Goal: Task Accomplishment & Management: Manage account settings

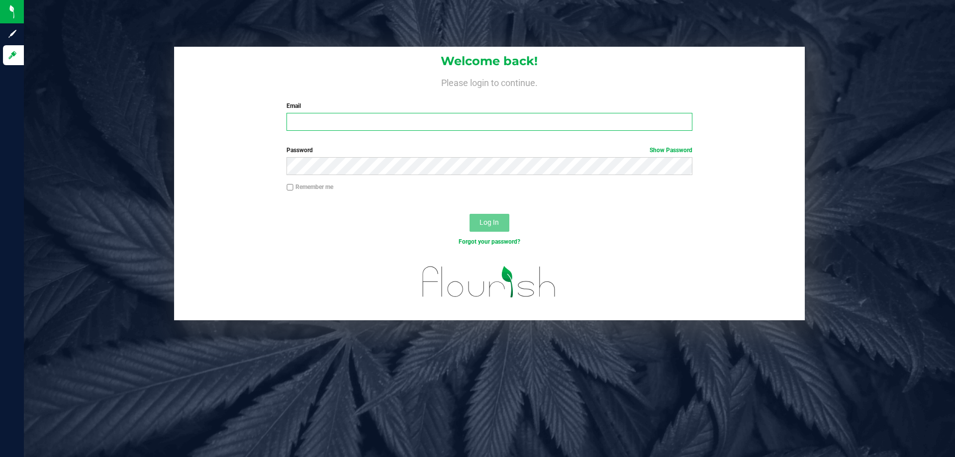
click at [308, 120] on input "Email" at bounding box center [489, 122] width 405 height 18
type input "[EMAIL_ADDRESS][DOMAIN_NAME]"
click at [470, 214] on button "Log In" at bounding box center [490, 223] width 40 height 18
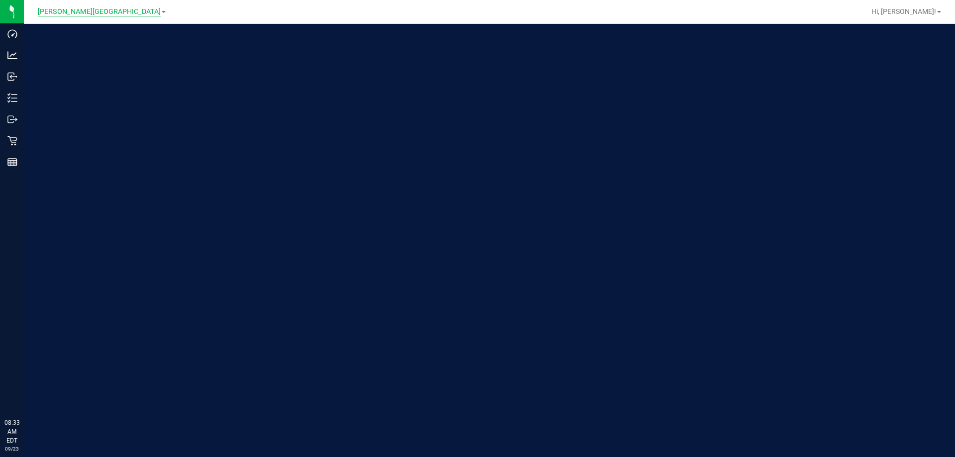
click at [92, 13] on span "[PERSON_NAME][GEOGRAPHIC_DATA]" at bounding box center [99, 11] width 123 height 9
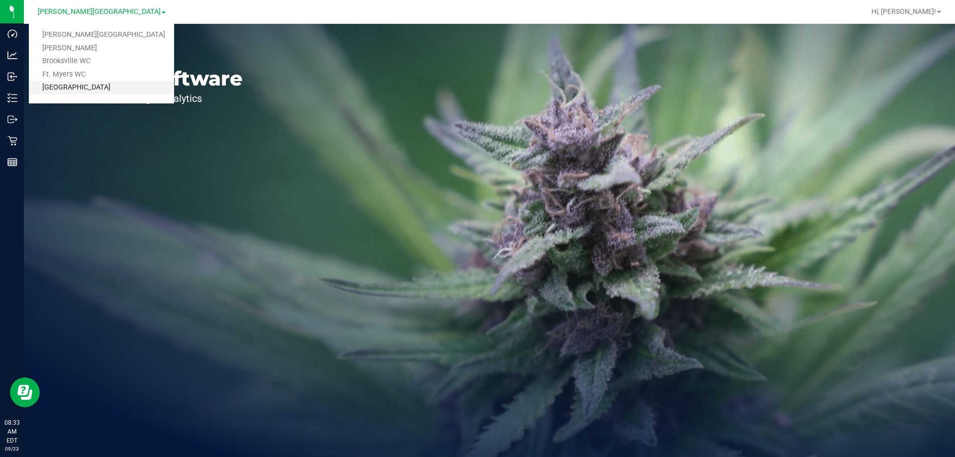
click at [94, 89] on link "[GEOGRAPHIC_DATA]" at bounding box center [101, 87] width 145 height 13
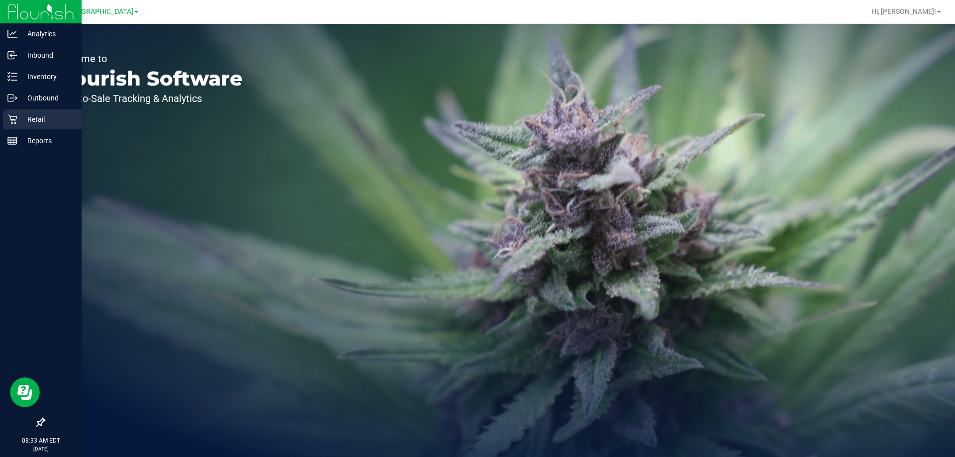
click at [13, 120] on icon at bounding box center [12, 119] width 10 height 10
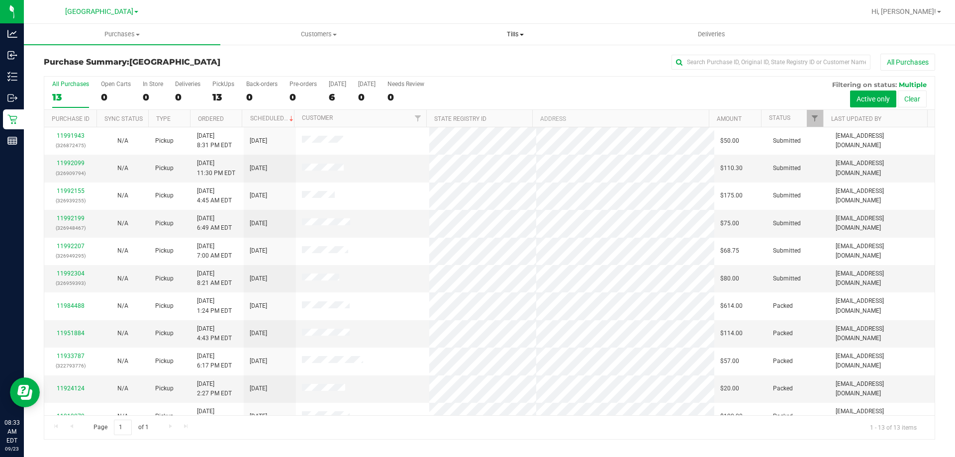
click at [516, 33] on span "Tills" at bounding box center [515, 34] width 196 height 9
click at [446, 64] on span "Manage tills" at bounding box center [450, 60] width 67 height 8
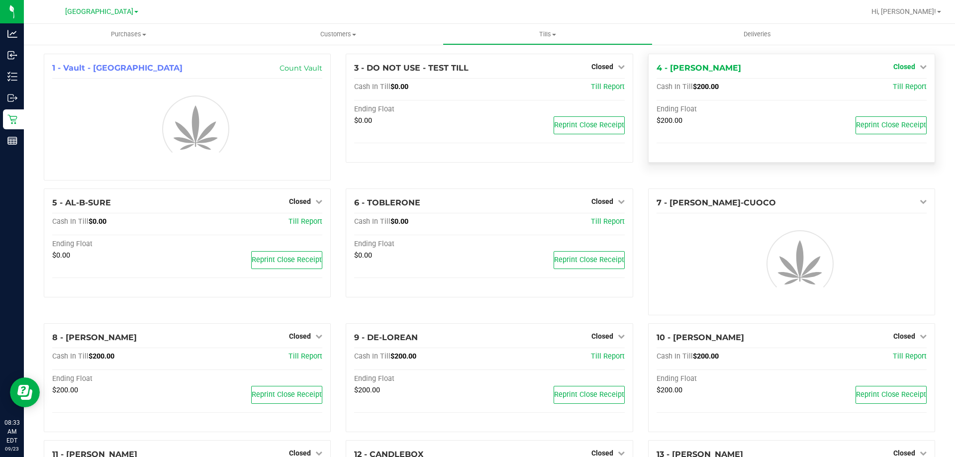
click at [902, 68] on span "Closed" at bounding box center [905, 67] width 22 height 8
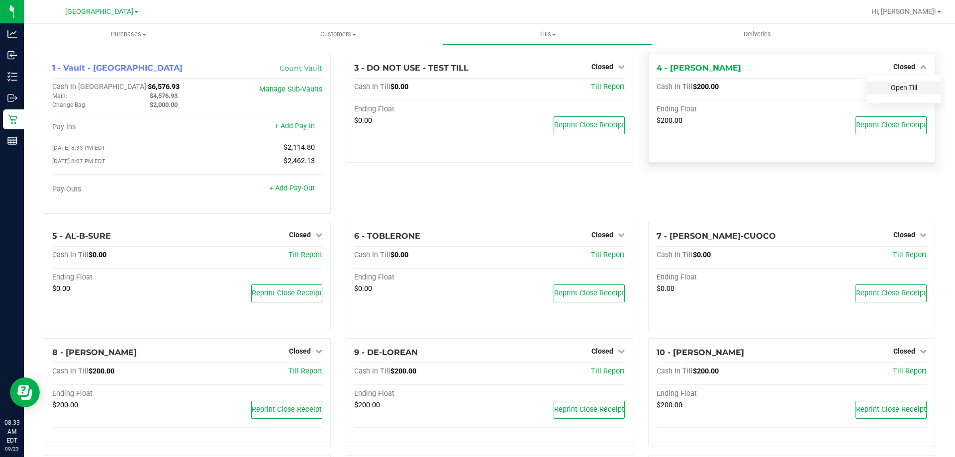
click at [896, 87] on link "Open Till" at bounding box center [904, 88] width 26 height 8
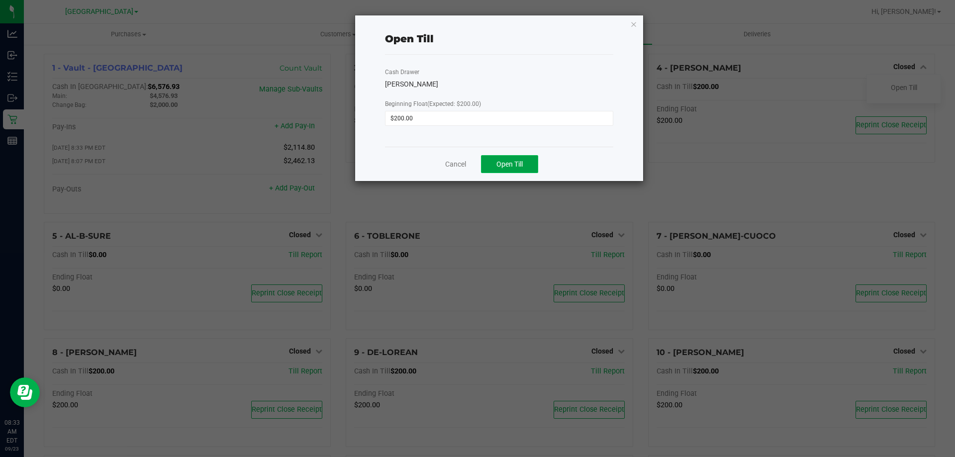
click at [518, 161] on span "Open Till" at bounding box center [510, 164] width 26 height 8
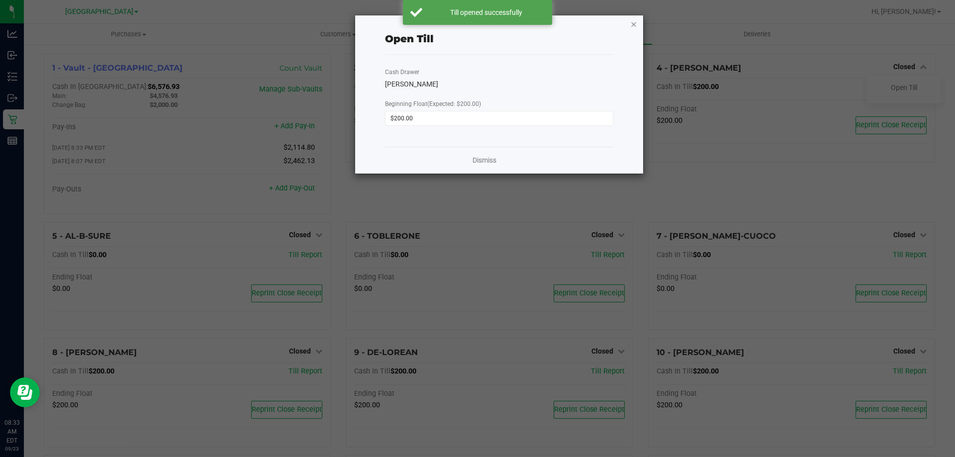
click at [635, 22] on icon "button" at bounding box center [633, 24] width 7 height 12
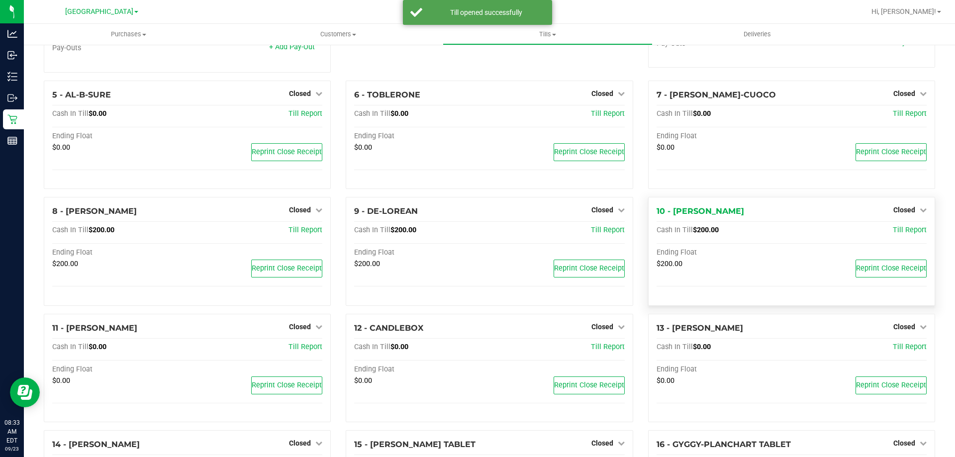
scroll to position [149, 0]
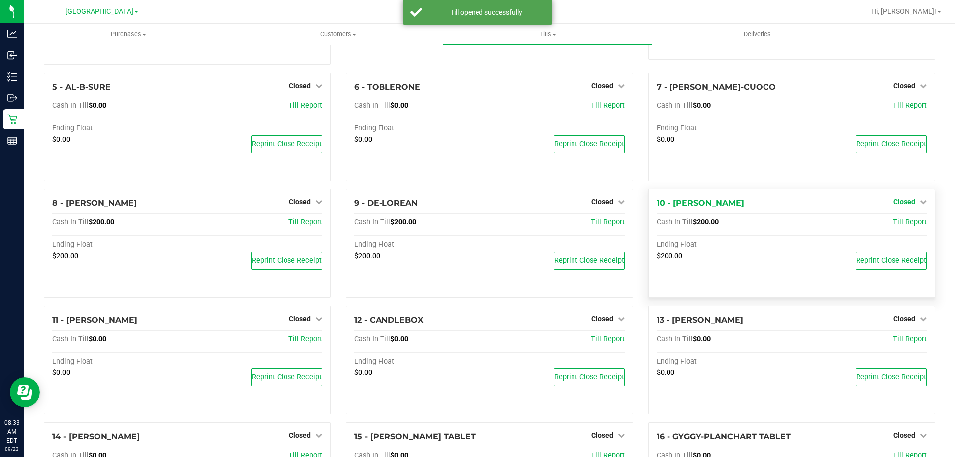
click at [894, 200] on span "Closed" at bounding box center [905, 202] width 22 height 8
click at [893, 224] on link "Open Till" at bounding box center [904, 223] width 26 height 8
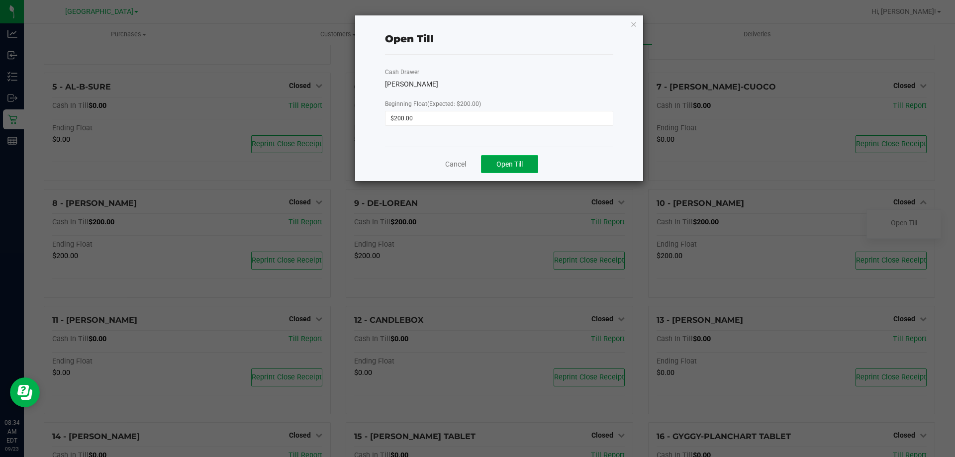
click at [516, 167] on span "Open Till" at bounding box center [510, 164] width 26 height 8
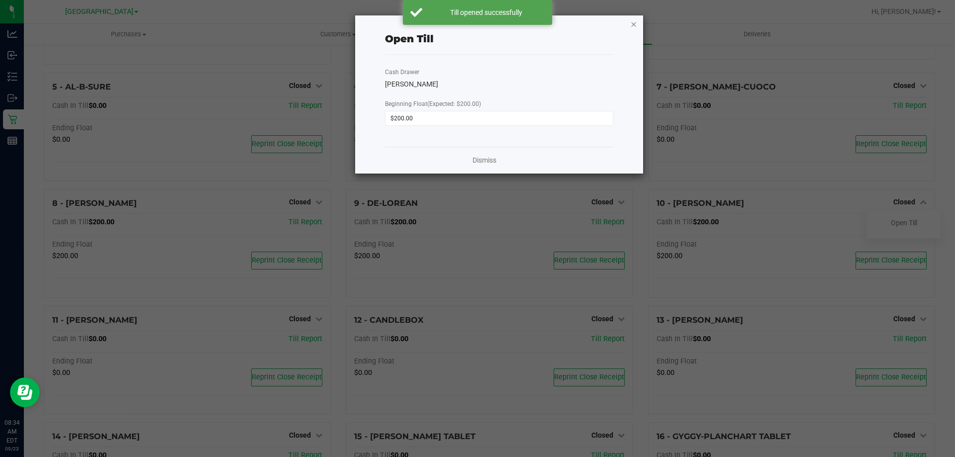
click at [634, 23] on icon "button" at bounding box center [633, 24] width 7 height 12
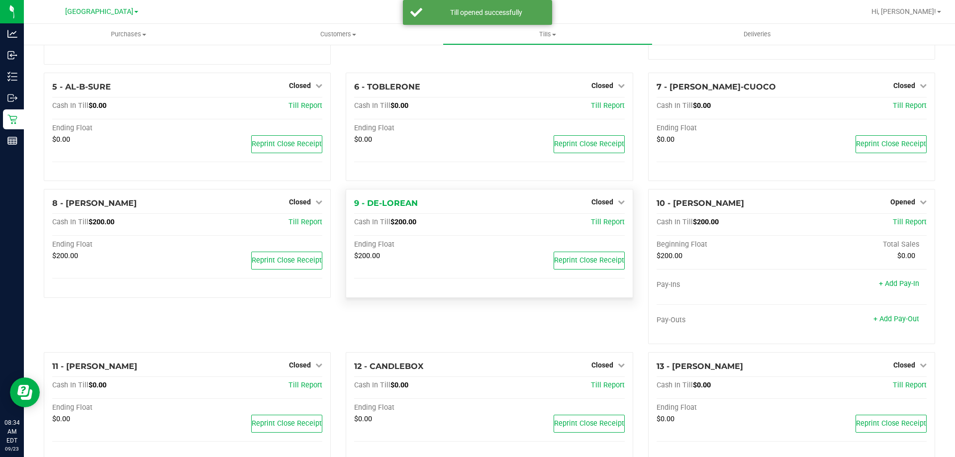
scroll to position [0, 0]
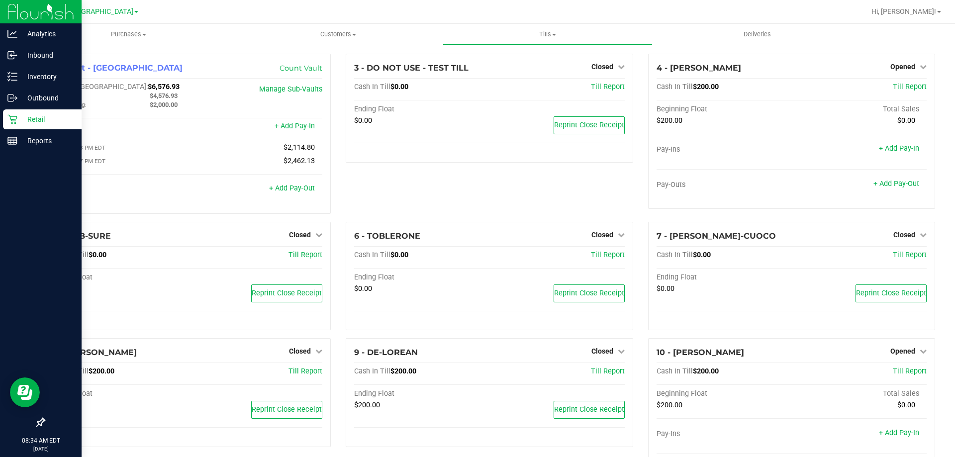
click at [11, 118] on icon at bounding box center [12, 119] width 10 height 10
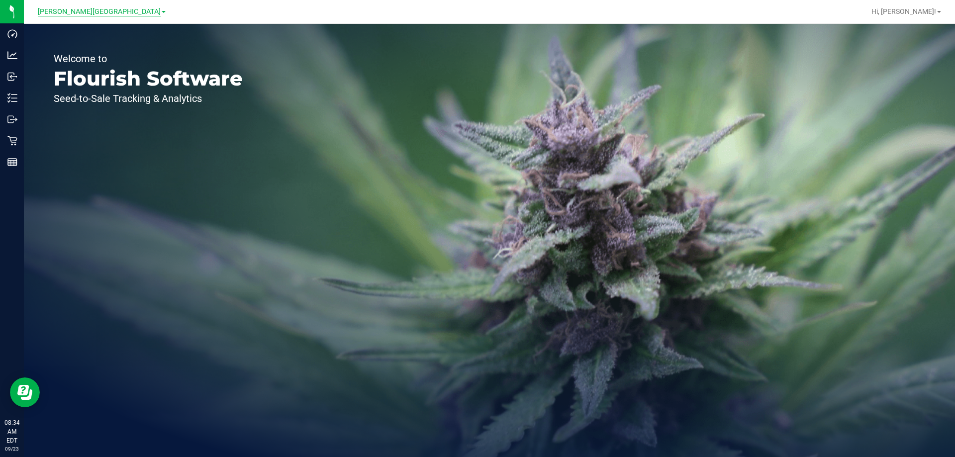
click at [101, 12] on span "[PERSON_NAME][GEOGRAPHIC_DATA]" at bounding box center [99, 11] width 123 height 9
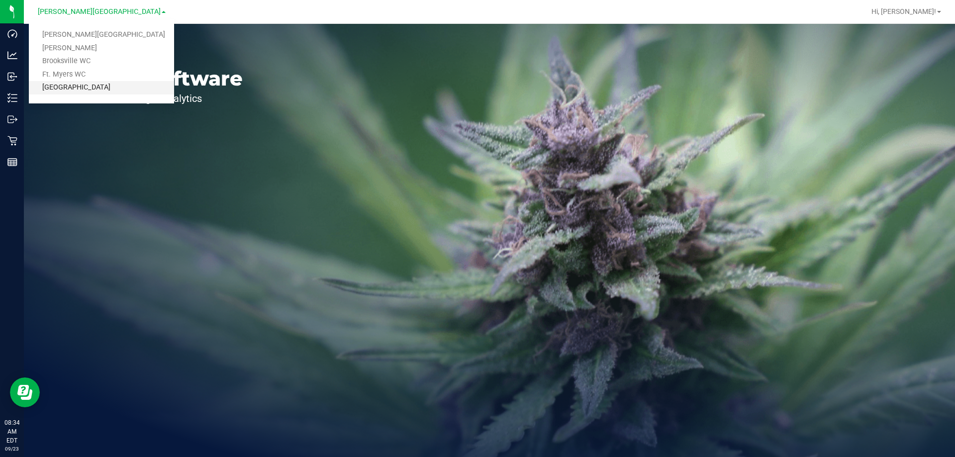
click at [82, 86] on link "[GEOGRAPHIC_DATA]" at bounding box center [101, 87] width 145 height 13
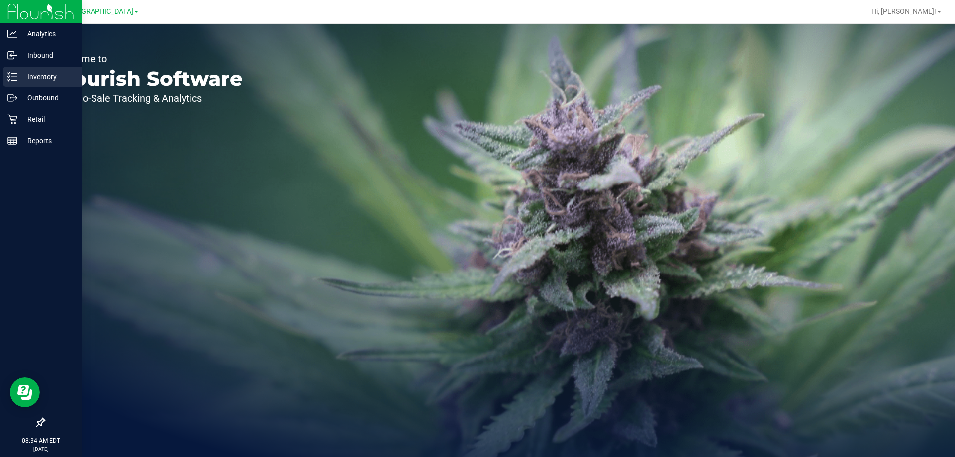
click at [18, 77] on p "Inventory" at bounding box center [47, 77] width 60 height 12
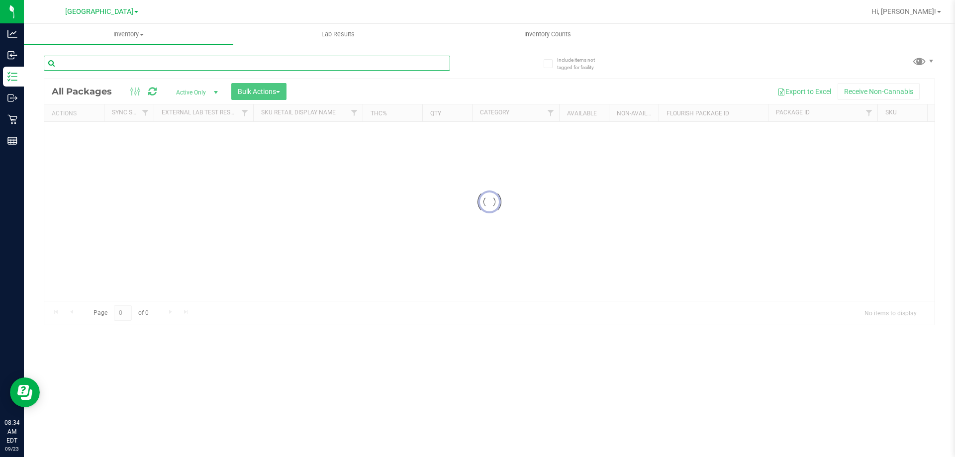
click at [124, 64] on input "text" at bounding box center [247, 63] width 406 height 15
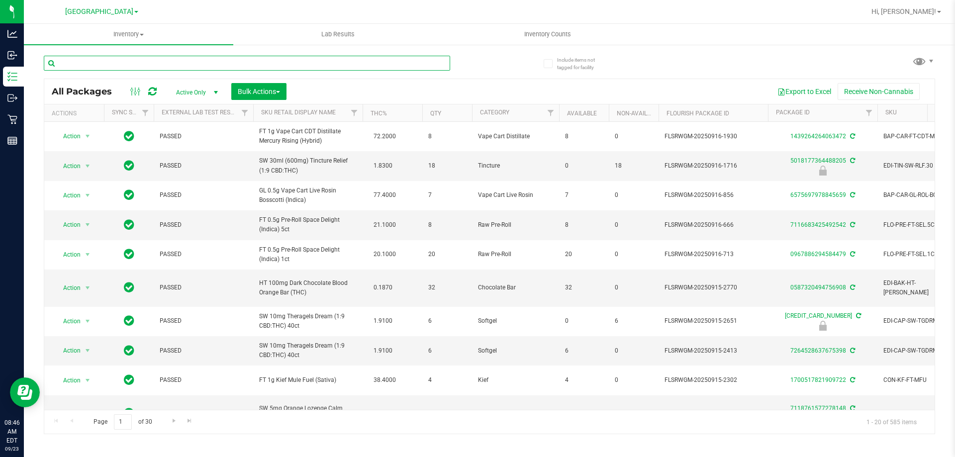
click at [160, 67] on input "text" at bounding box center [247, 63] width 406 height 15
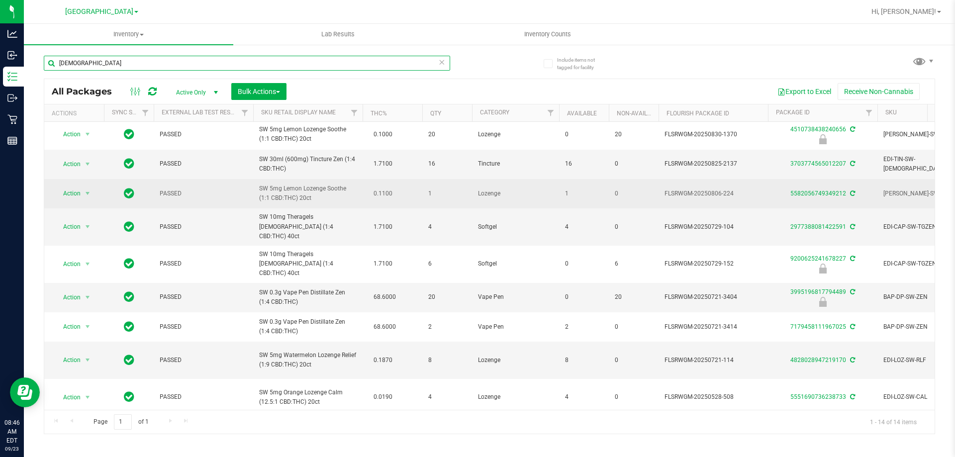
scroll to position [100, 0]
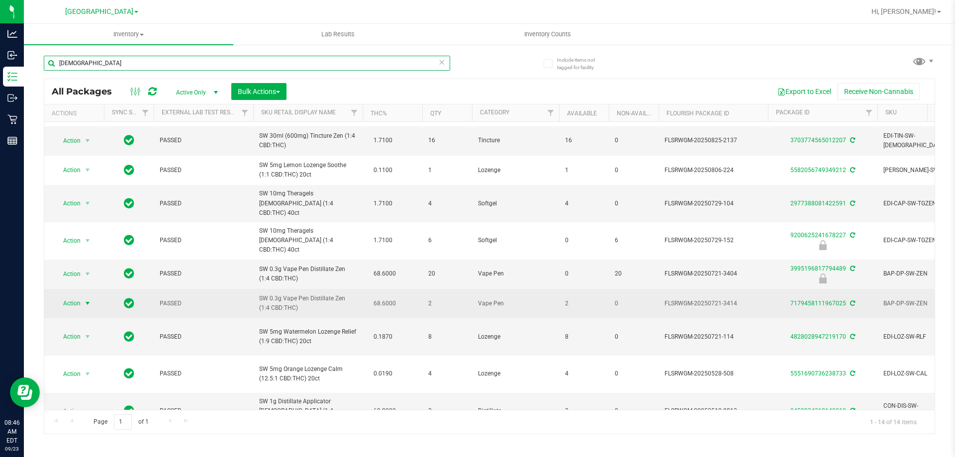
type input "zen"
click at [89, 303] on span "select" at bounding box center [88, 304] width 8 height 8
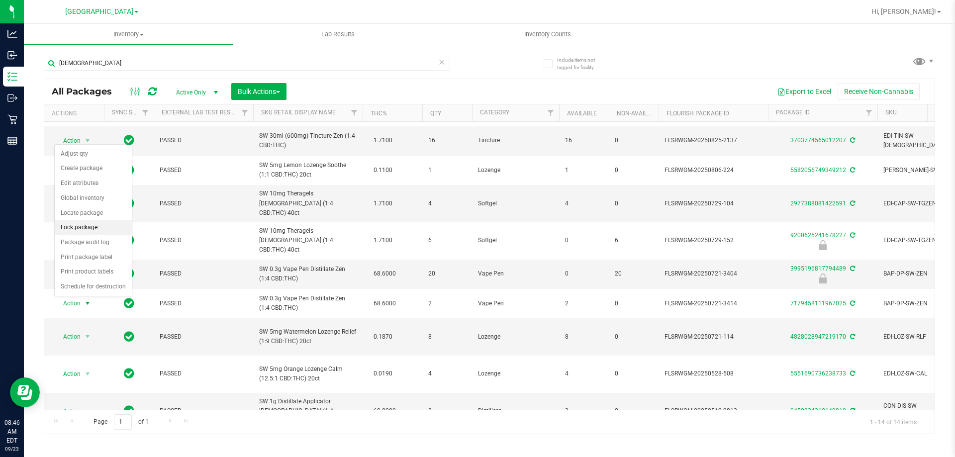
click at [105, 230] on li "Lock package" at bounding box center [93, 227] width 77 height 15
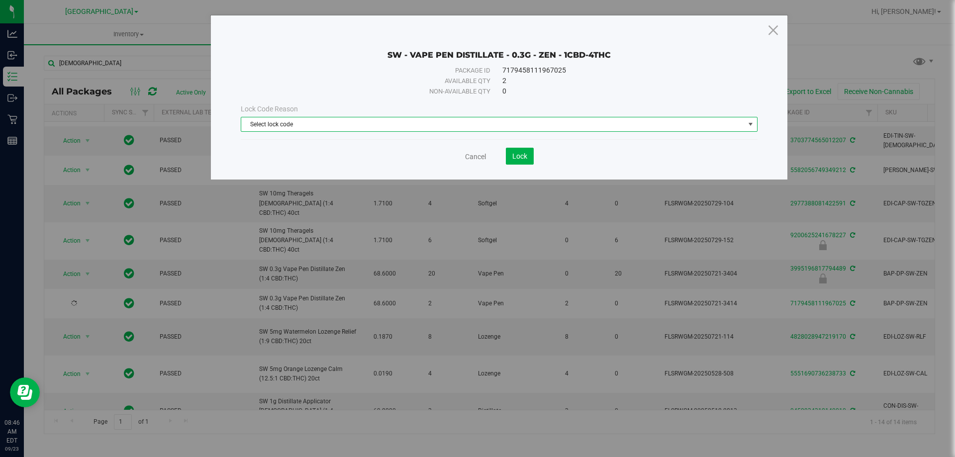
click at [379, 124] on span "Select lock code" at bounding box center [492, 124] width 503 height 14
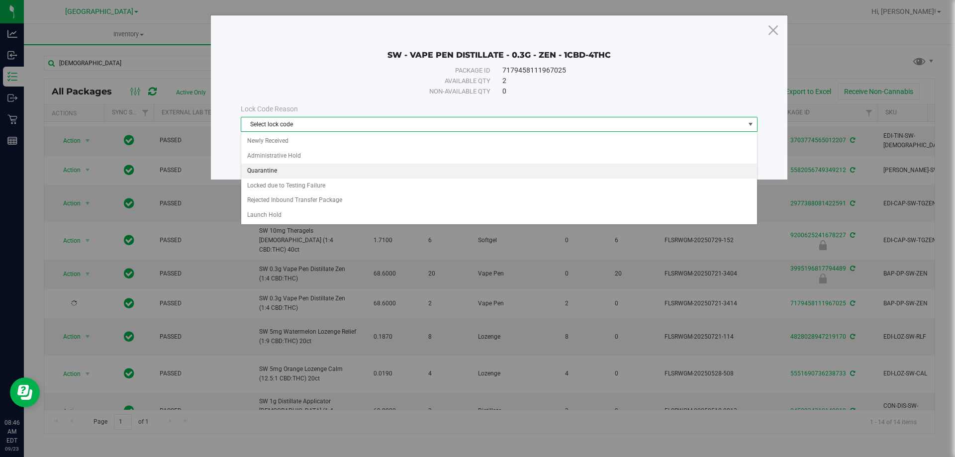
click at [266, 171] on li "Quarantine" at bounding box center [499, 171] width 516 height 15
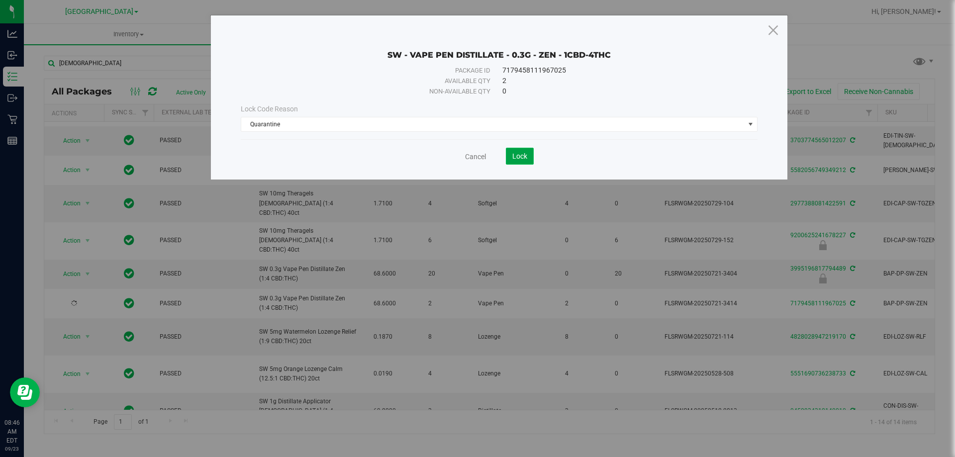
click at [519, 158] on span "Lock" at bounding box center [519, 156] width 15 height 8
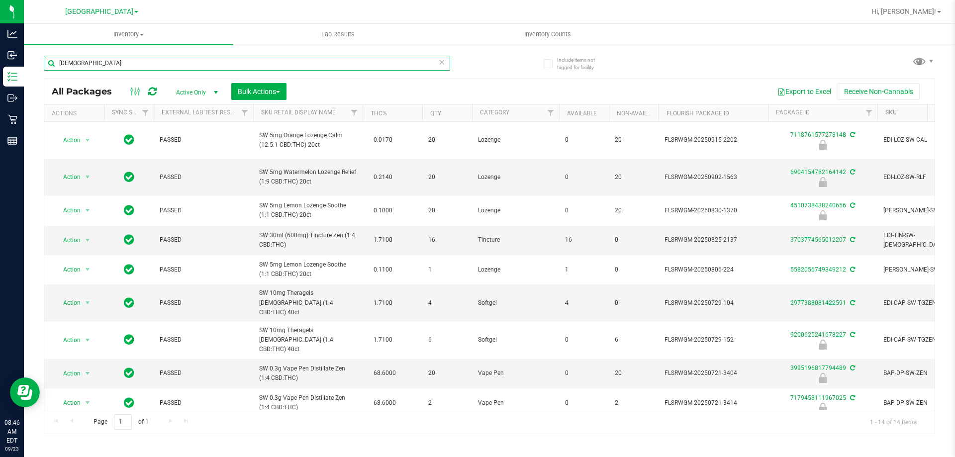
click at [96, 58] on input "zen" at bounding box center [247, 63] width 406 height 15
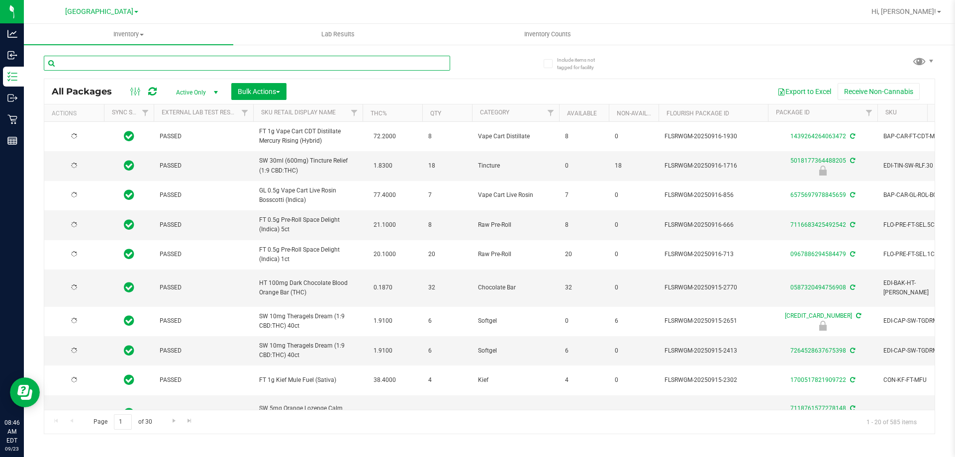
type input "2026-03-16"
type input "2026-03-17"
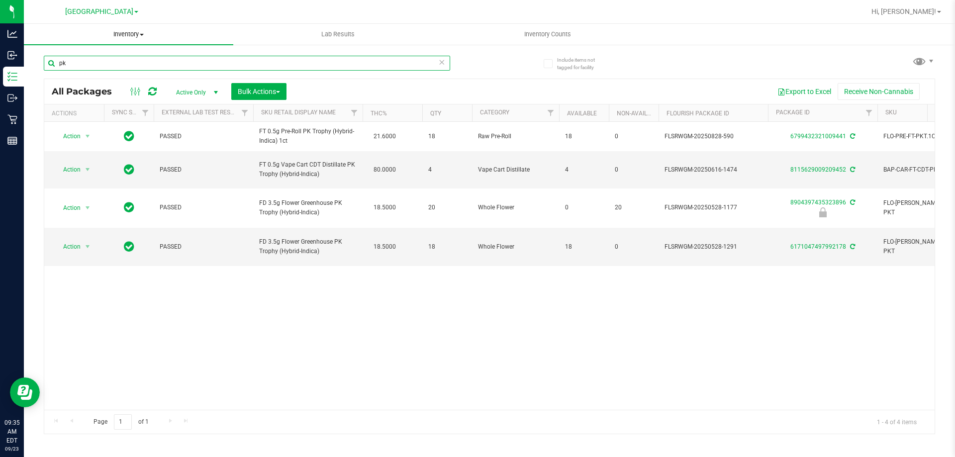
type input "p"
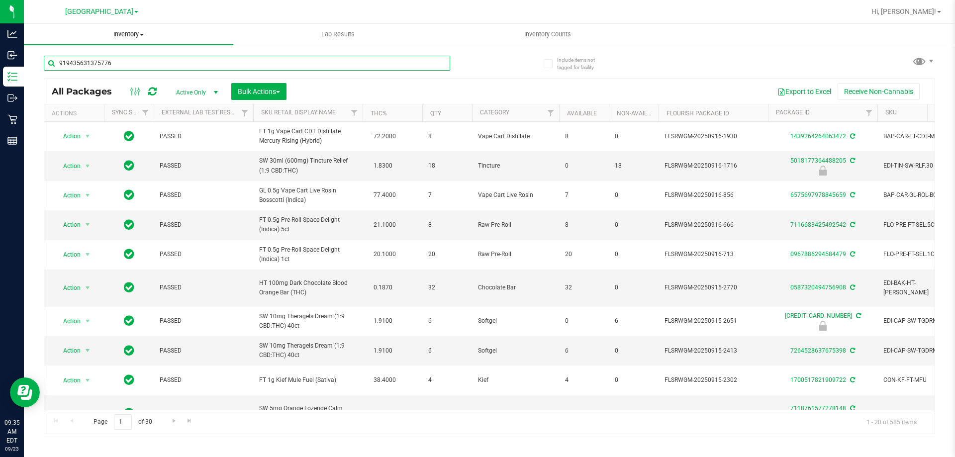
type input "9194356313757762"
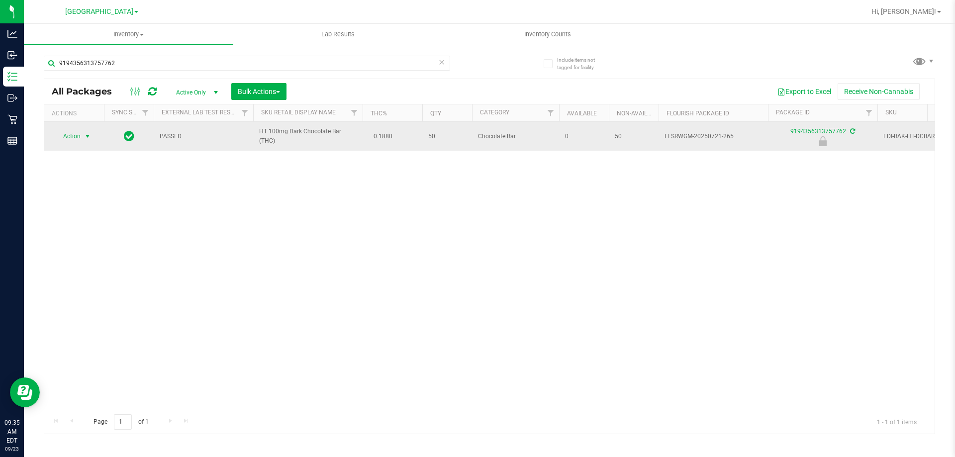
click at [83, 139] on span "select" at bounding box center [88, 136] width 12 height 14
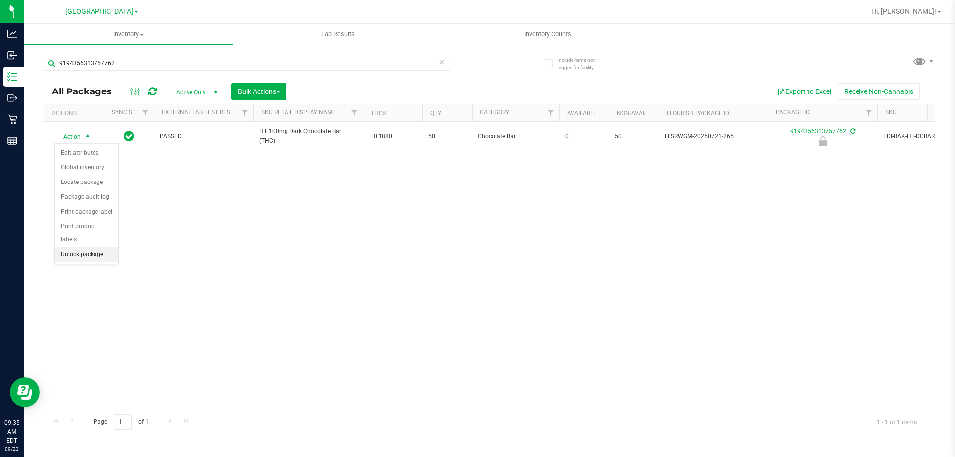
click at [94, 247] on li "Unlock package" at bounding box center [87, 254] width 64 height 15
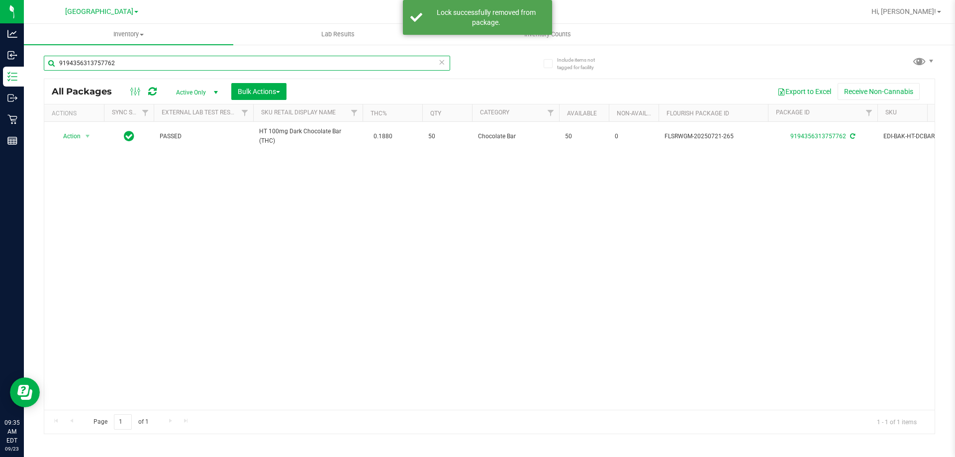
click at [131, 58] on input "9194356313757762" at bounding box center [247, 63] width 406 height 15
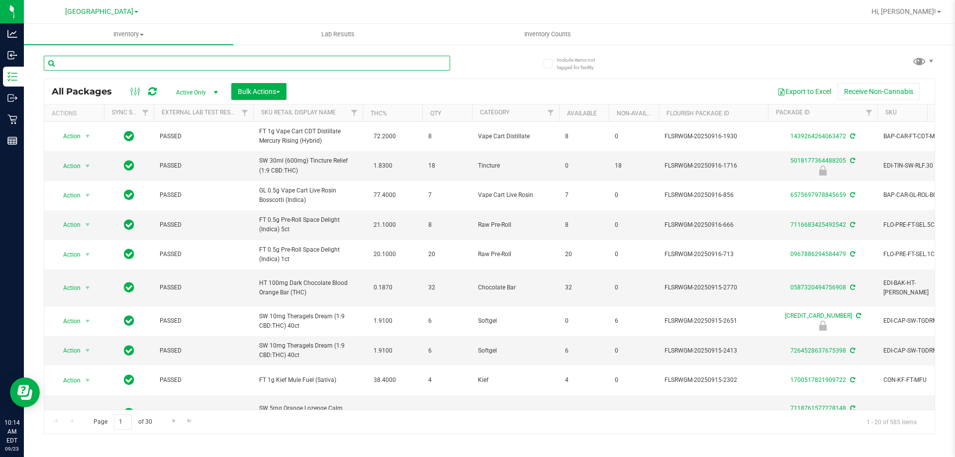
paste input "1109024121335303"
type input "1109024121335303"
click at [196, 94] on span "Active Only" at bounding box center [195, 93] width 55 height 14
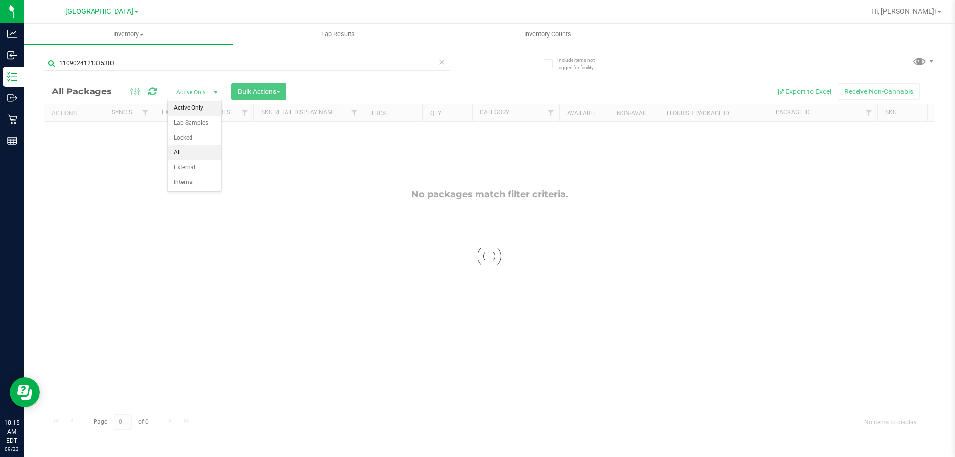
click at [186, 152] on li "All" at bounding box center [195, 152] width 54 height 15
click at [153, 94] on icon at bounding box center [152, 92] width 8 height 10
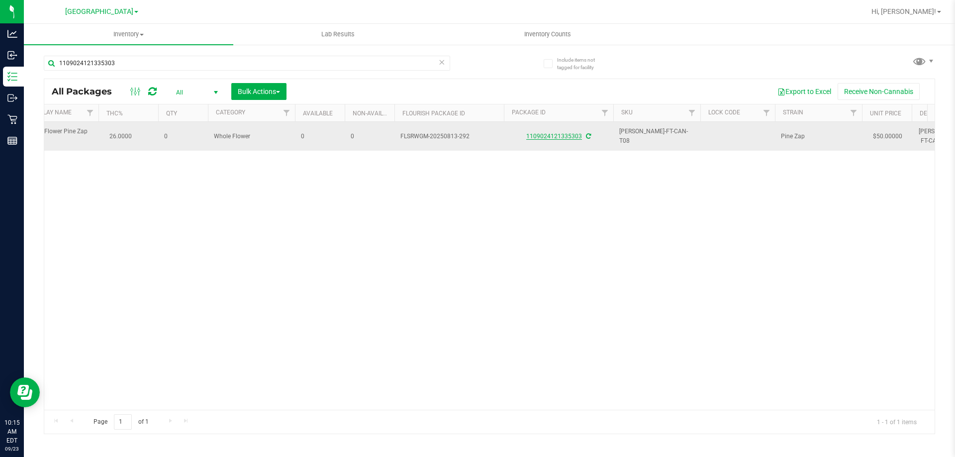
click at [556, 136] on link "1109024121335303" at bounding box center [554, 136] width 56 height 7
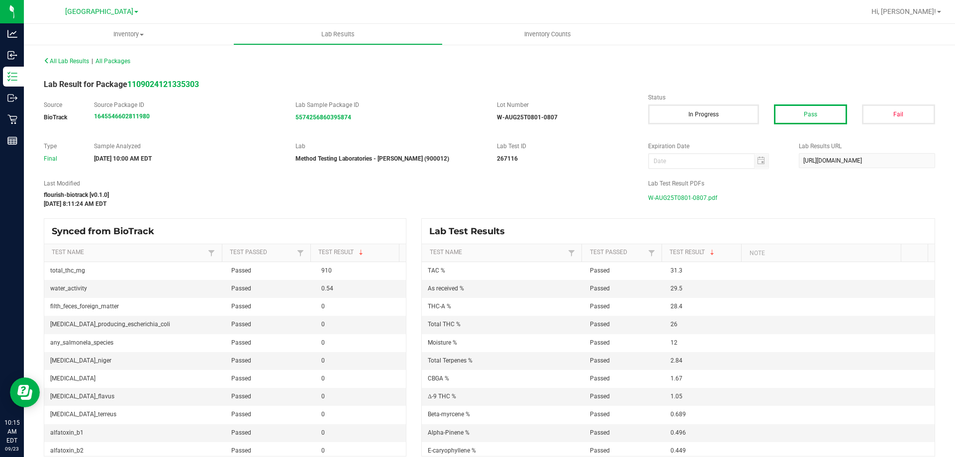
click at [690, 198] on span "W-AUG25T0801-0807.pdf" at bounding box center [682, 198] width 69 height 15
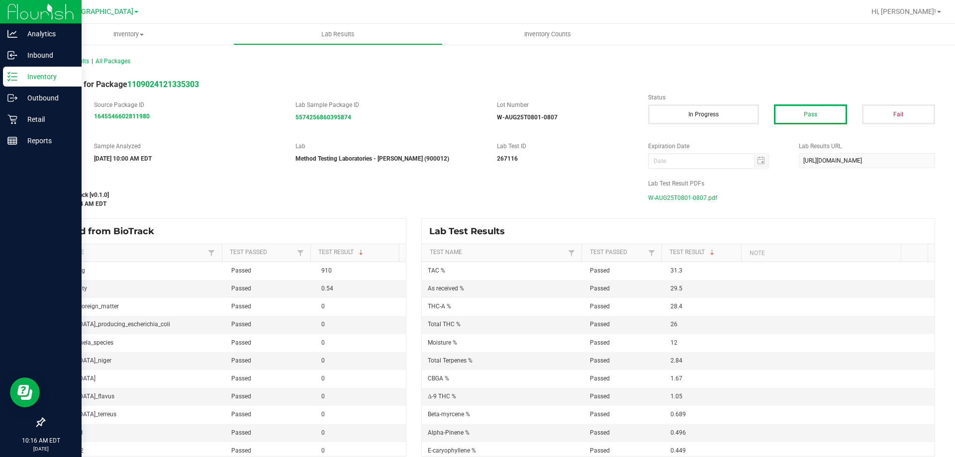
click at [33, 72] on p "Inventory" at bounding box center [47, 77] width 60 height 12
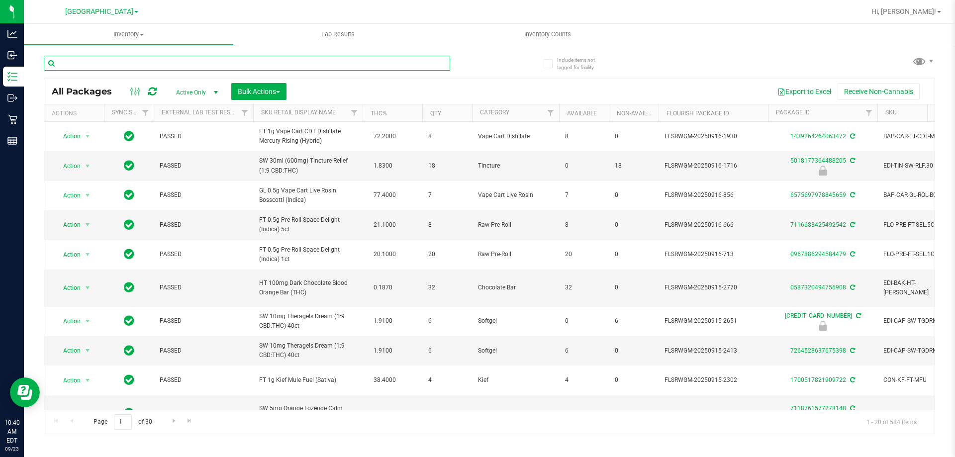
click at [95, 63] on input "text" at bounding box center [247, 63] width 406 height 15
type input "mbl"
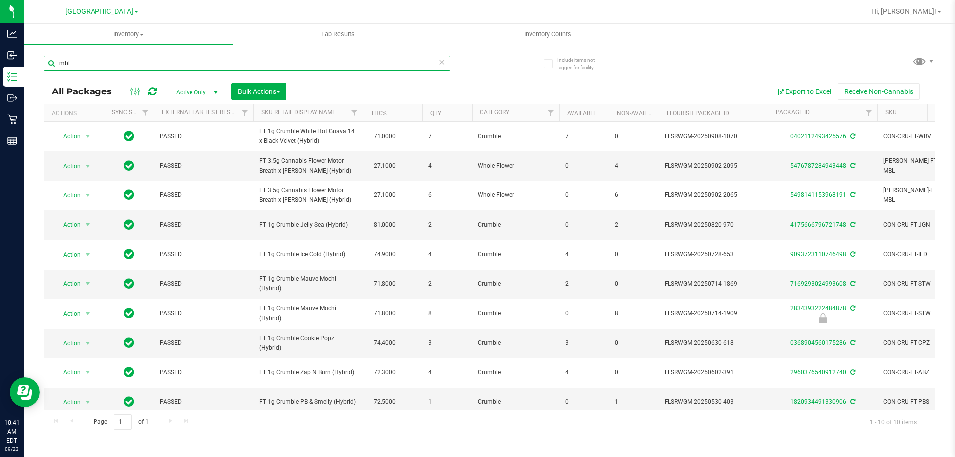
click at [86, 59] on input "mbl" at bounding box center [247, 63] width 406 height 15
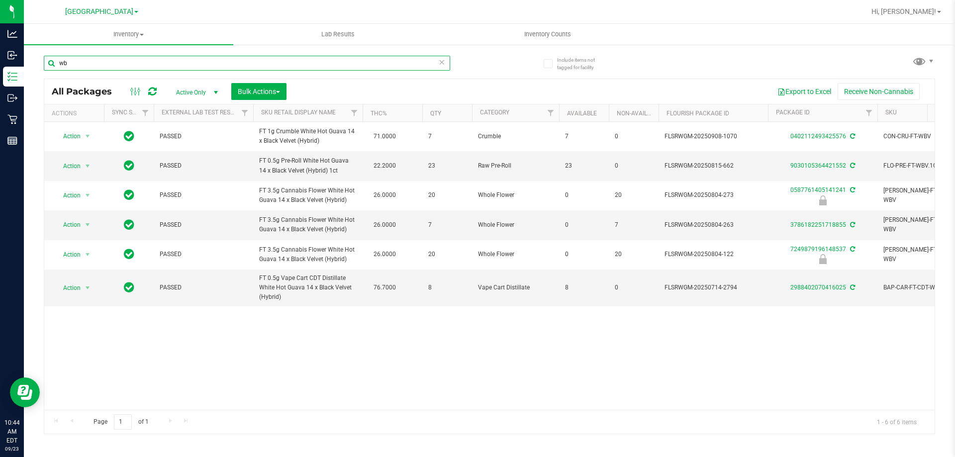
type input "w"
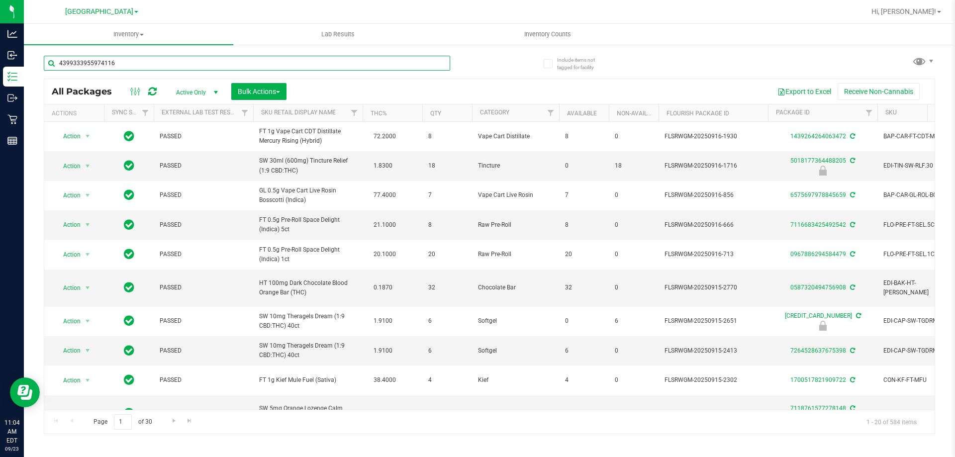
type input "4399333955974116"
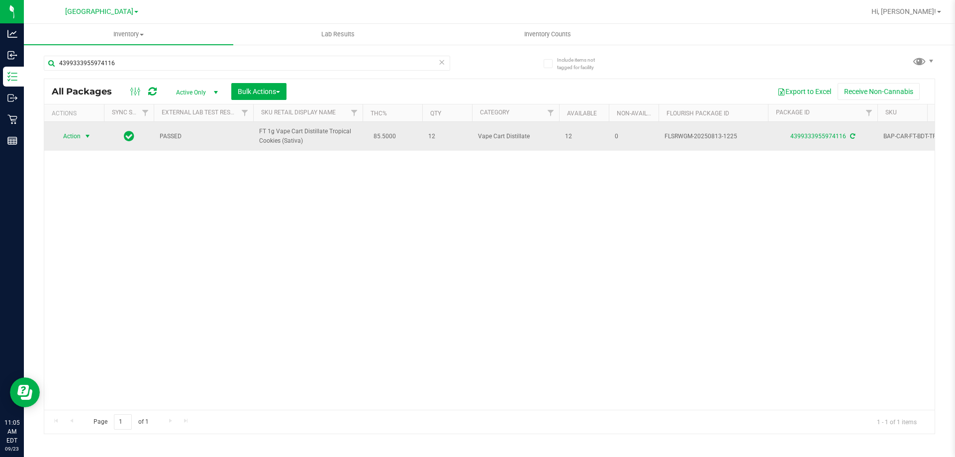
click at [85, 136] on span "select" at bounding box center [88, 136] width 8 height 8
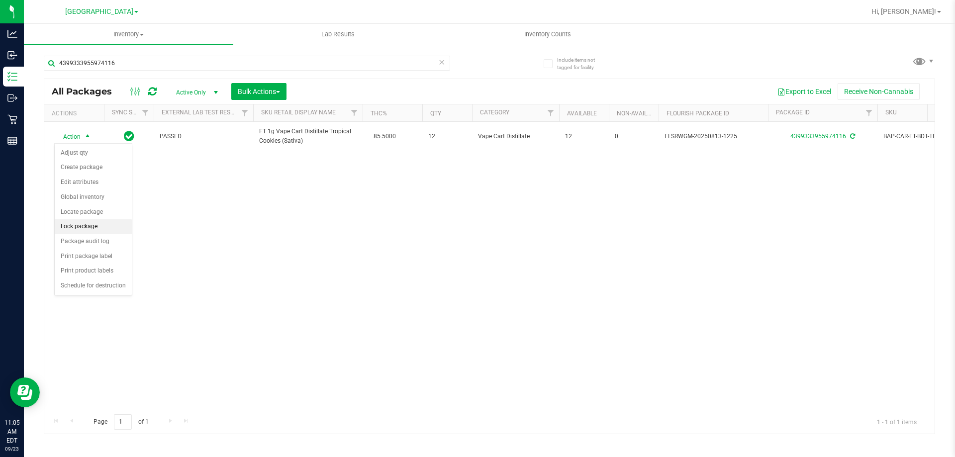
click at [93, 221] on li "Lock package" at bounding box center [93, 226] width 77 height 15
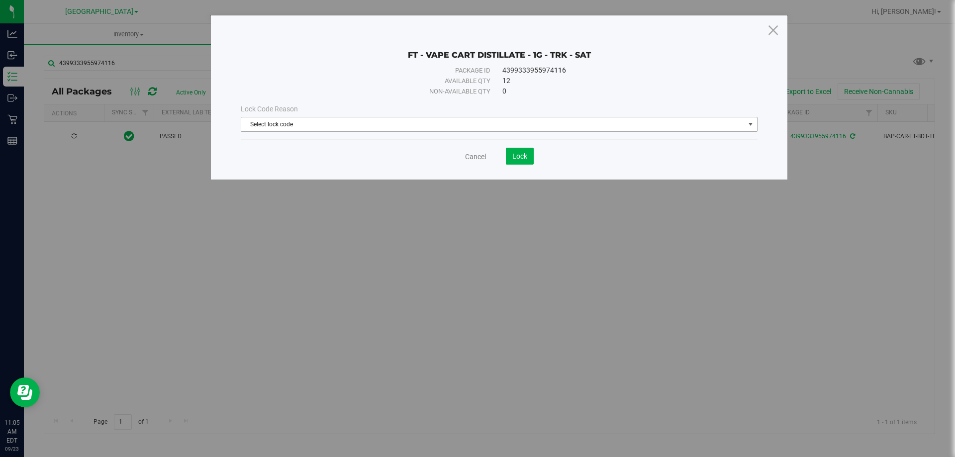
click at [358, 125] on span "Select lock code" at bounding box center [492, 124] width 503 height 14
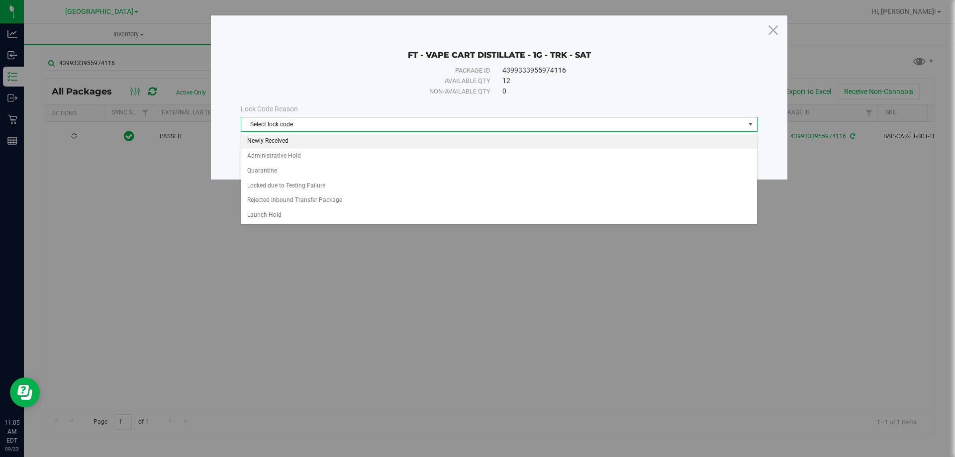
click at [333, 142] on li "Newly Received" at bounding box center [499, 141] width 516 height 15
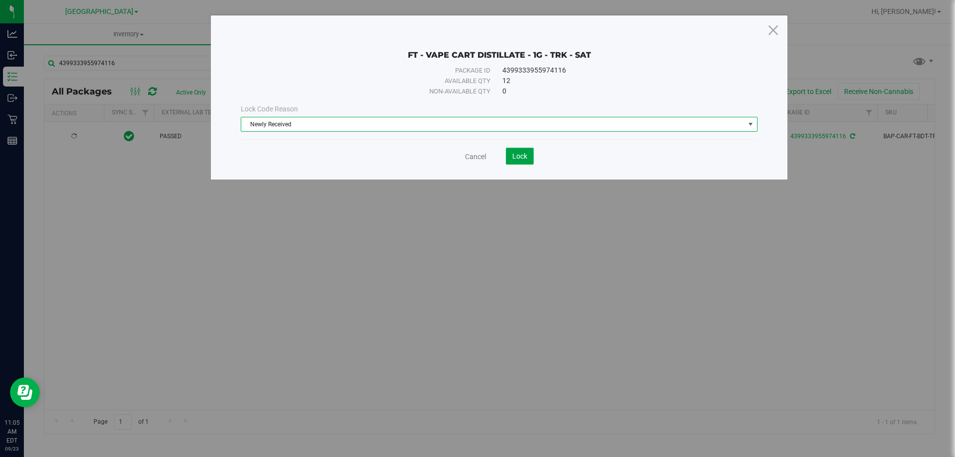
click at [525, 152] on span "Lock" at bounding box center [519, 156] width 15 height 8
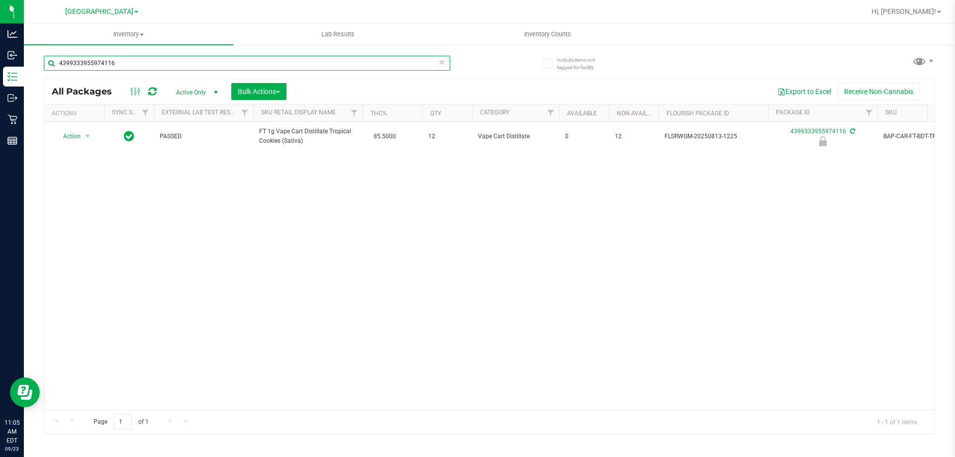
click at [165, 69] on input "4399333955974116" at bounding box center [247, 63] width 406 height 15
type input "9377446401393266"
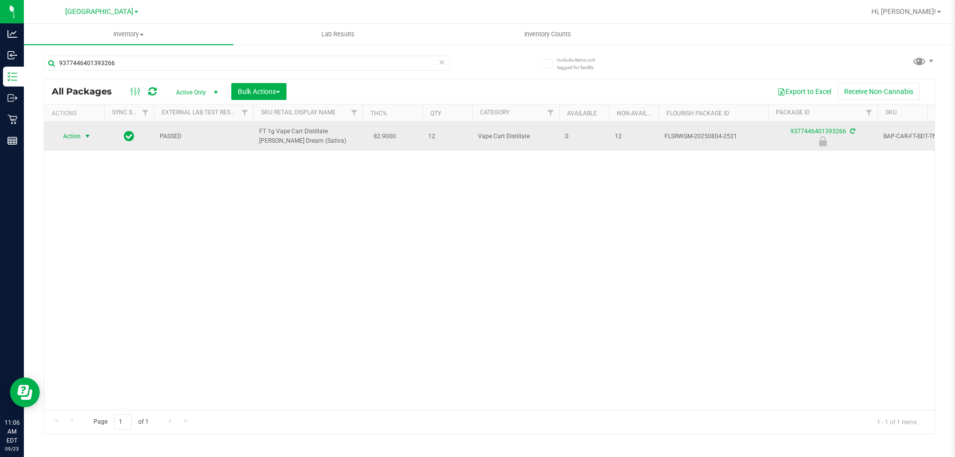
click at [87, 136] on span "select" at bounding box center [88, 136] width 8 height 8
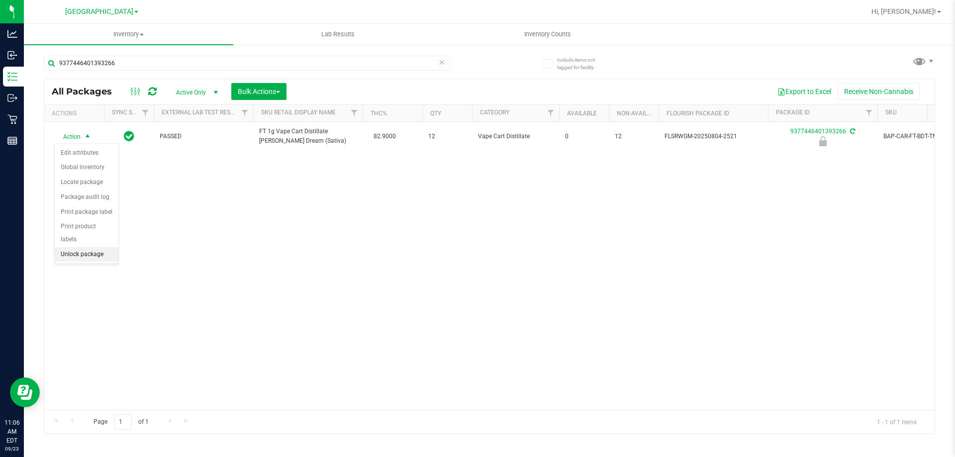
click at [91, 247] on li "Unlock package" at bounding box center [87, 254] width 64 height 15
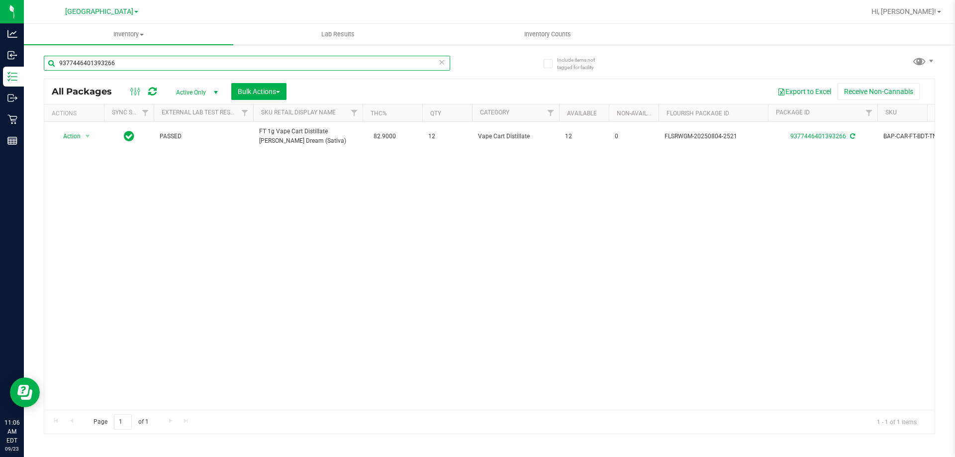
click at [152, 65] on input "9377446401393266" at bounding box center [247, 63] width 406 height 15
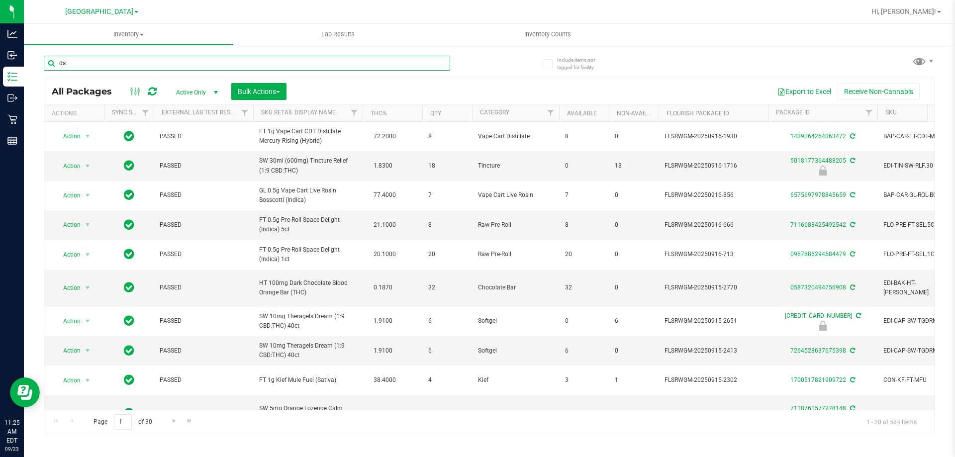
type input "dsc"
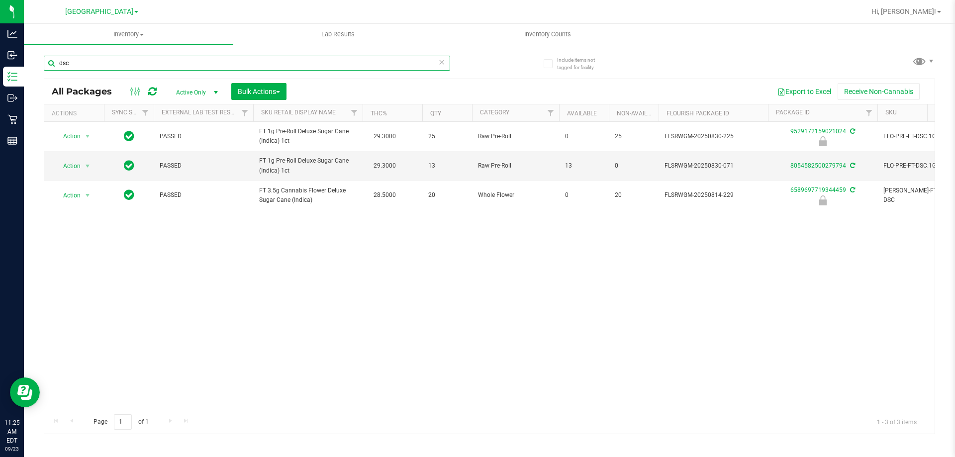
click at [132, 68] on input "dsc" at bounding box center [247, 63] width 406 height 15
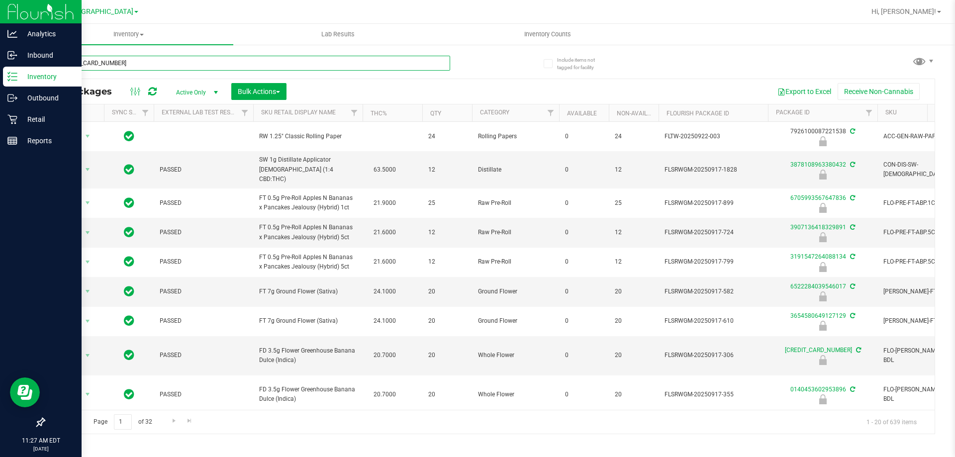
type input "6850708618432690"
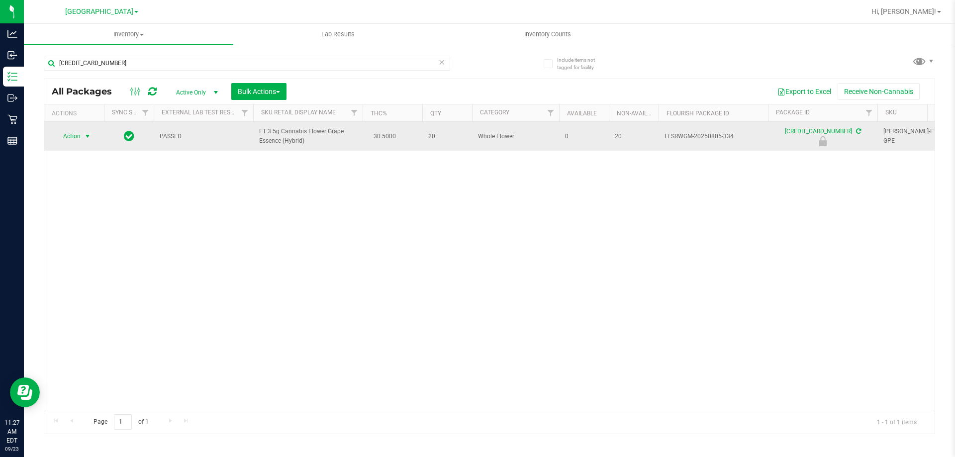
click at [86, 136] on span "select" at bounding box center [88, 136] width 8 height 8
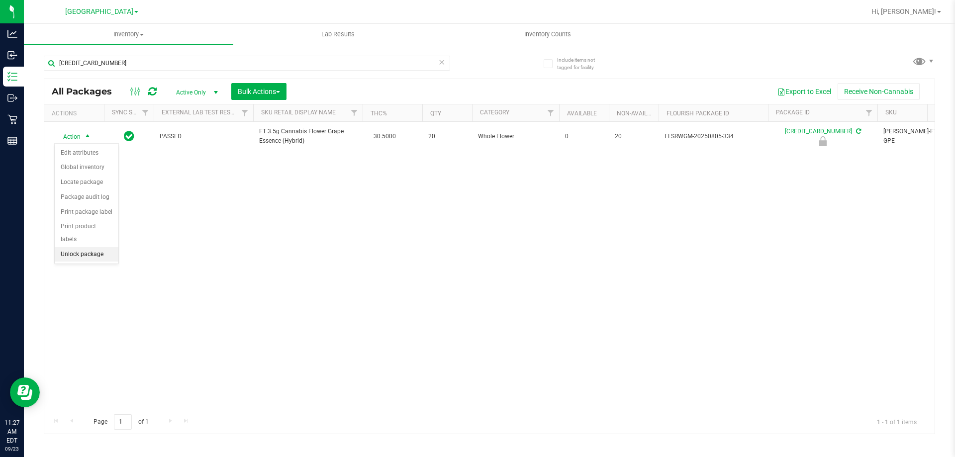
click at [87, 247] on li "Unlock package" at bounding box center [87, 254] width 64 height 15
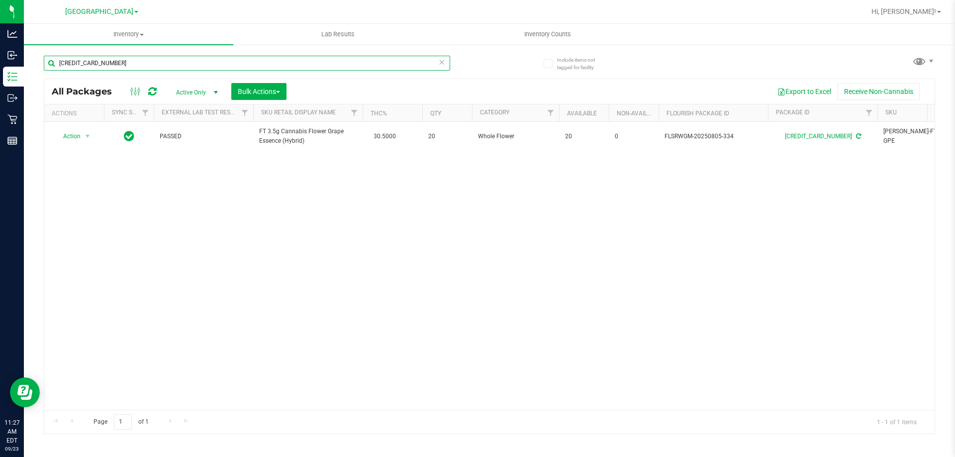
click at [131, 63] on input "6850708618432690" at bounding box center [247, 63] width 406 height 15
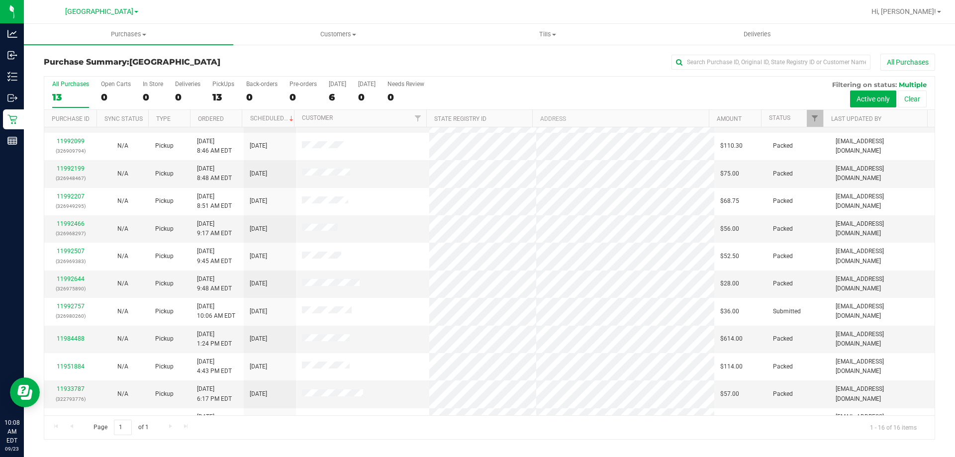
scroll to position [100, 0]
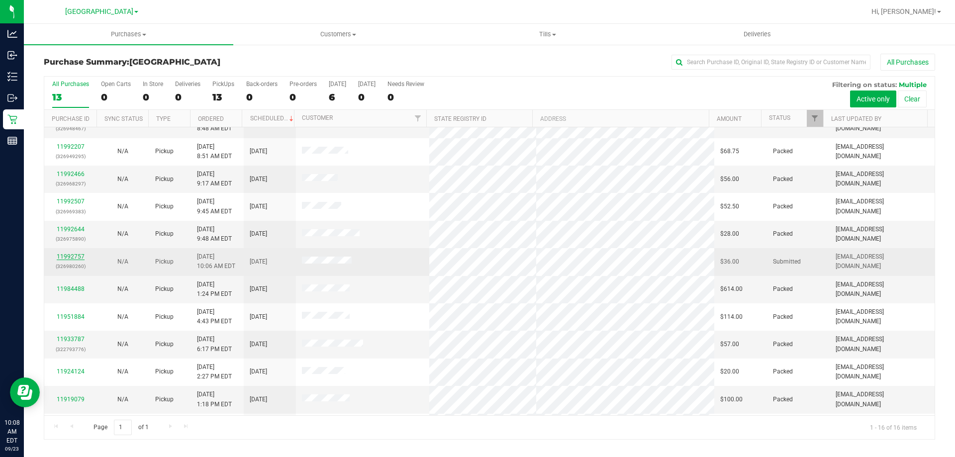
click at [81, 255] on link "11992757" at bounding box center [71, 256] width 28 height 7
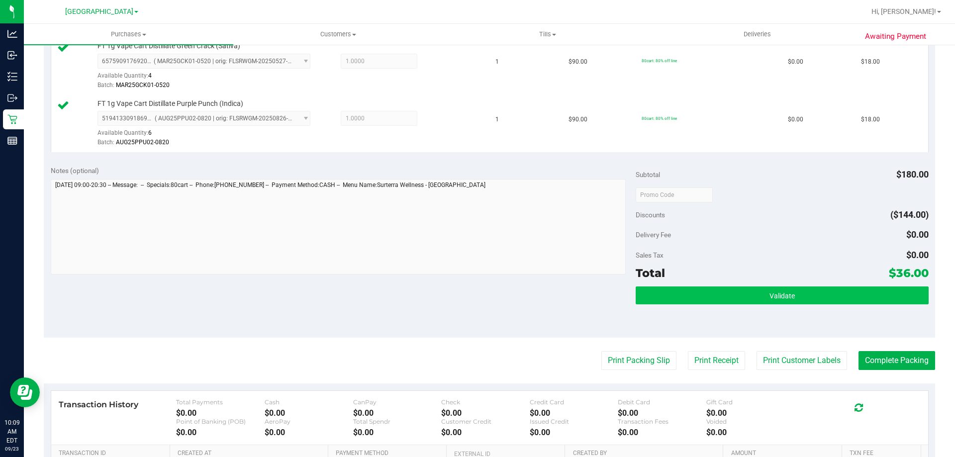
scroll to position [299, 0]
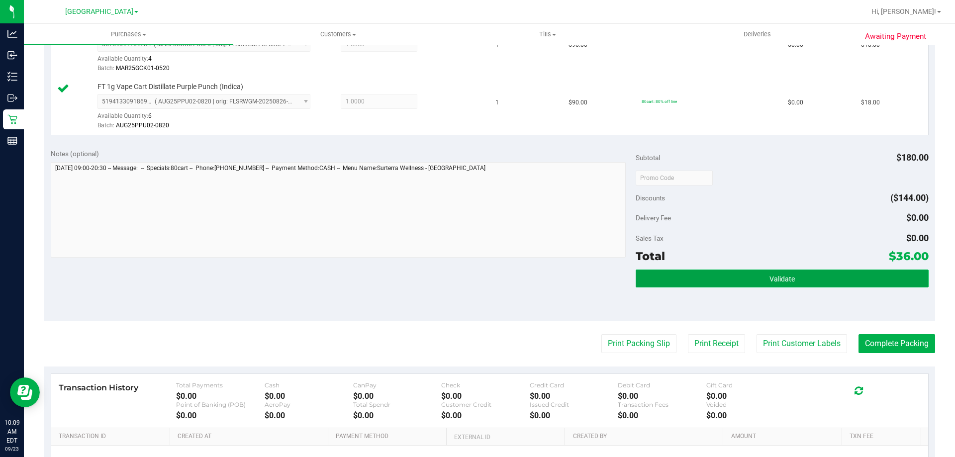
click at [760, 274] on button "Validate" at bounding box center [782, 279] width 293 height 18
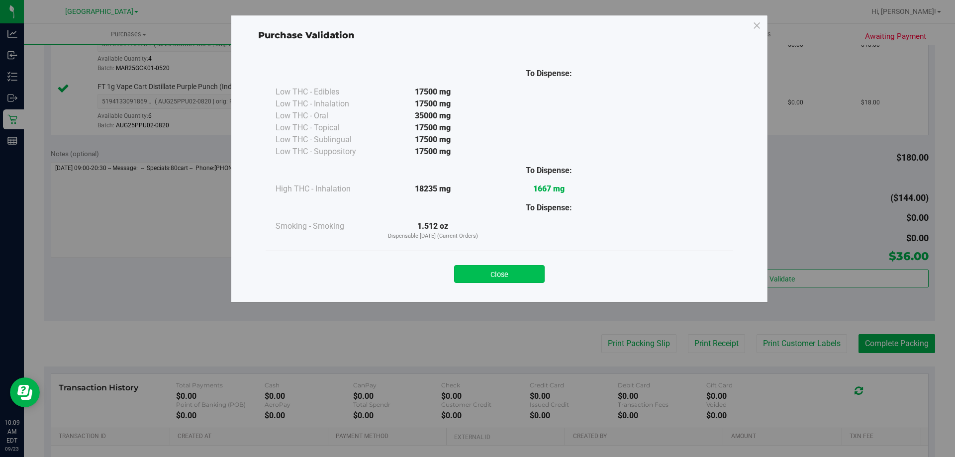
click at [512, 272] on button "Close" at bounding box center [499, 274] width 91 height 18
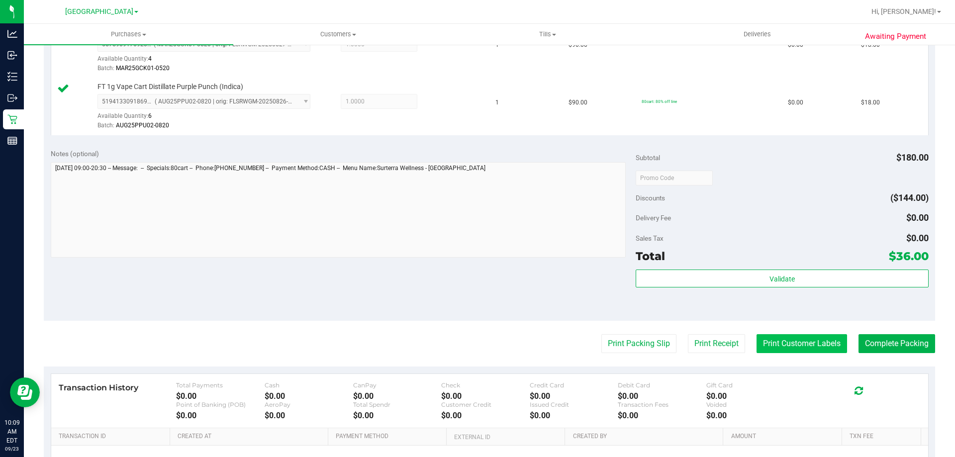
click at [795, 338] on button "Print Customer Labels" at bounding box center [802, 343] width 91 height 19
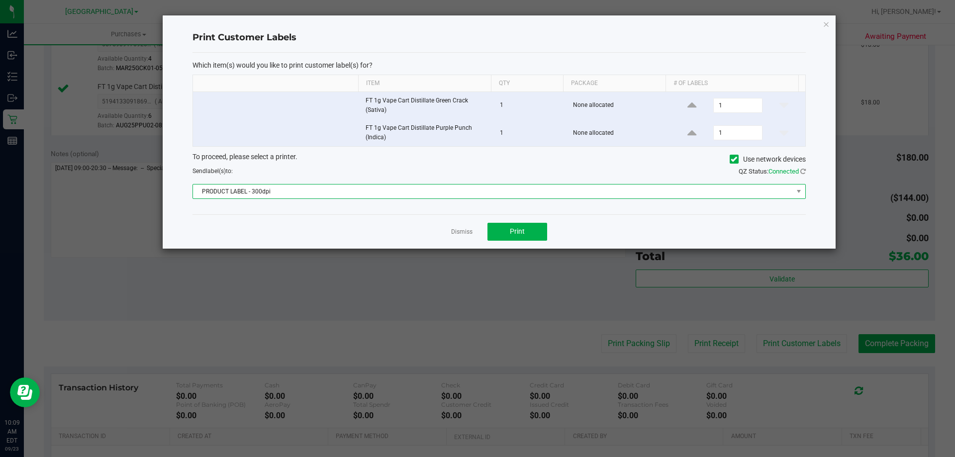
click at [340, 194] on span "PRODUCT LABEL - 300dpi" at bounding box center [493, 192] width 600 height 14
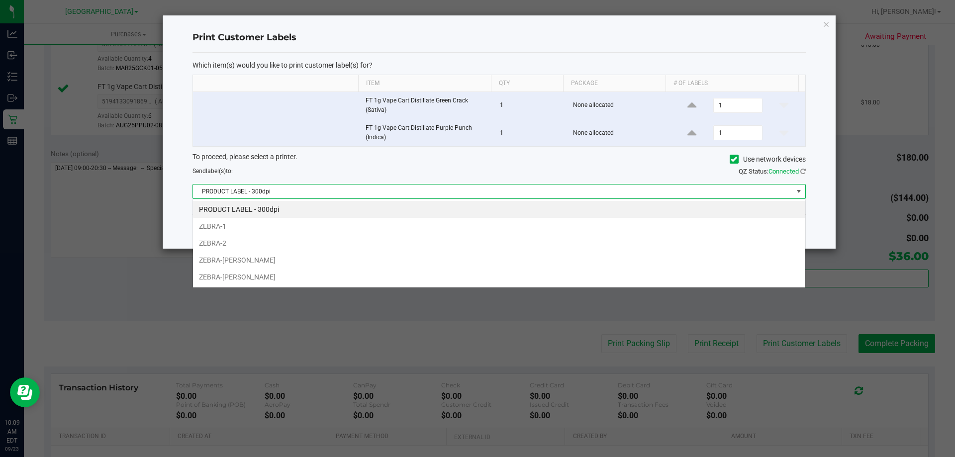
scroll to position [15, 613]
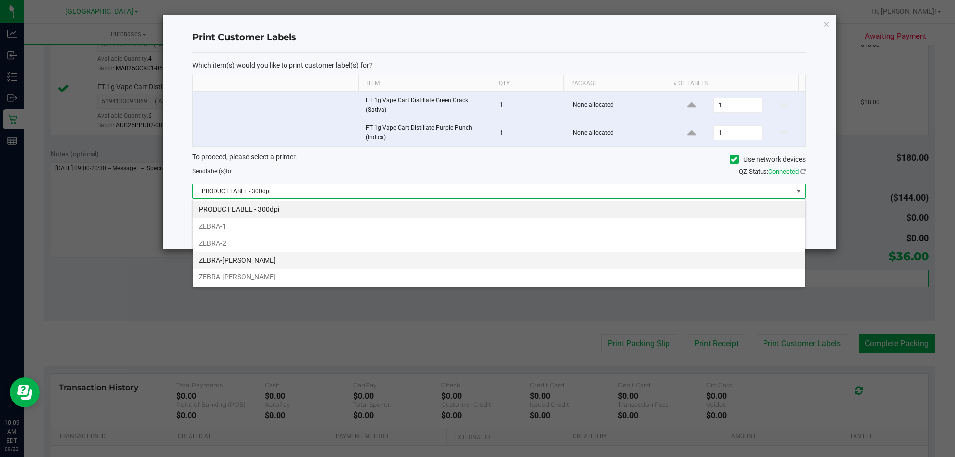
click at [281, 256] on li "ZEBRA-DAVID-COOK" at bounding box center [499, 260] width 612 height 17
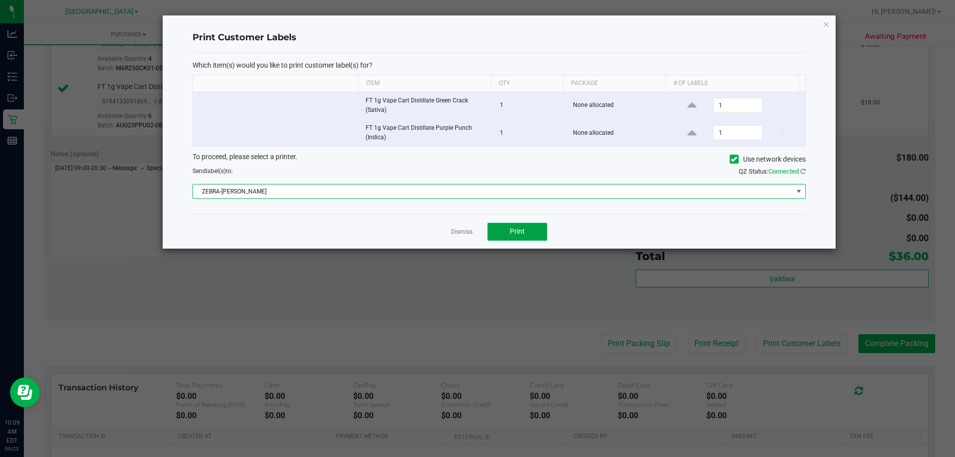
click at [516, 235] on span "Print" at bounding box center [517, 231] width 15 height 8
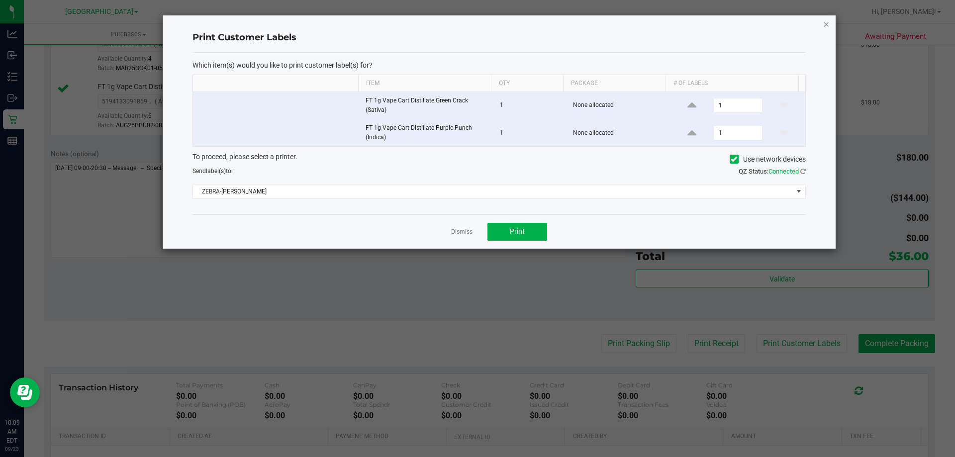
click at [829, 24] on icon "button" at bounding box center [826, 24] width 7 height 12
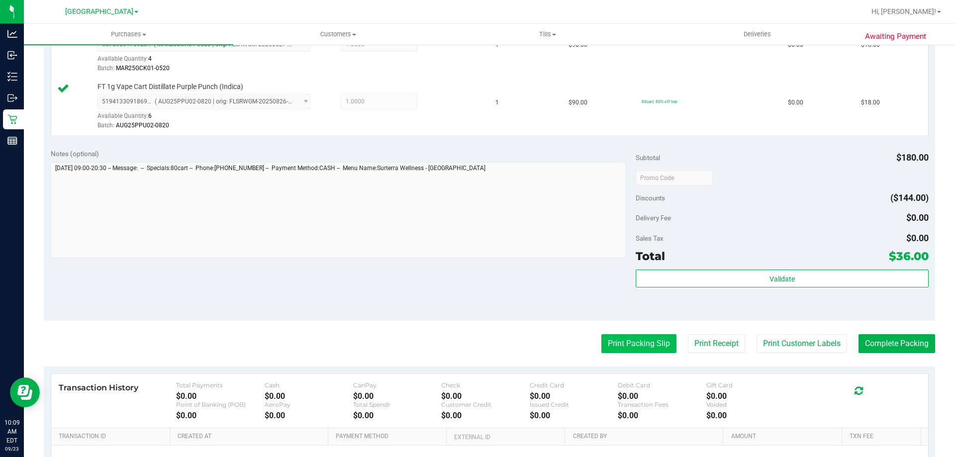
click at [635, 343] on button "Print Packing Slip" at bounding box center [638, 343] width 75 height 19
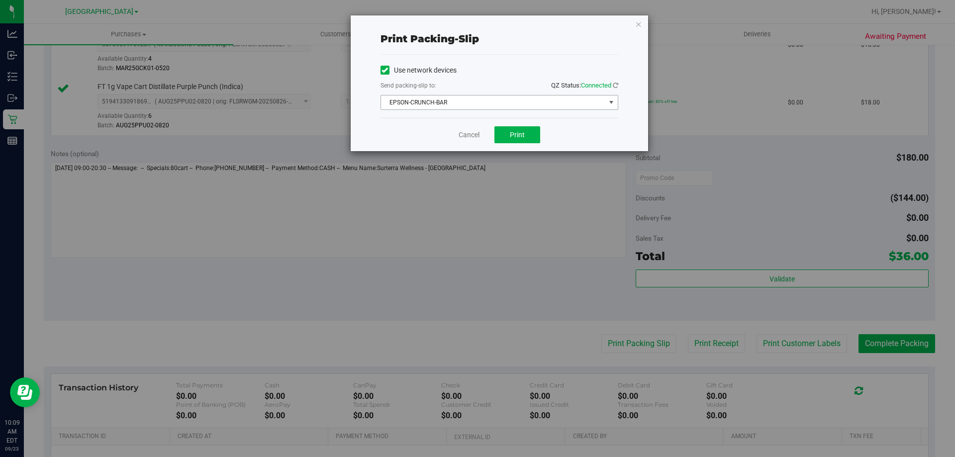
click at [470, 101] on span "EPSON-CRUNCH-BAR" at bounding box center [493, 103] width 224 height 14
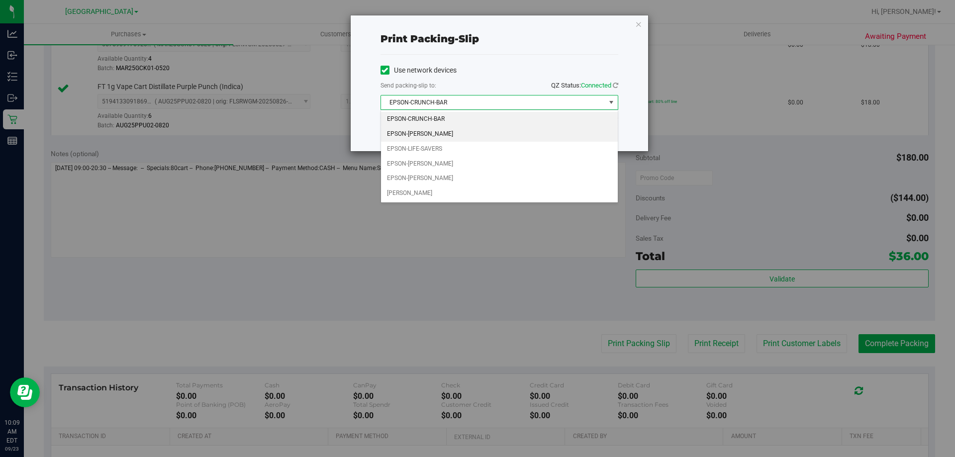
click at [435, 133] on li "EPSON-DAVID-COOK" at bounding box center [499, 134] width 237 height 15
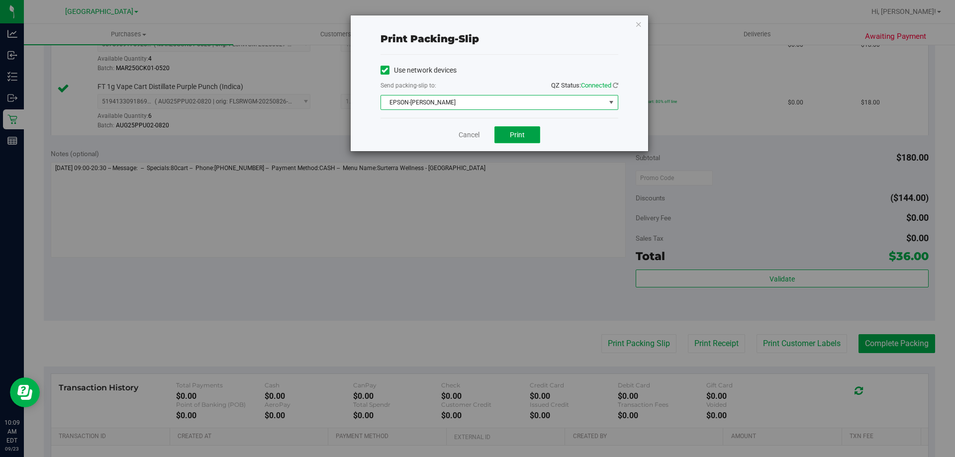
click at [514, 132] on span "Print" at bounding box center [517, 135] width 15 height 8
click at [640, 25] on icon "button" at bounding box center [638, 24] width 7 height 12
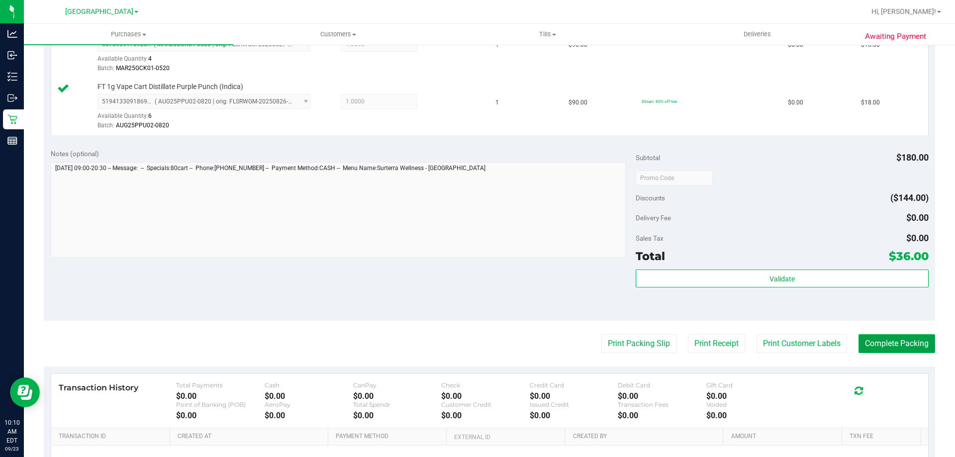
click at [887, 350] on button "Complete Packing" at bounding box center [897, 343] width 77 height 19
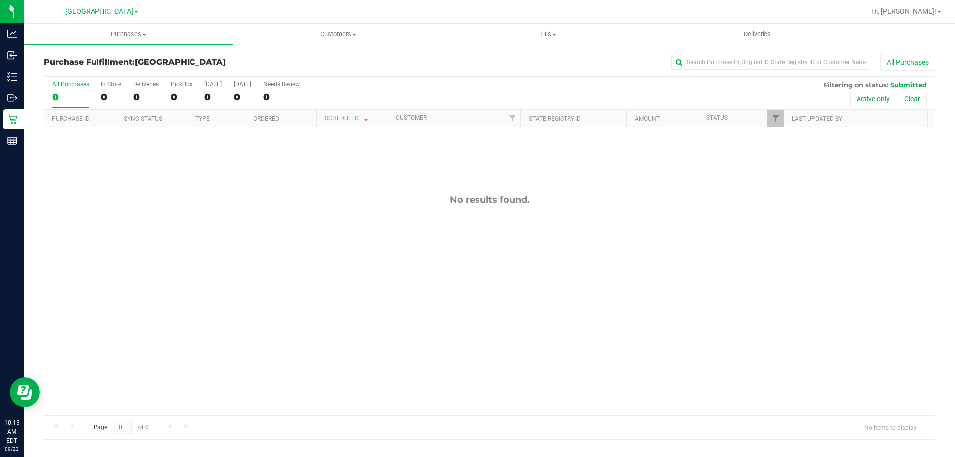
click at [348, 150] on div "No results found." at bounding box center [489, 304] width 891 height 355
click at [328, 33] on span "Customers" at bounding box center [338, 34] width 208 height 9
click at [274, 63] on span "All customers" at bounding box center [269, 60] width 72 height 8
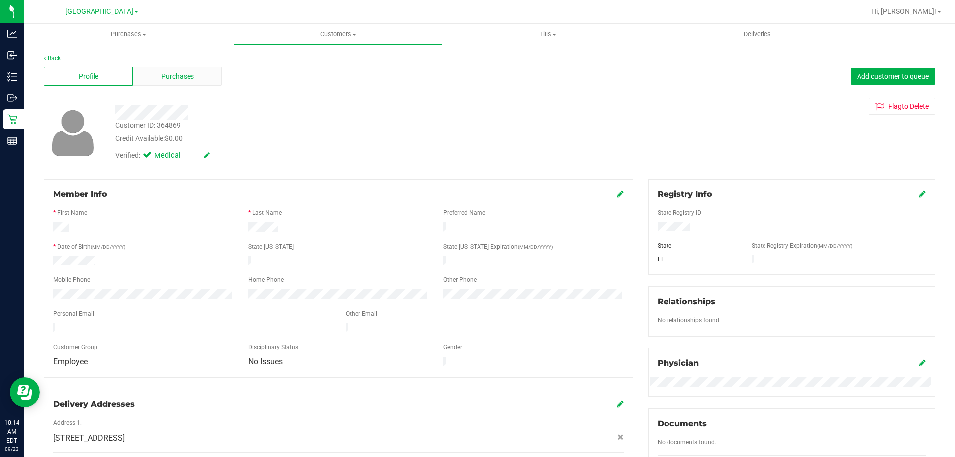
click at [172, 79] on span "Purchases" at bounding box center [177, 76] width 33 height 10
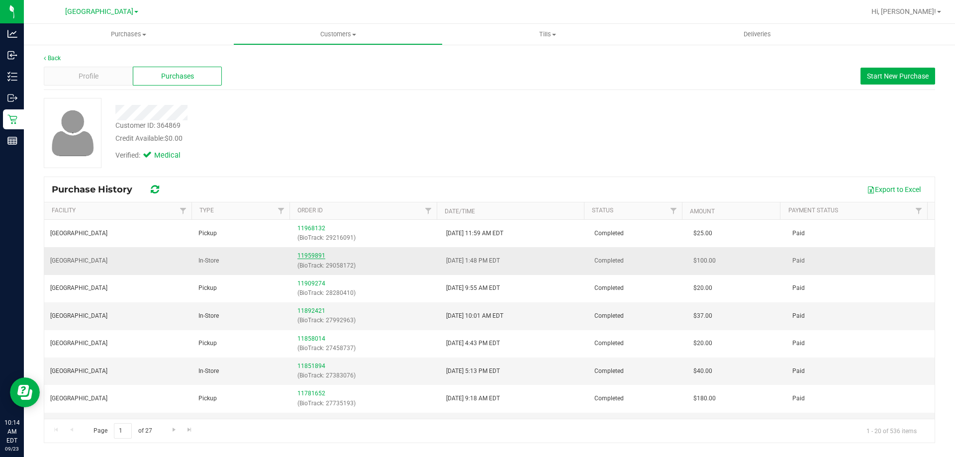
click at [311, 257] on link "11959891" at bounding box center [312, 255] width 28 height 7
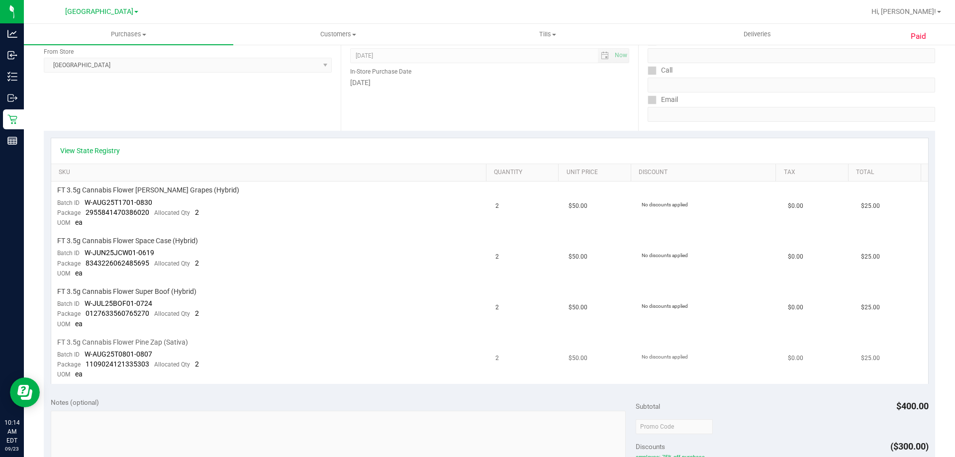
scroll to position [199, 0]
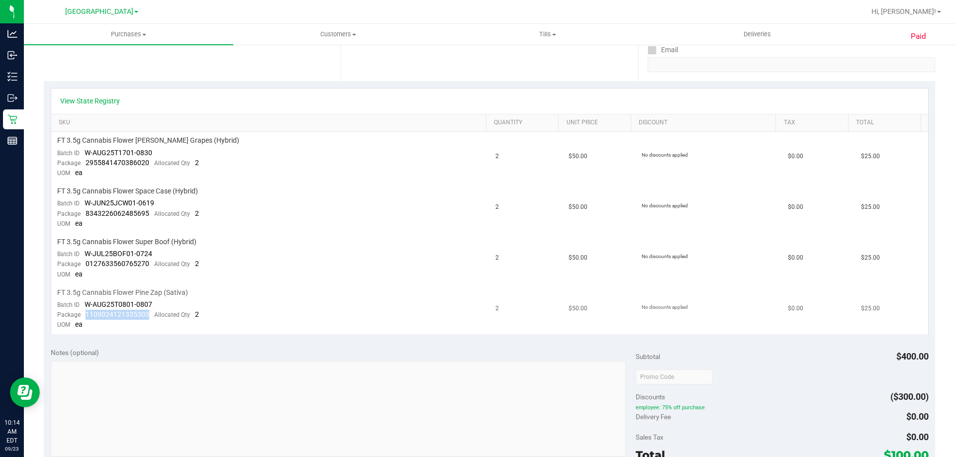
drag, startPoint x: 150, startPoint y: 314, endPoint x: 84, endPoint y: 316, distance: 66.7
click at [84, 316] on div "Package 1109024121335303 Allocated Qty 2" at bounding box center [128, 315] width 142 height 10
copy span "1109024121335303"
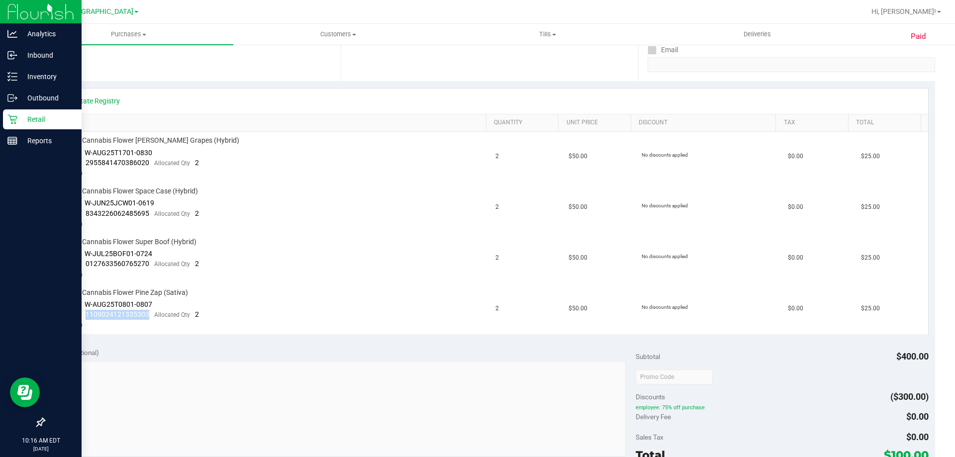
click at [20, 117] on p "Retail" at bounding box center [47, 119] width 60 height 12
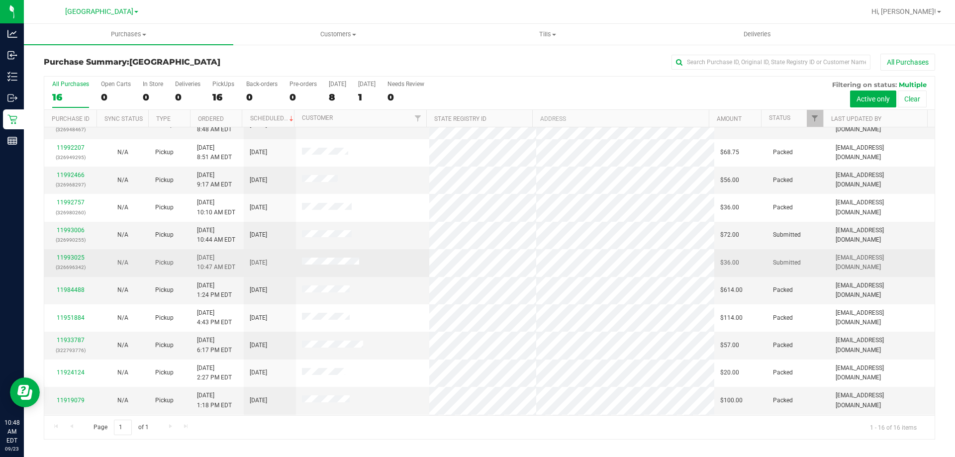
scroll to position [100, 0]
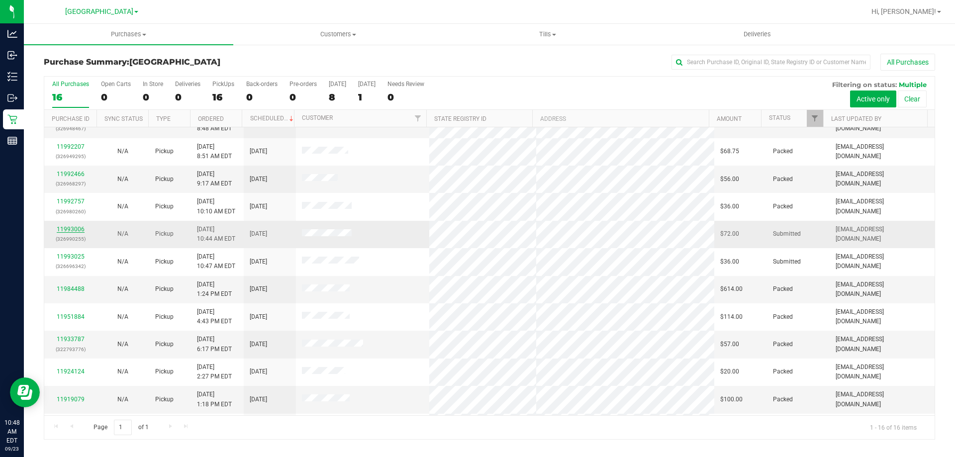
click at [68, 228] on link "11993006" at bounding box center [71, 229] width 28 height 7
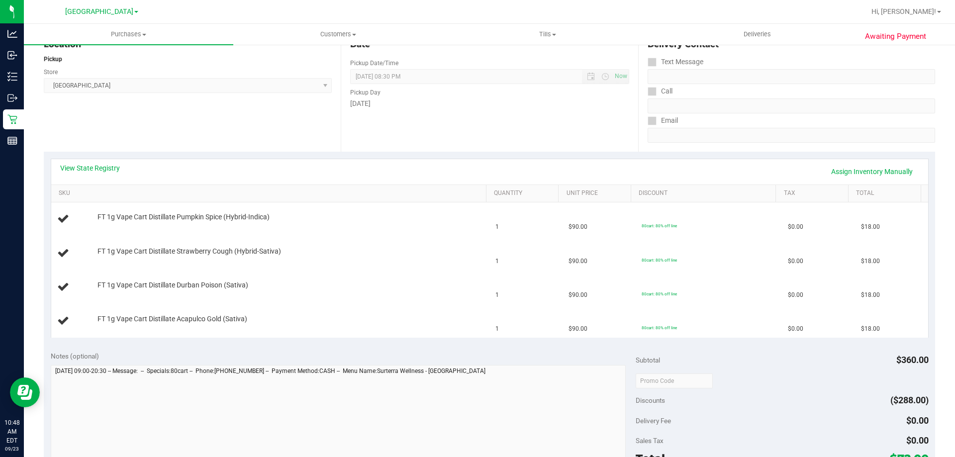
scroll to position [100, 0]
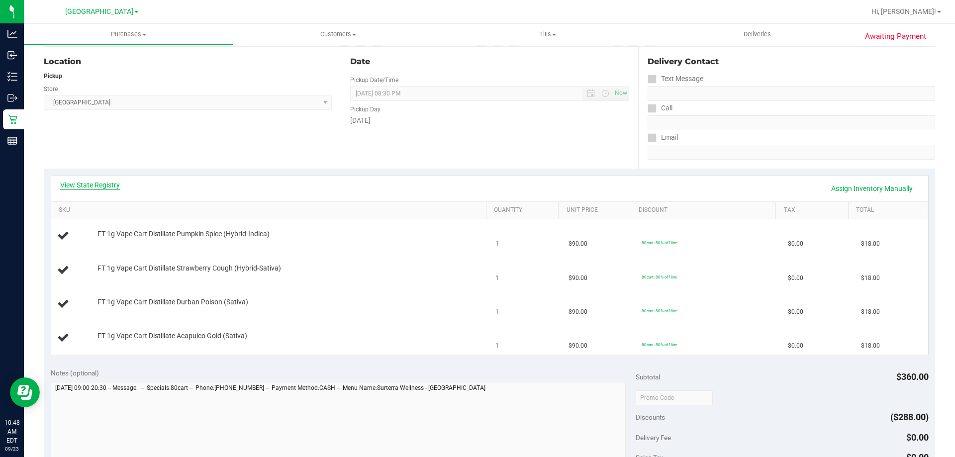
click at [99, 186] on link "View State Registry" at bounding box center [90, 185] width 60 height 10
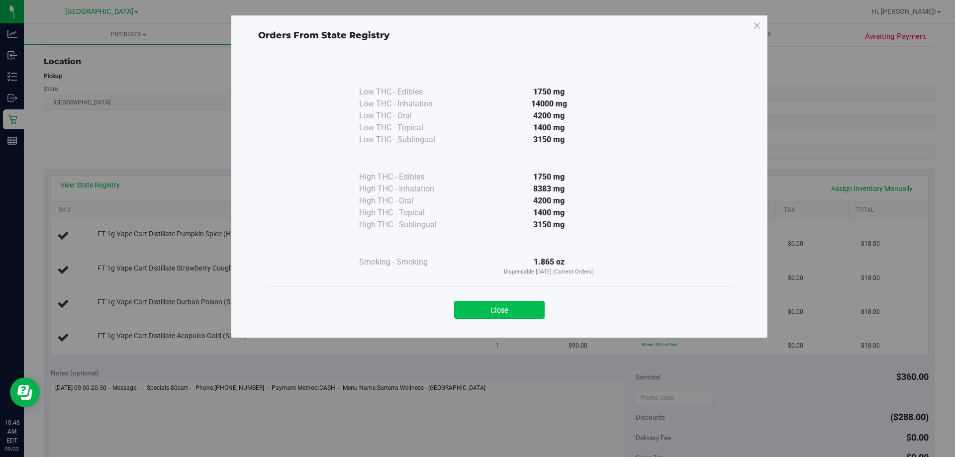
click at [499, 313] on button "Close" at bounding box center [499, 310] width 91 height 18
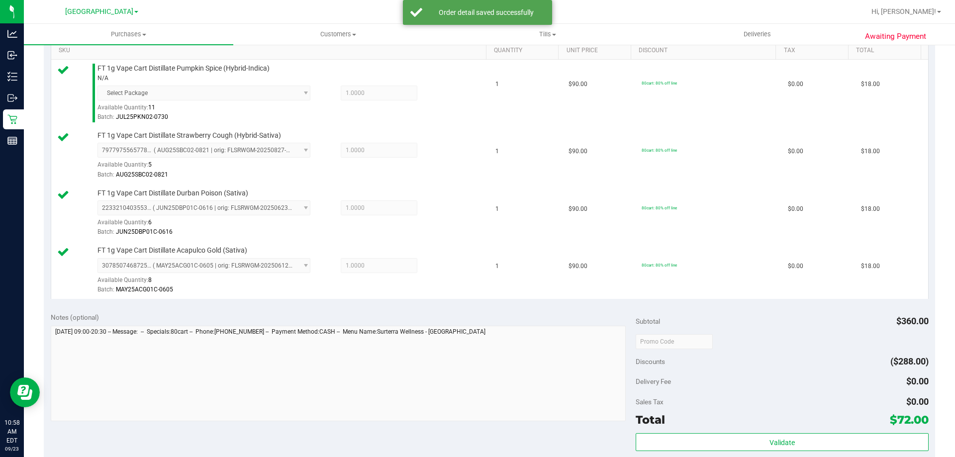
scroll to position [254, 0]
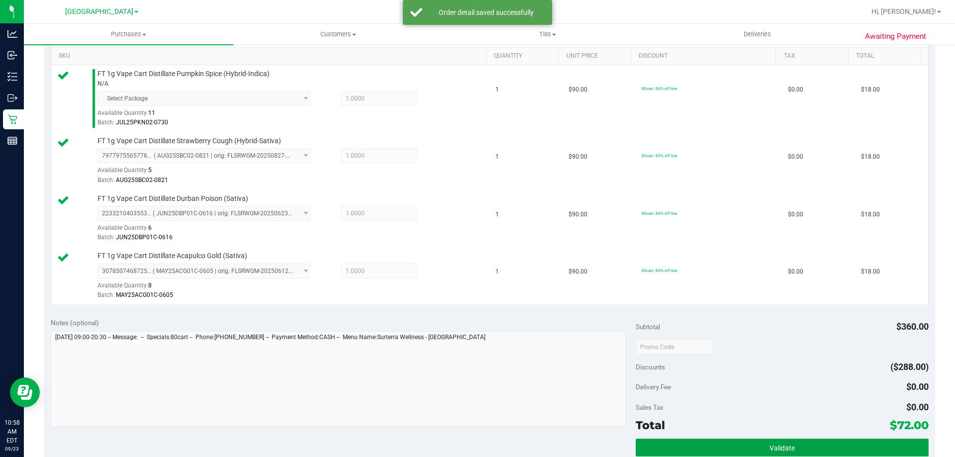
click at [783, 442] on button "Validate" at bounding box center [782, 448] width 293 height 18
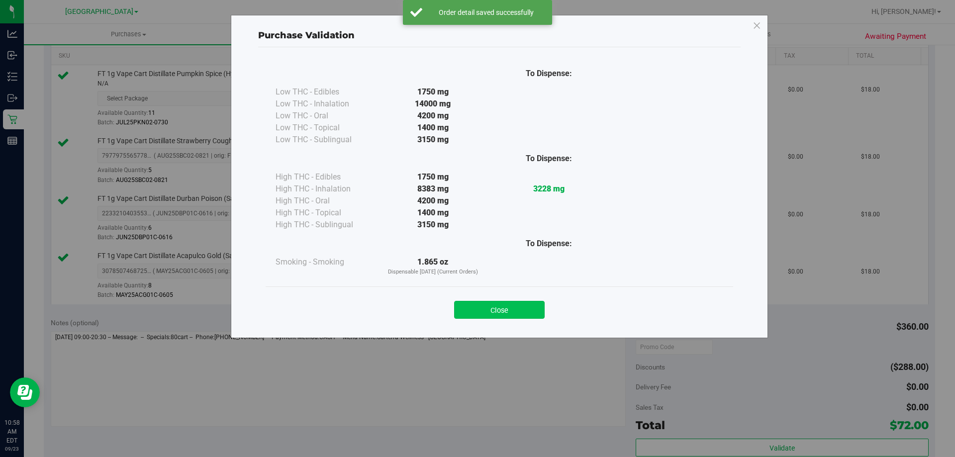
click at [502, 312] on button "Close" at bounding box center [499, 310] width 91 height 18
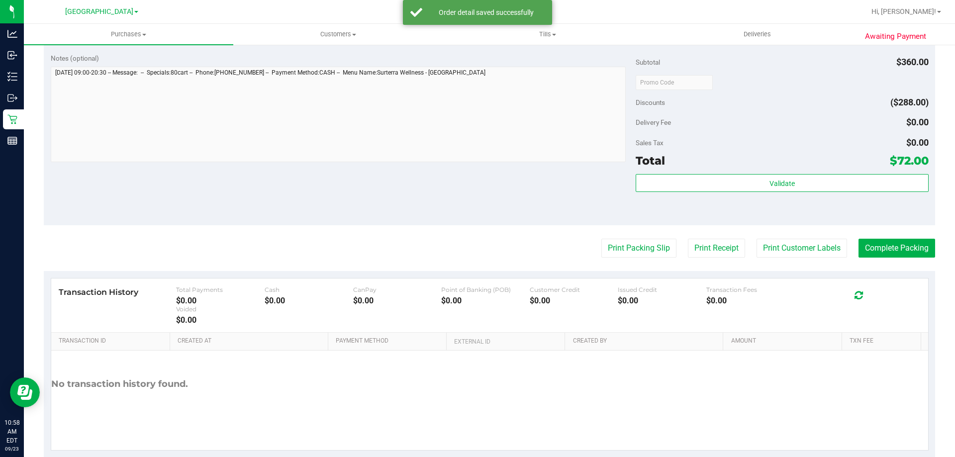
scroll to position [538, 0]
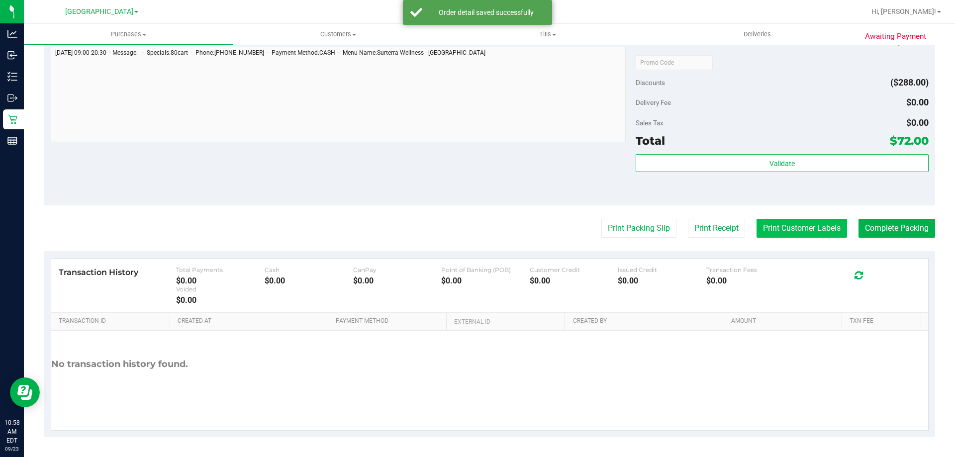
click at [795, 222] on button "Print Customer Labels" at bounding box center [802, 228] width 91 height 19
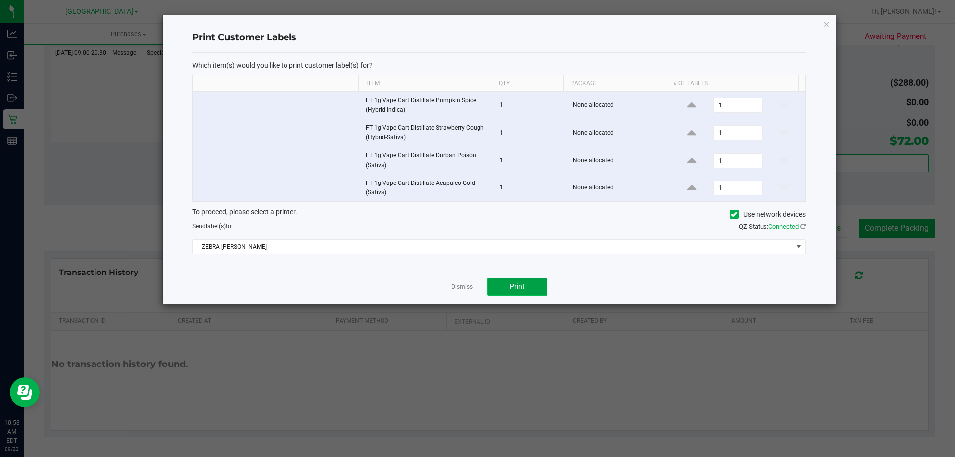
click at [516, 283] on span "Print" at bounding box center [517, 287] width 15 height 8
click at [450, 290] on div at bounding box center [499, 159] width 673 height 289
click at [463, 287] on link "Dismiss" at bounding box center [461, 287] width 21 height 8
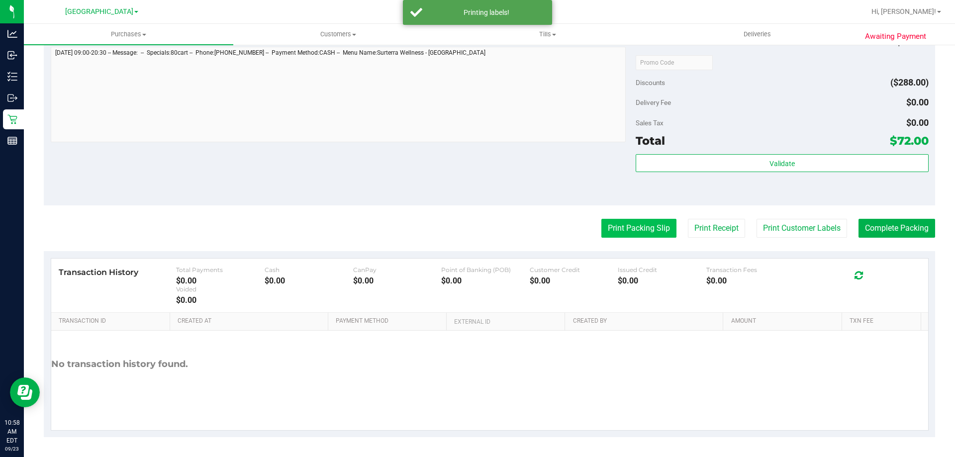
click at [610, 234] on button "Print Packing Slip" at bounding box center [638, 228] width 75 height 19
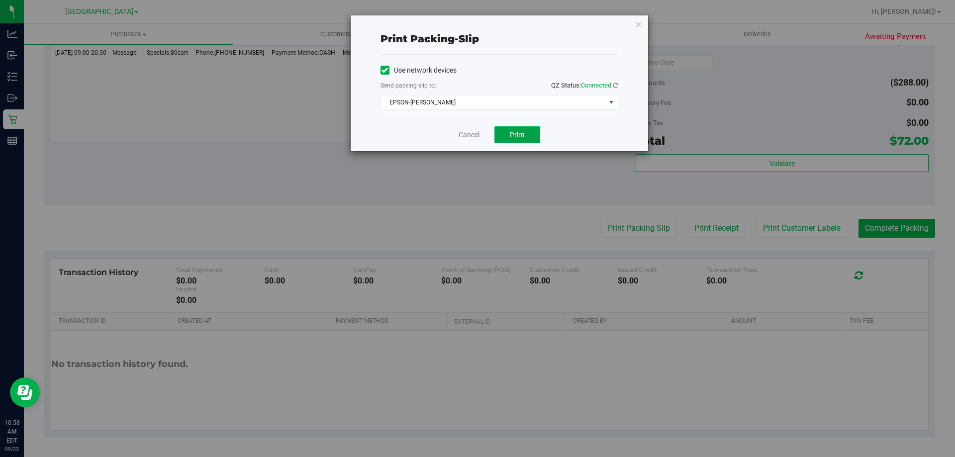
click at [519, 140] on button "Print" at bounding box center [518, 134] width 46 height 17
click at [460, 130] on link "Cancel" at bounding box center [469, 135] width 21 height 10
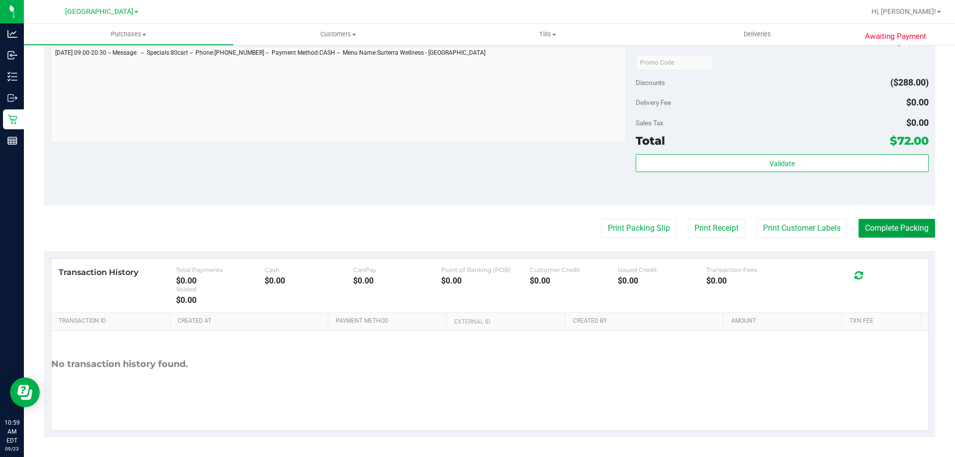
click at [881, 222] on button "Complete Packing" at bounding box center [897, 228] width 77 height 19
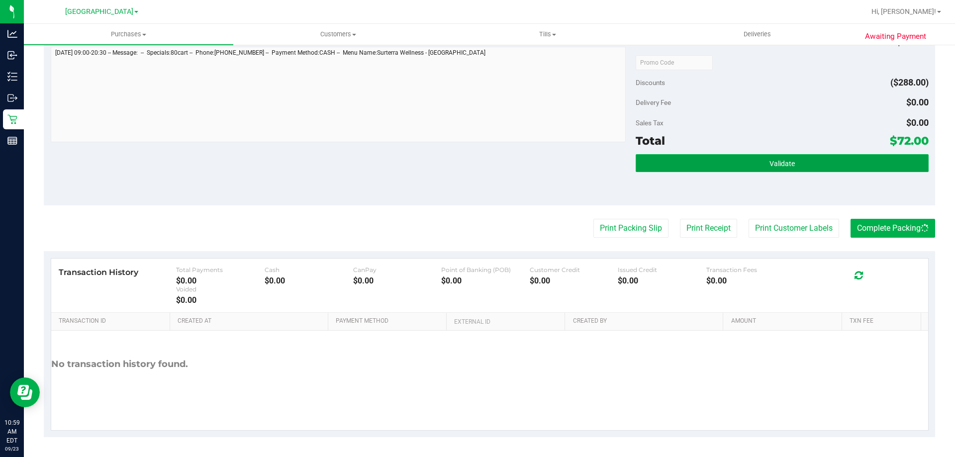
click at [818, 157] on button "Validate" at bounding box center [782, 163] width 293 height 18
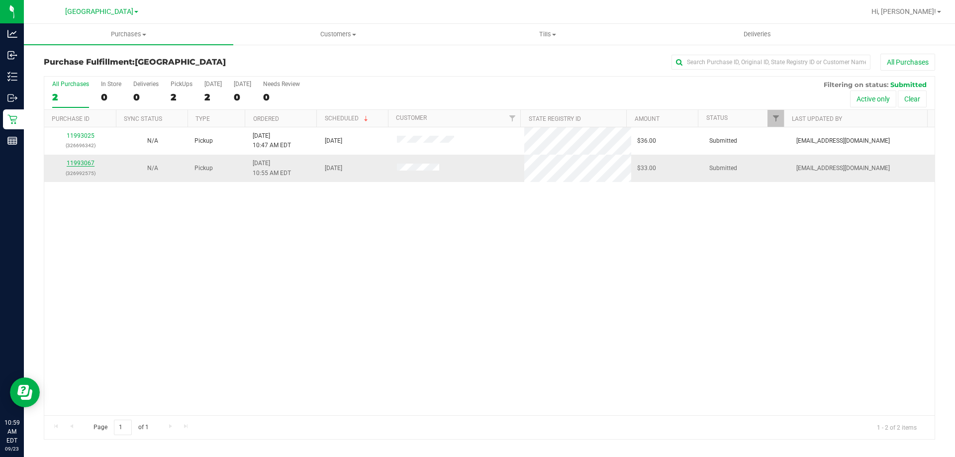
click at [93, 163] on link "11993067" at bounding box center [81, 163] width 28 height 7
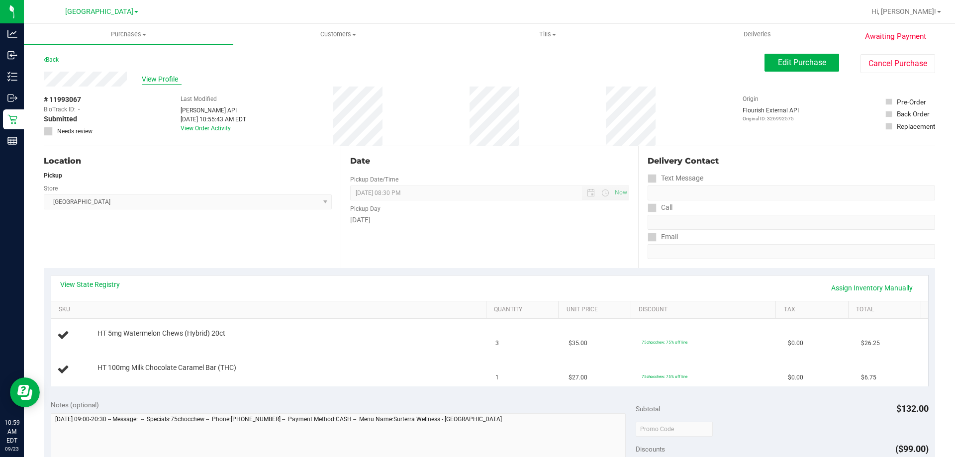
click at [170, 80] on span "View Profile" at bounding box center [162, 79] width 40 height 10
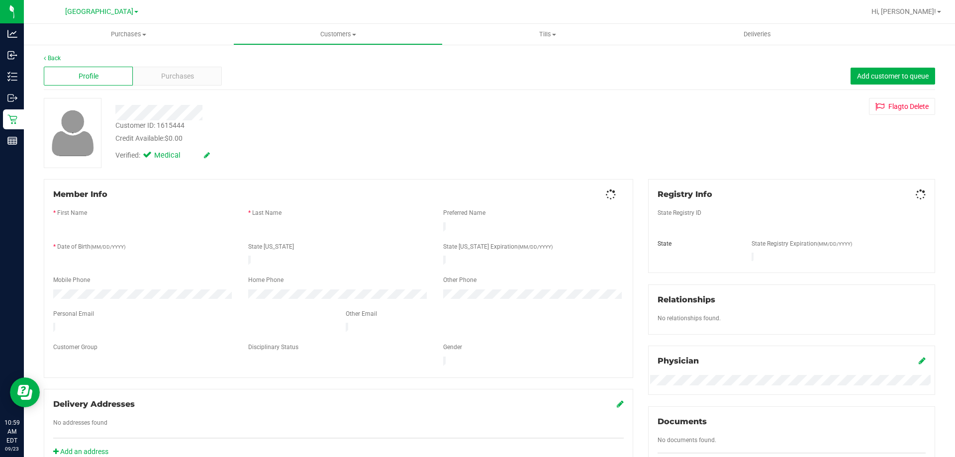
click at [193, 77] on span "Purchases" at bounding box center [177, 76] width 33 height 10
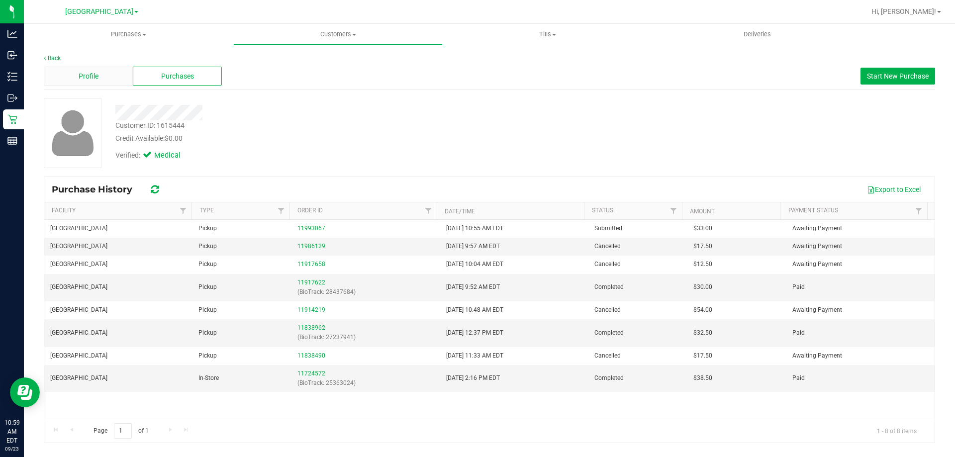
click at [100, 77] on div "Profile" at bounding box center [88, 76] width 89 height 19
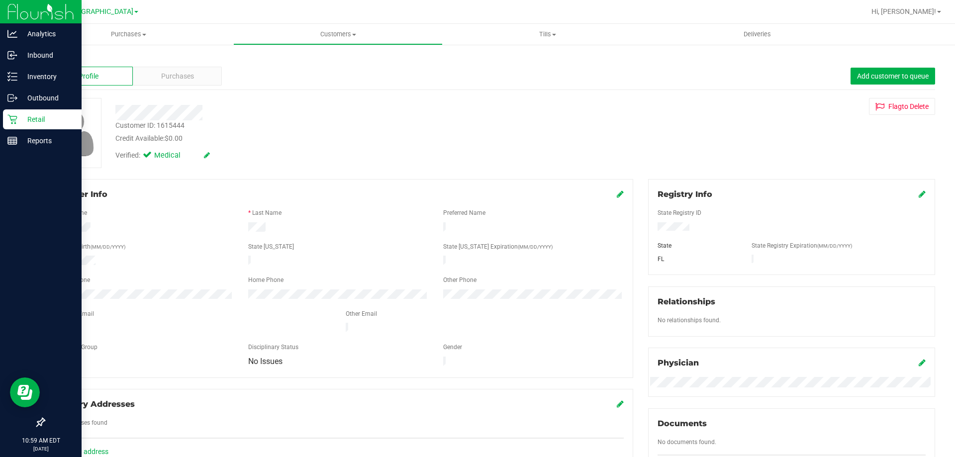
click at [22, 114] on p "Retail" at bounding box center [47, 119] width 60 height 12
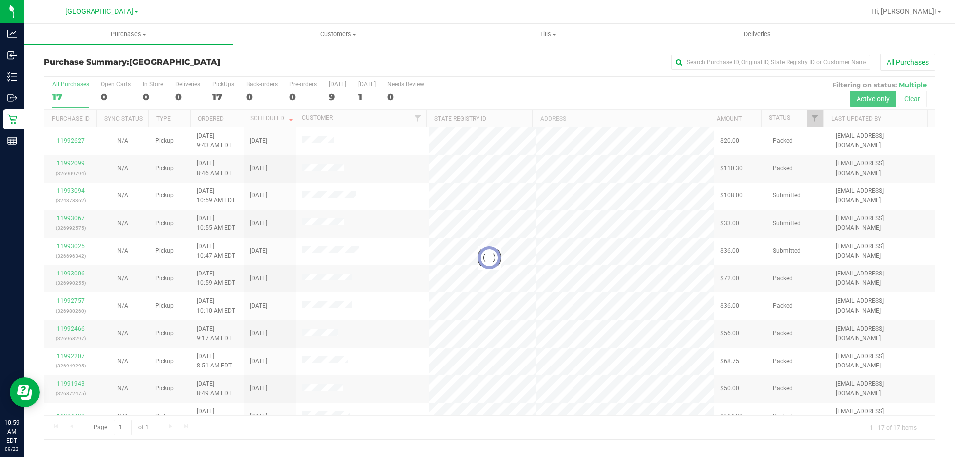
click at [247, 235] on div at bounding box center [489, 258] width 891 height 363
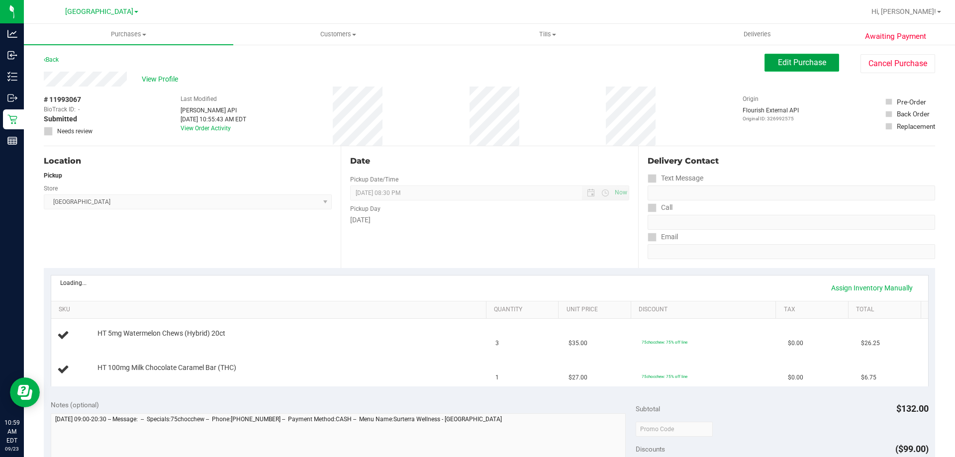
click at [789, 66] on span "Edit Purchase" at bounding box center [802, 62] width 48 height 9
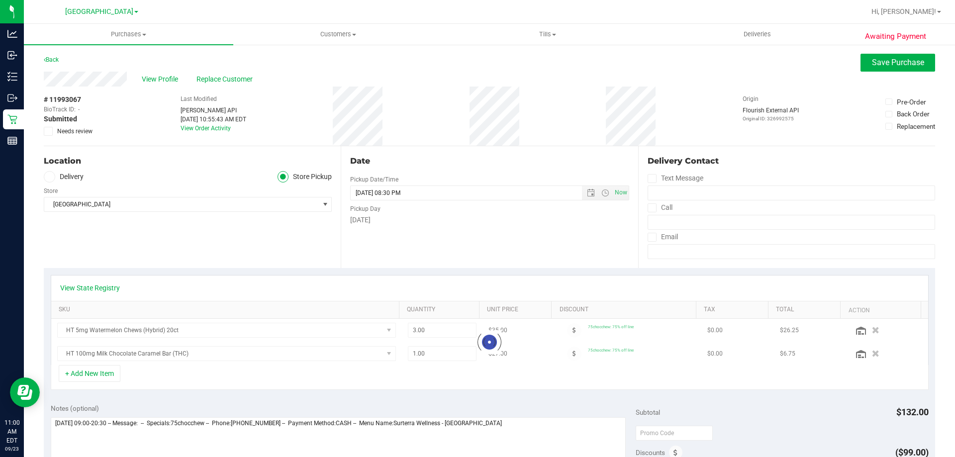
click at [69, 131] on span "Needs review" at bounding box center [74, 131] width 35 height 9
click at [0, 0] on input "Needs review" at bounding box center [0, 0] width 0 height 0
click at [876, 66] on span "Save Purchase" at bounding box center [898, 62] width 52 height 9
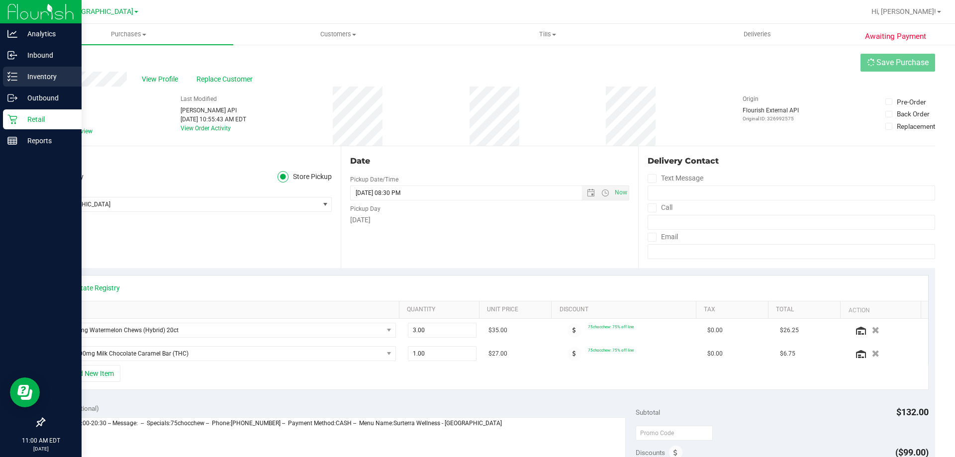
click at [15, 76] on icon at bounding box center [12, 77] width 10 height 10
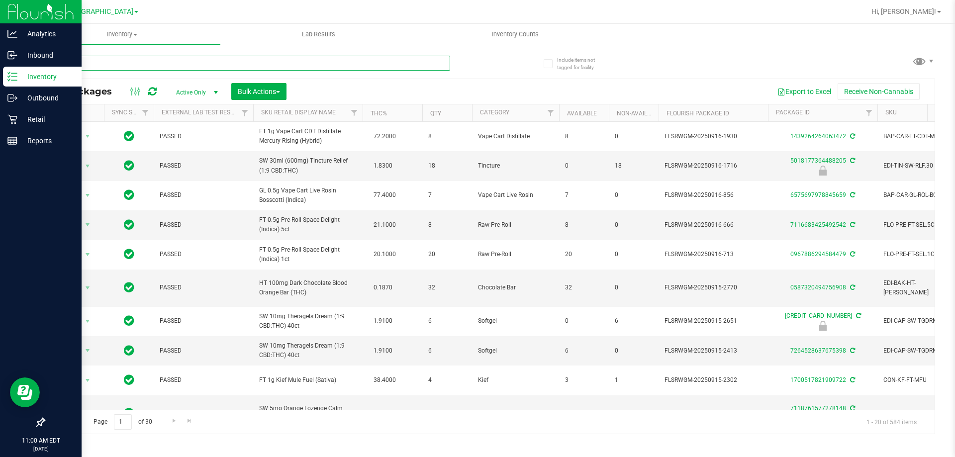
click at [347, 65] on input "text" at bounding box center [247, 63] width 406 height 15
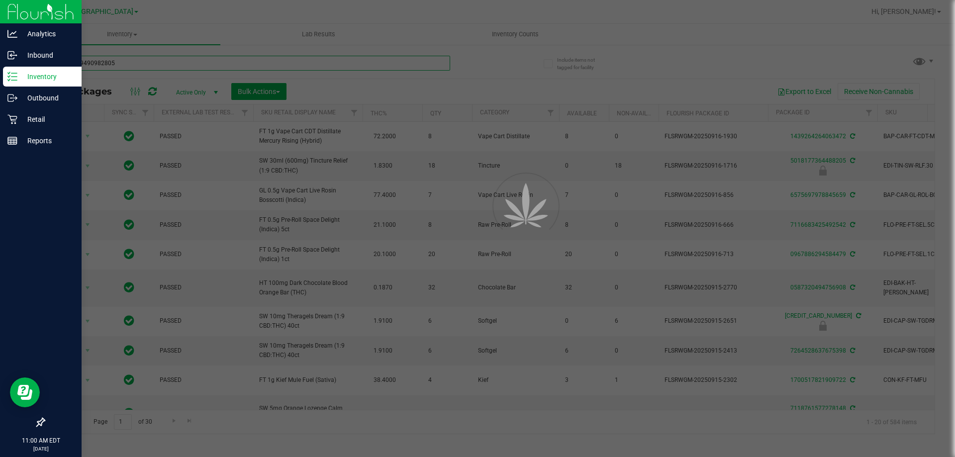
type input "0773629490982805"
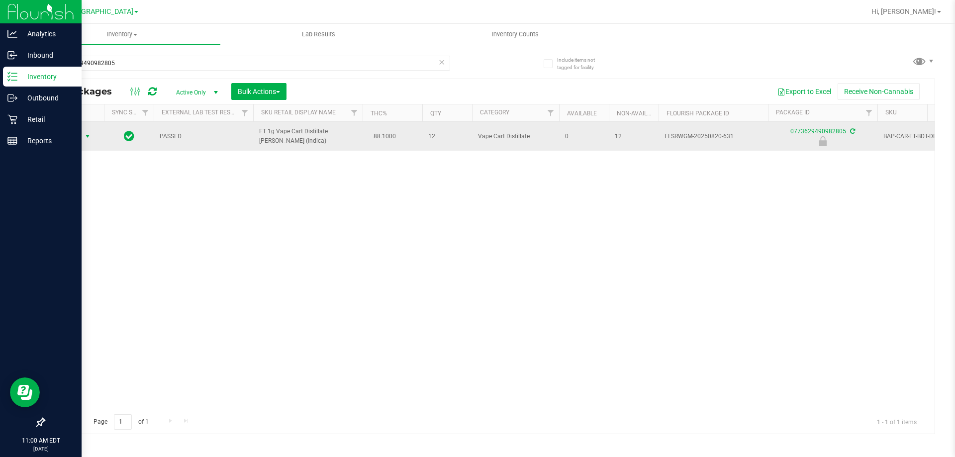
click at [86, 138] on span "select" at bounding box center [88, 136] width 8 height 8
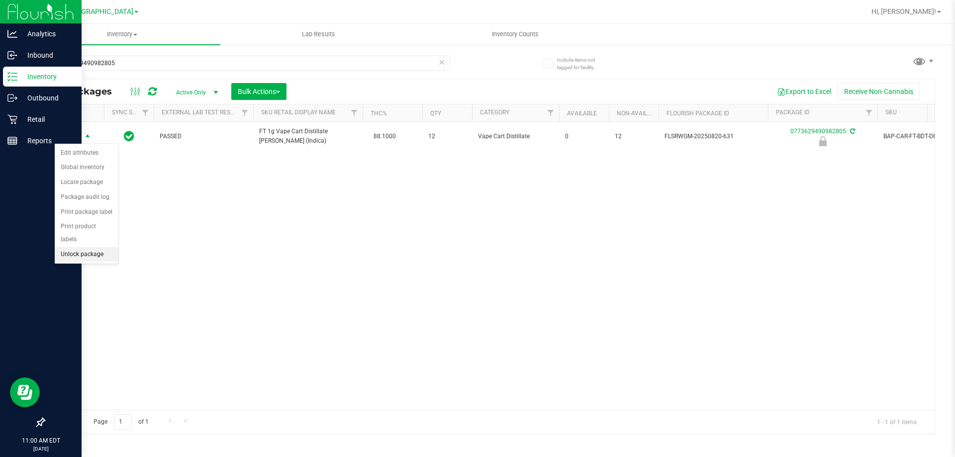
click at [86, 249] on li "Unlock package" at bounding box center [87, 254] width 64 height 15
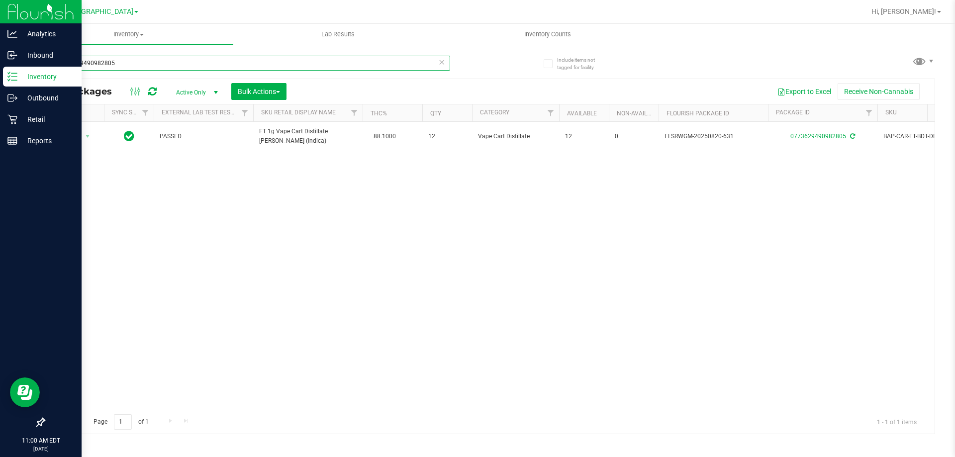
click at [129, 63] on input "0773629490982805" at bounding box center [247, 63] width 406 height 15
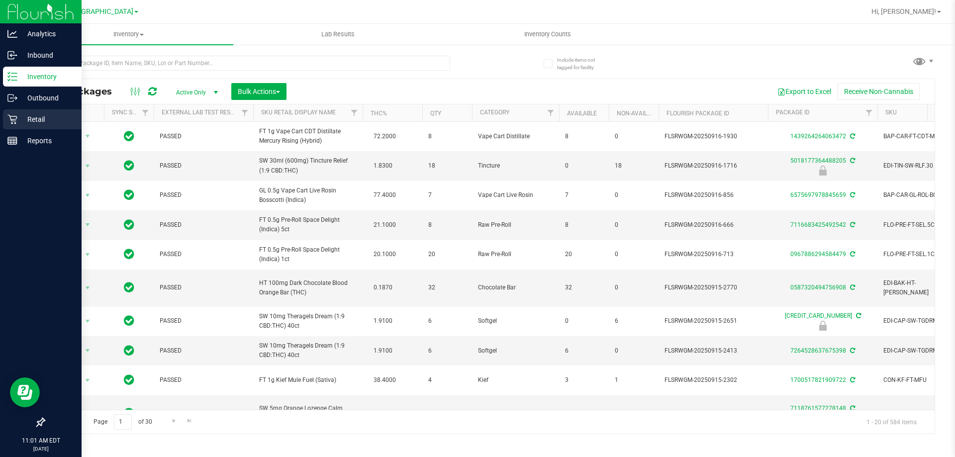
click at [20, 122] on p "Retail" at bounding box center [47, 119] width 60 height 12
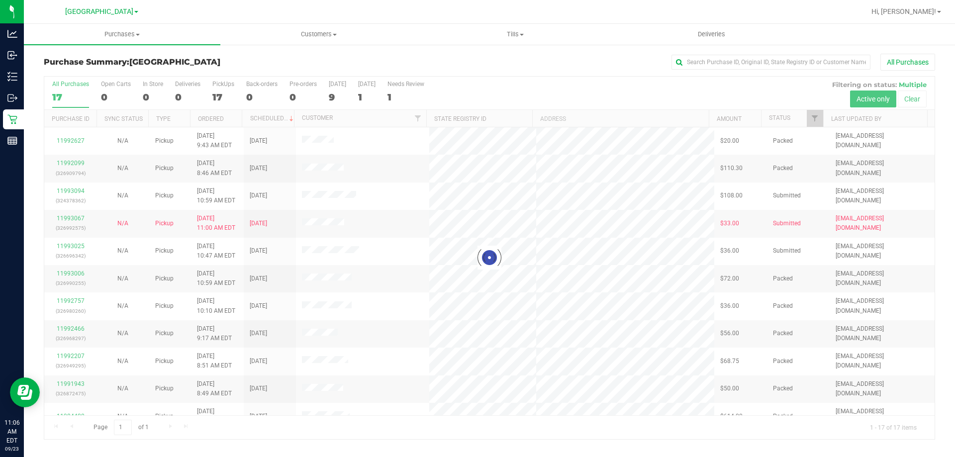
click at [79, 193] on div at bounding box center [489, 258] width 891 height 363
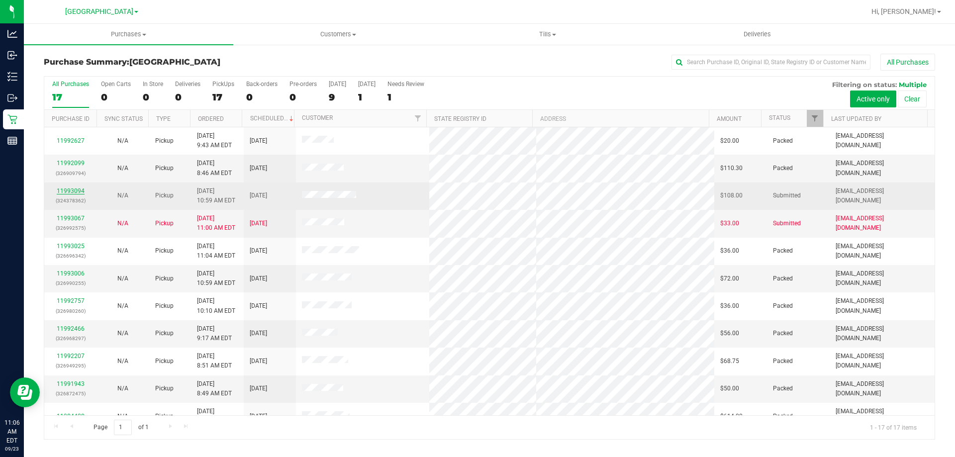
click at [72, 191] on link "11993094" at bounding box center [71, 191] width 28 height 7
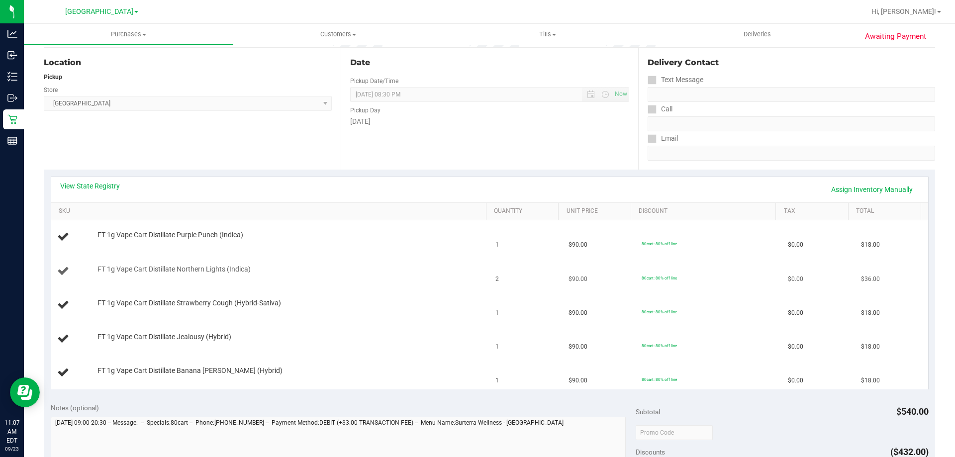
scroll to position [100, 0]
click at [93, 187] on link "View State Registry" at bounding box center [90, 185] width 60 height 10
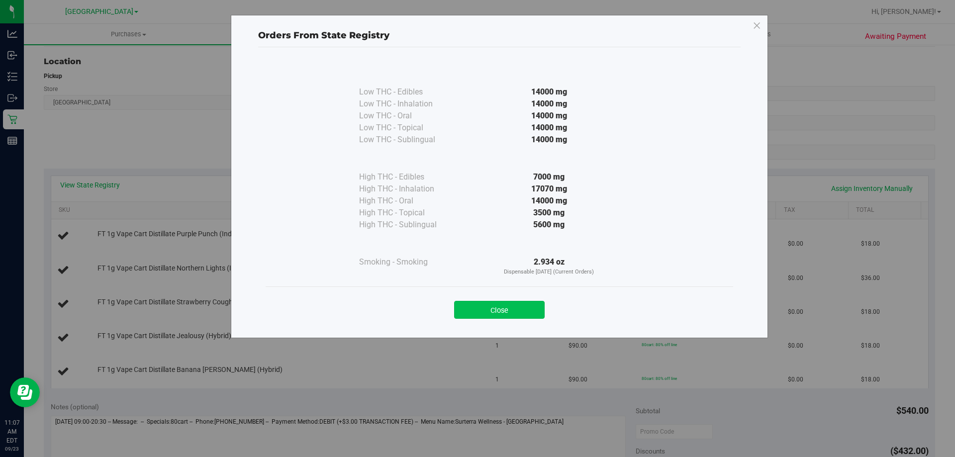
click at [477, 306] on button "Close" at bounding box center [499, 310] width 91 height 18
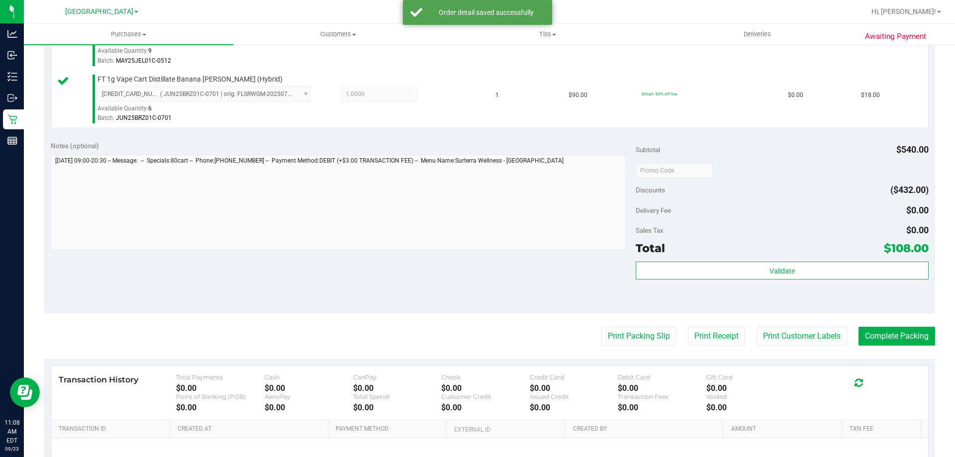
scroll to position [547, 0]
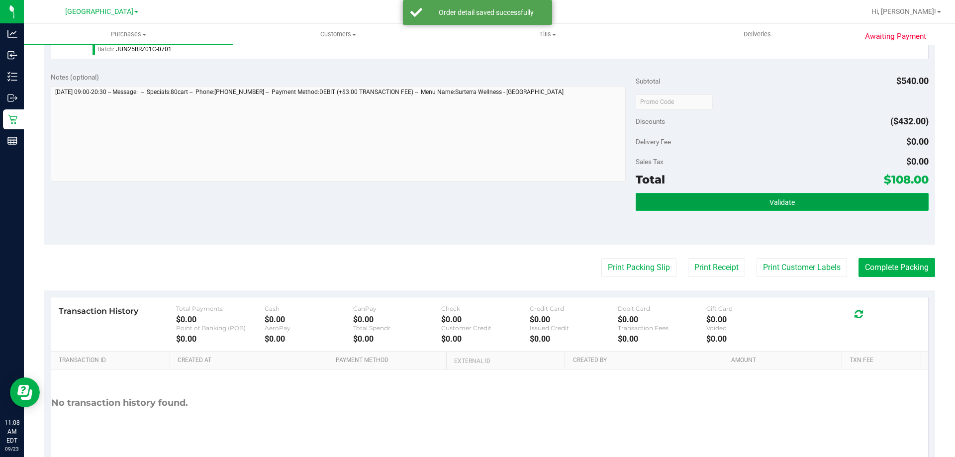
click at [738, 204] on button "Validate" at bounding box center [782, 202] width 293 height 18
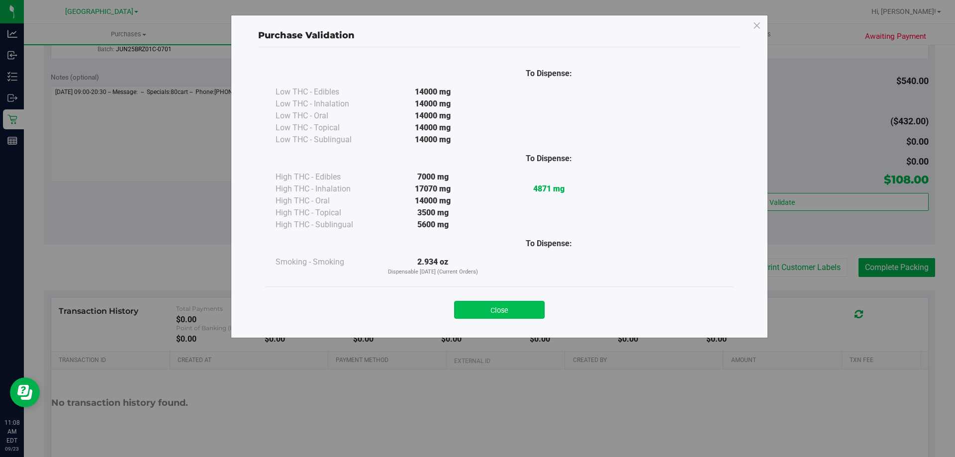
click at [515, 318] on button "Close" at bounding box center [499, 310] width 91 height 18
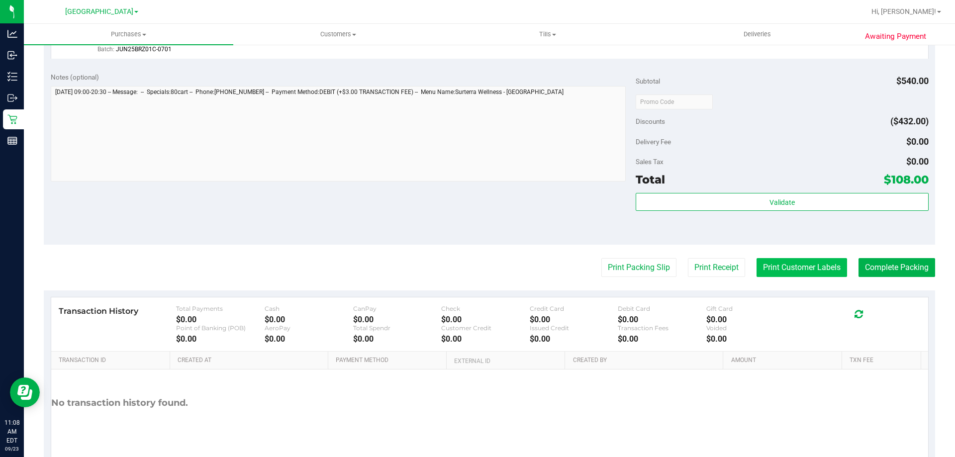
click at [770, 260] on button "Print Customer Labels" at bounding box center [802, 267] width 91 height 19
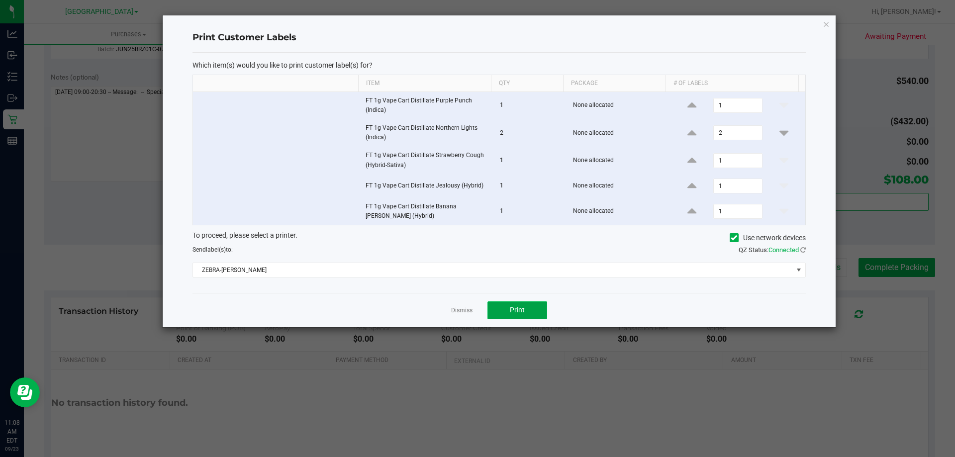
click at [516, 307] on span "Print" at bounding box center [517, 310] width 15 height 8
click at [830, 22] on div "Print Customer Labels Which item(s) would you like to print customer label(s) f…" at bounding box center [499, 171] width 673 height 312
click at [824, 25] on icon "button" at bounding box center [826, 24] width 7 height 12
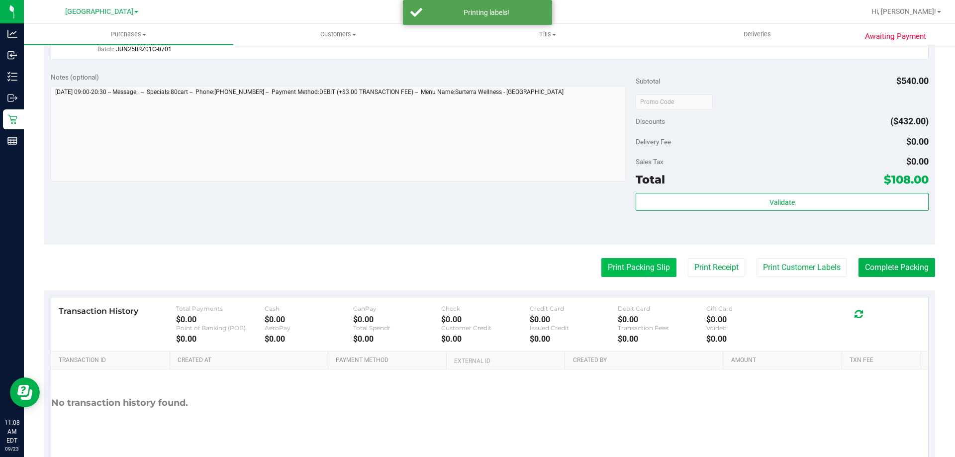
click at [638, 268] on button "Print Packing Slip" at bounding box center [638, 267] width 75 height 19
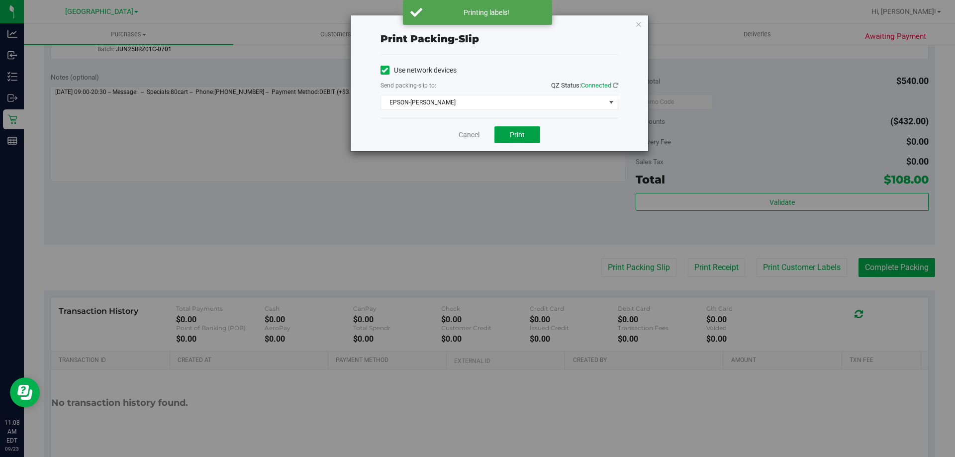
click at [528, 138] on button "Print" at bounding box center [518, 134] width 46 height 17
click at [638, 24] on icon "button" at bounding box center [638, 24] width 7 height 12
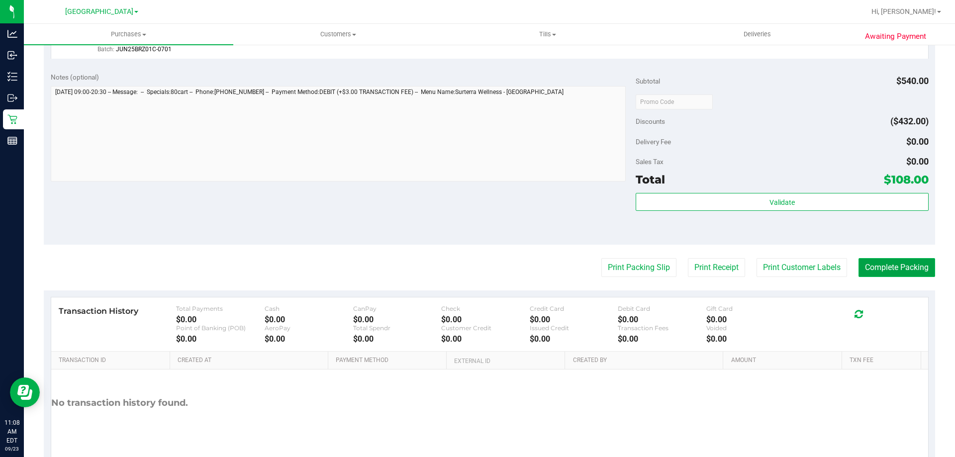
click at [882, 267] on button "Complete Packing" at bounding box center [897, 267] width 77 height 19
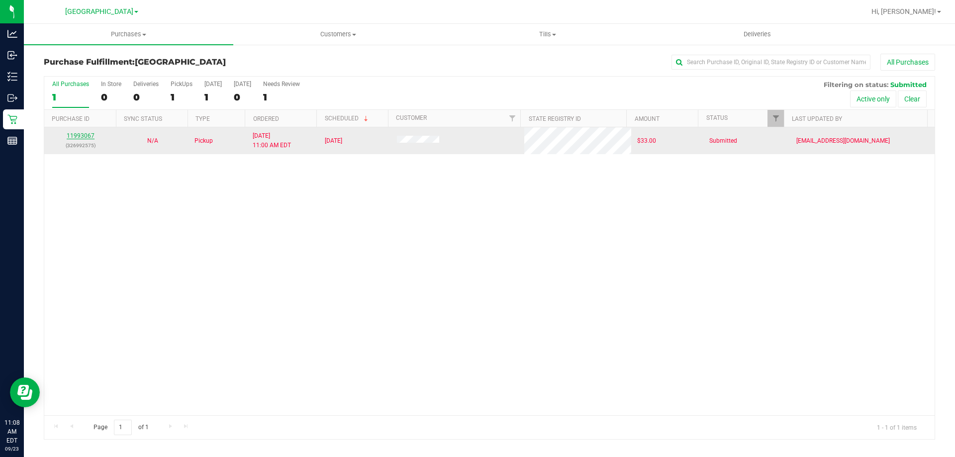
click at [84, 135] on link "11993067" at bounding box center [81, 135] width 28 height 7
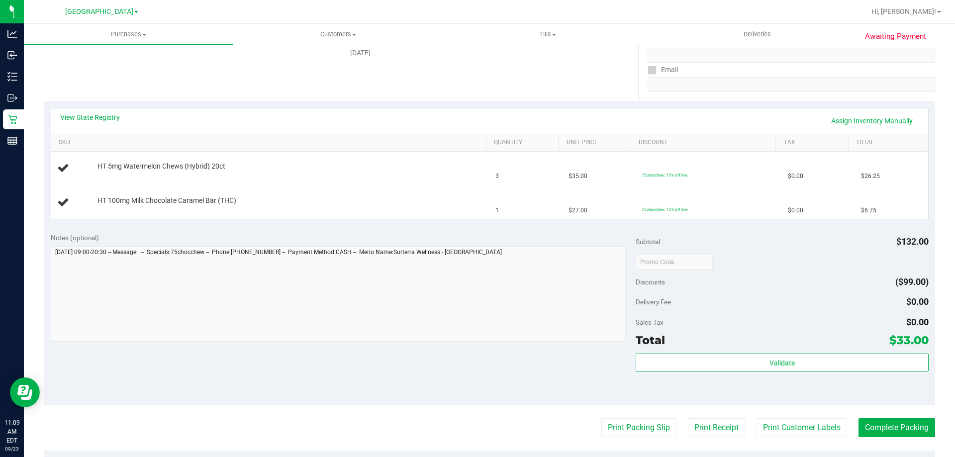
scroll to position [149, 0]
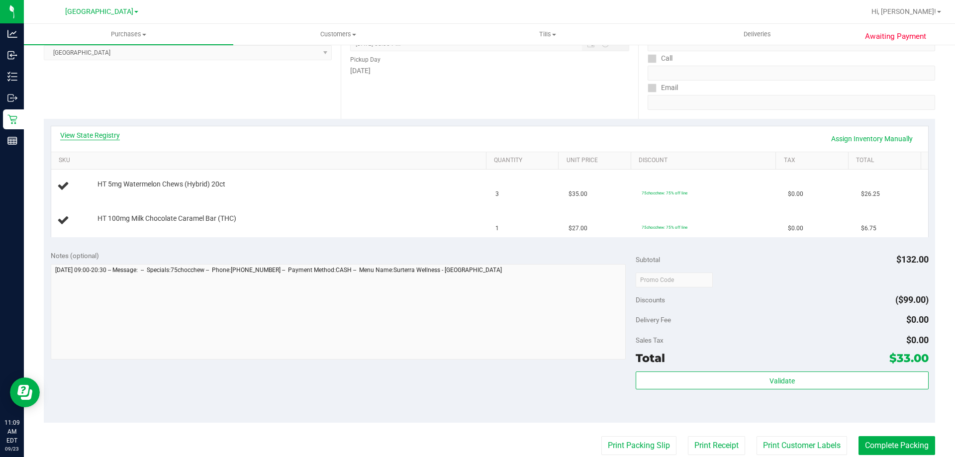
click at [110, 133] on link "View State Registry" at bounding box center [90, 135] width 60 height 10
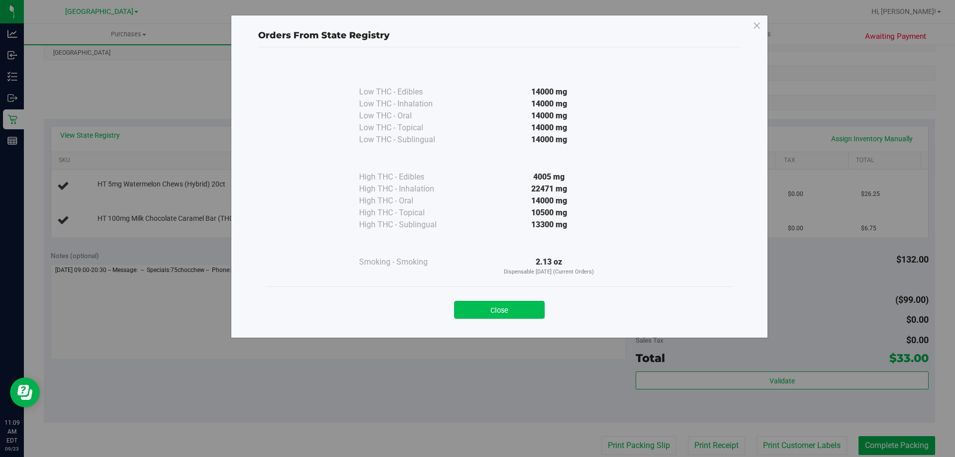
click at [498, 309] on button "Close" at bounding box center [499, 310] width 91 height 18
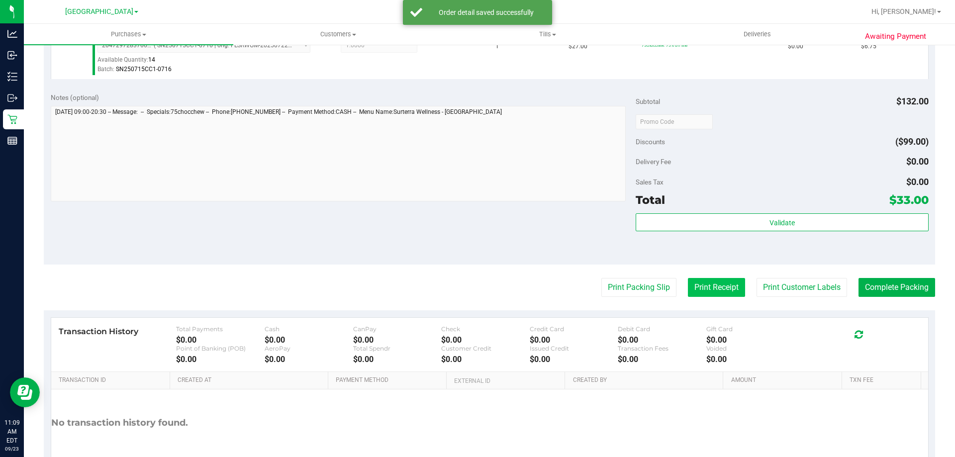
scroll to position [398, 0]
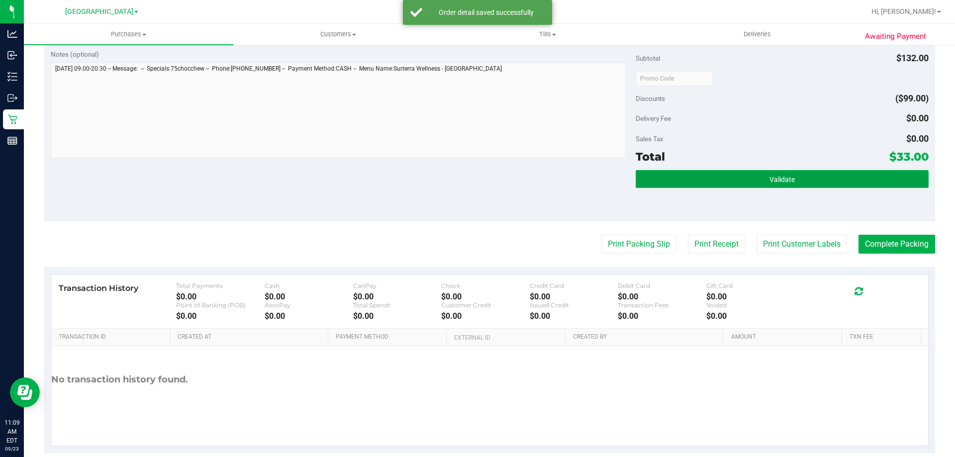
click at [769, 174] on button "Validate" at bounding box center [782, 179] width 293 height 18
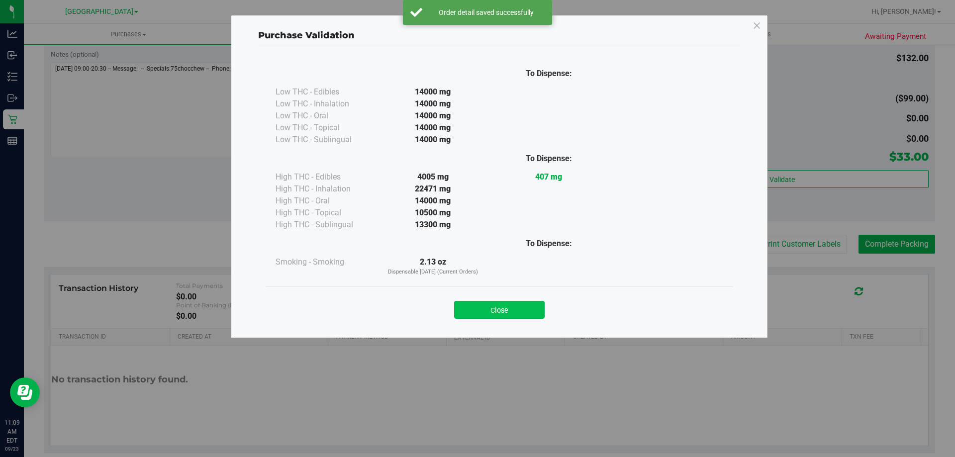
click at [502, 307] on button "Close" at bounding box center [499, 310] width 91 height 18
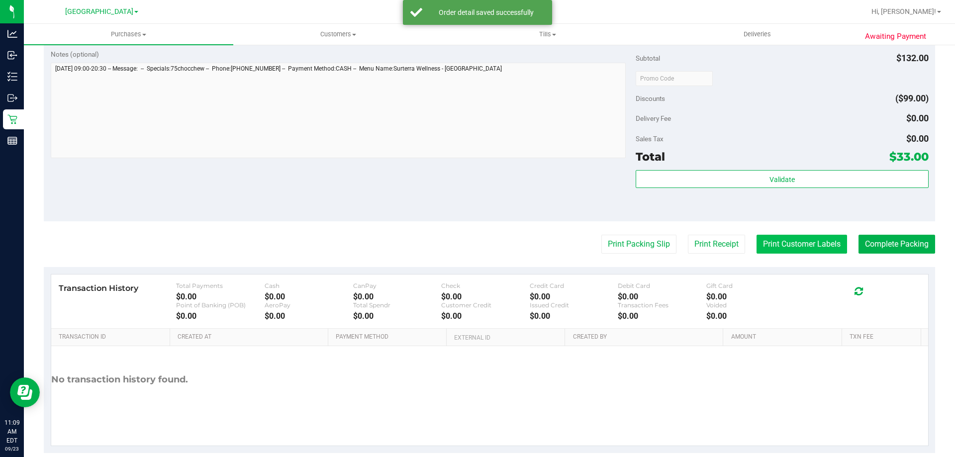
click at [786, 245] on button "Print Customer Labels" at bounding box center [802, 244] width 91 height 19
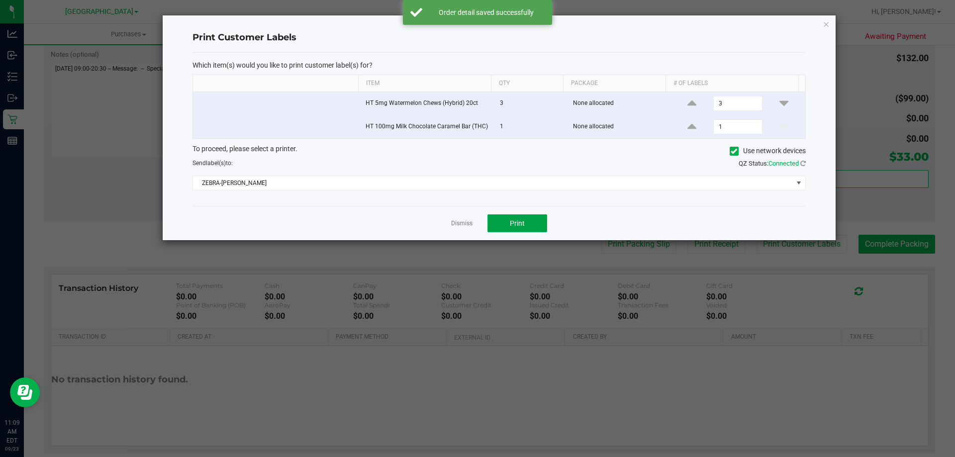
click at [510, 228] on button "Print" at bounding box center [518, 223] width 60 height 18
click at [829, 17] on div "Print Customer Labels Which item(s) would you like to print customer label(s) f…" at bounding box center [499, 127] width 673 height 225
click at [828, 20] on icon "button" at bounding box center [826, 24] width 7 height 12
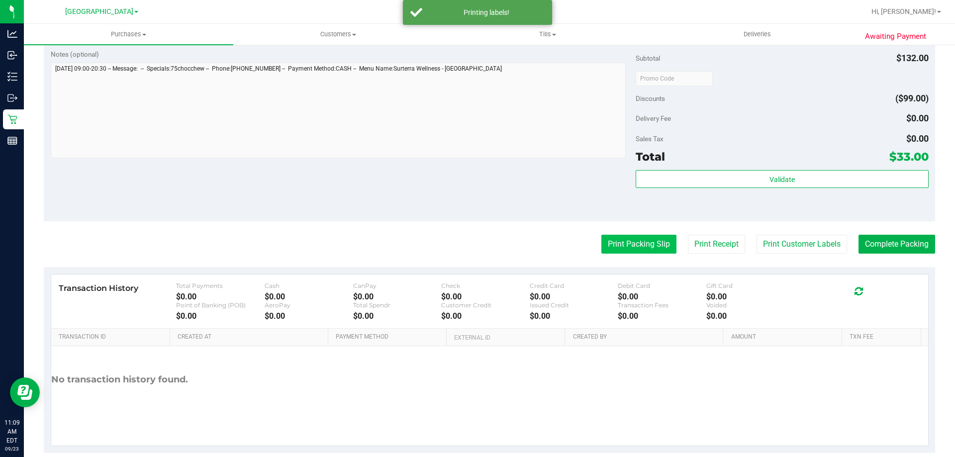
click at [613, 246] on button "Print Packing Slip" at bounding box center [638, 244] width 75 height 19
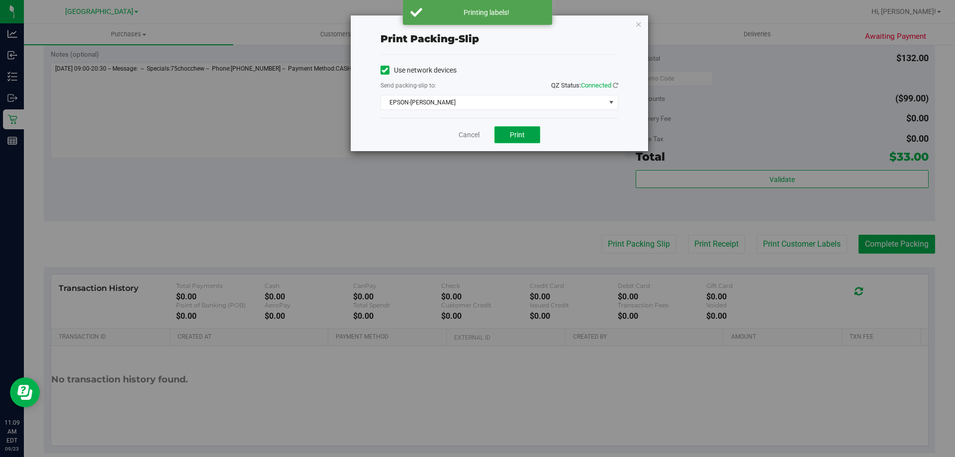
click at [522, 138] on span "Print" at bounding box center [517, 135] width 15 height 8
click at [638, 26] on icon "button" at bounding box center [638, 24] width 7 height 12
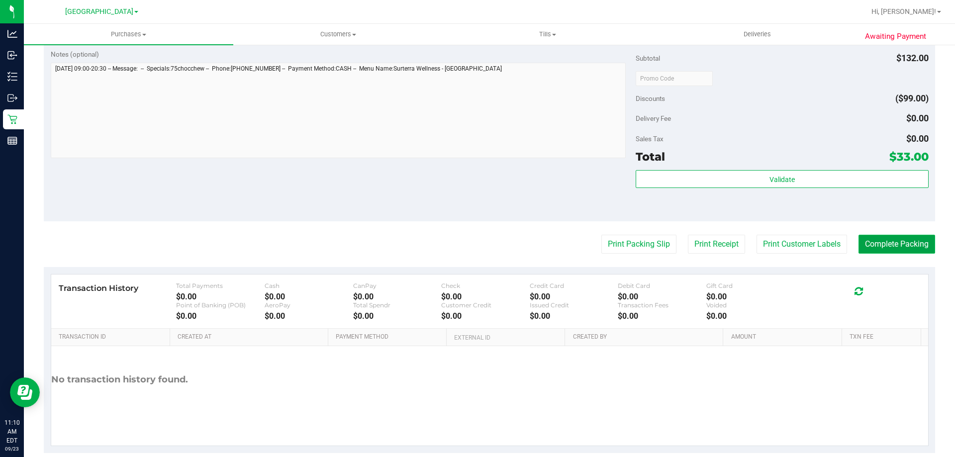
click at [884, 245] on button "Complete Packing" at bounding box center [897, 244] width 77 height 19
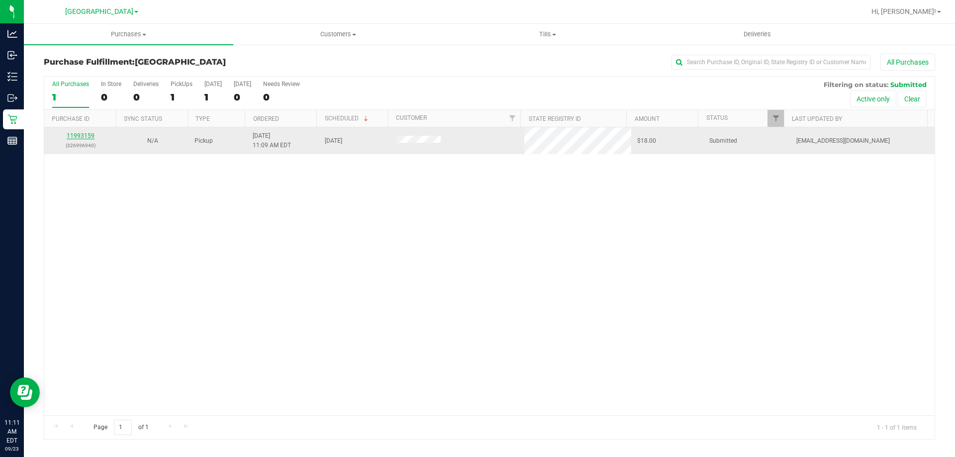
click at [90, 135] on link "11993159" at bounding box center [81, 135] width 28 height 7
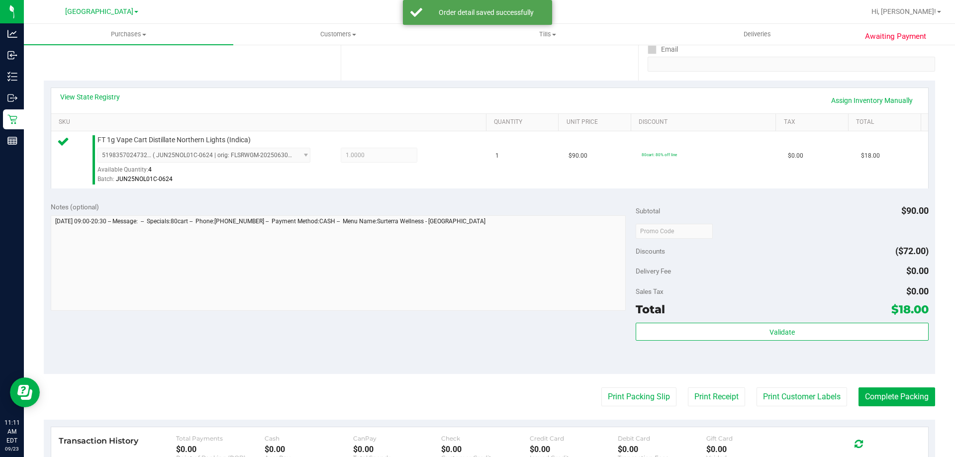
scroll to position [199, 0]
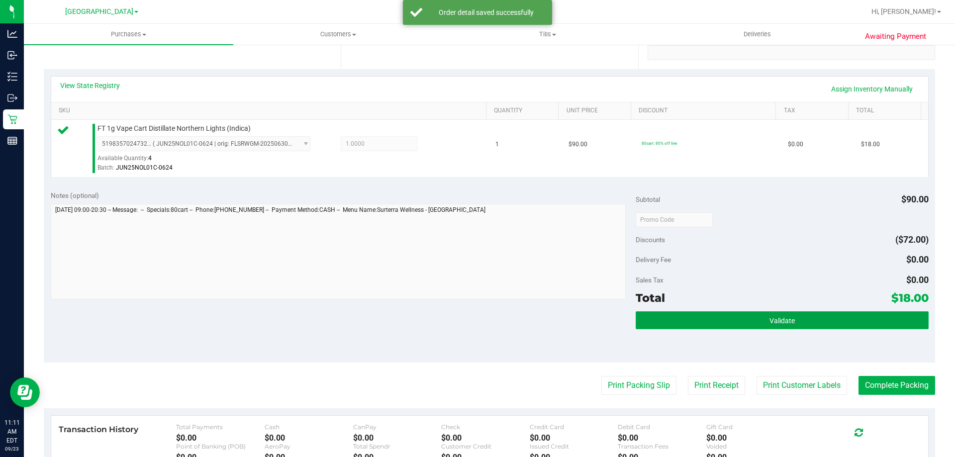
click at [754, 321] on button "Validate" at bounding box center [782, 320] width 293 height 18
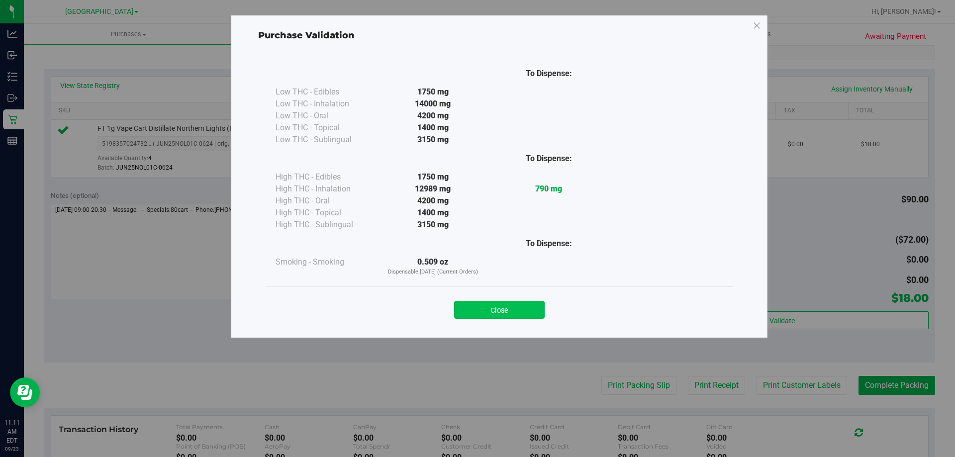
click at [516, 307] on button "Close" at bounding box center [499, 310] width 91 height 18
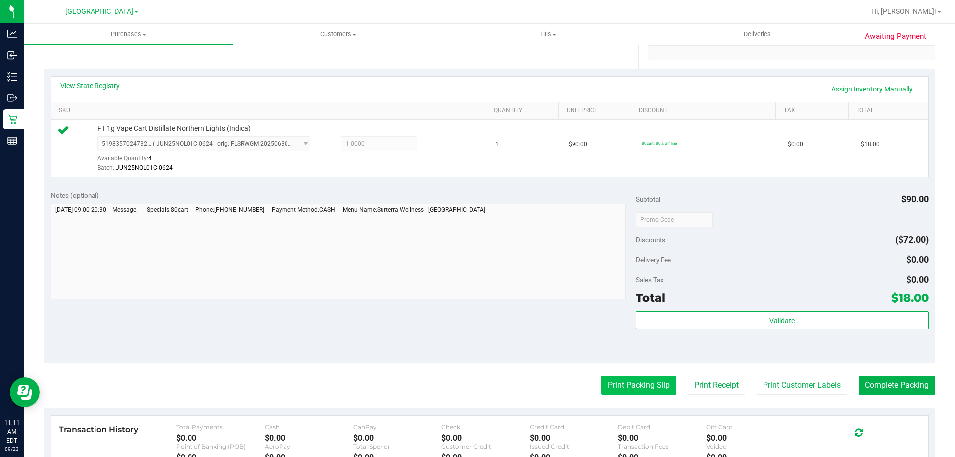
click at [621, 384] on button "Print Packing Slip" at bounding box center [638, 385] width 75 height 19
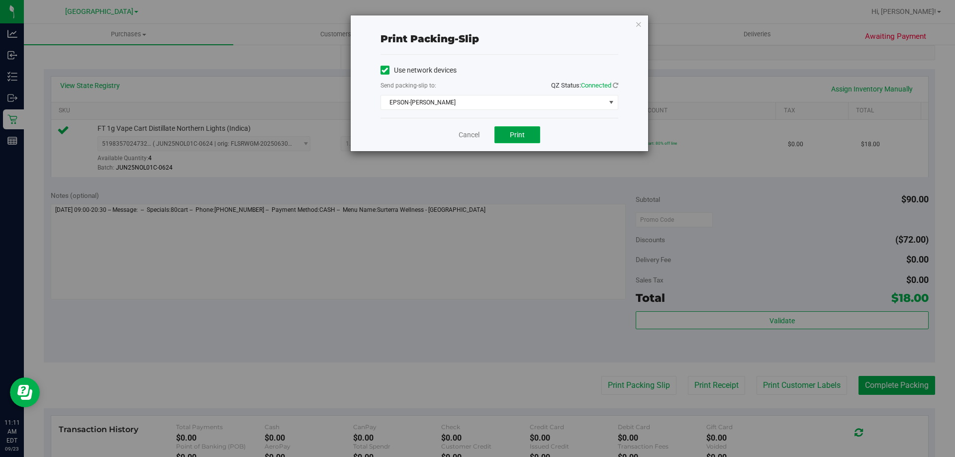
click at [525, 136] on button "Print" at bounding box center [518, 134] width 46 height 17
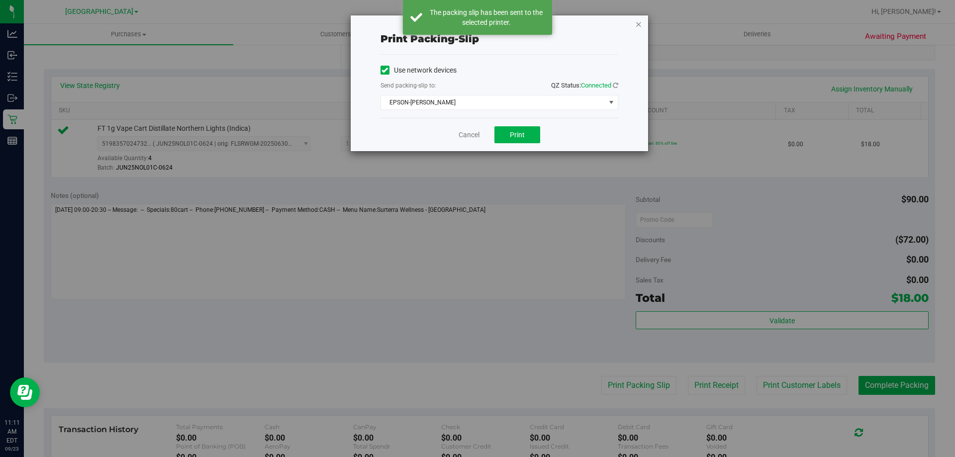
click at [638, 23] on icon "button" at bounding box center [638, 24] width 7 height 12
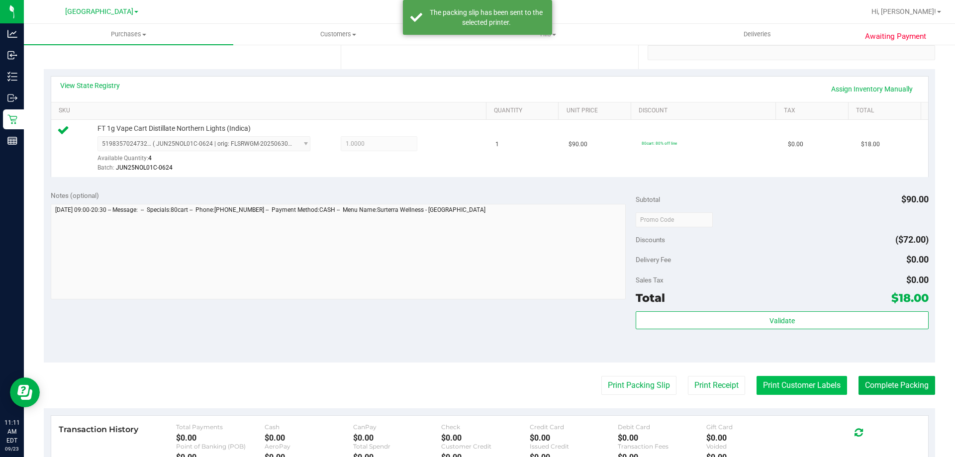
click at [785, 387] on button "Print Customer Labels" at bounding box center [802, 385] width 91 height 19
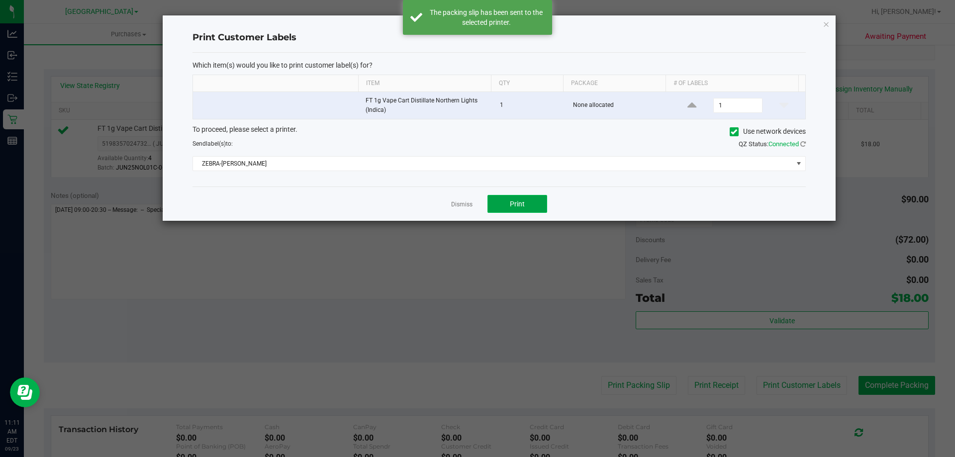
click at [532, 205] on button "Print" at bounding box center [518, 204] width 60 height 18
click at [826, 24] on icon "button" at bounding box center [826, 24] width 7 height 12
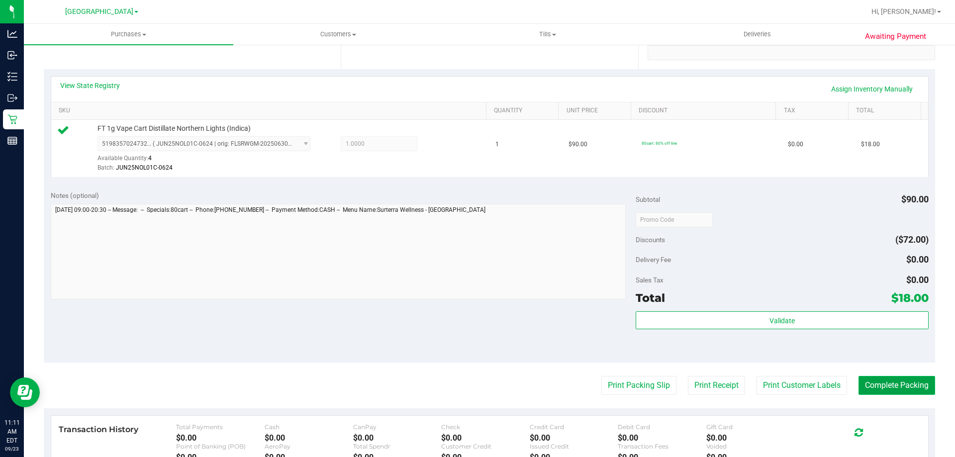
click at [897, 383] on button "Complete Packing" at bounding box center [897, 385] width 77 height 19
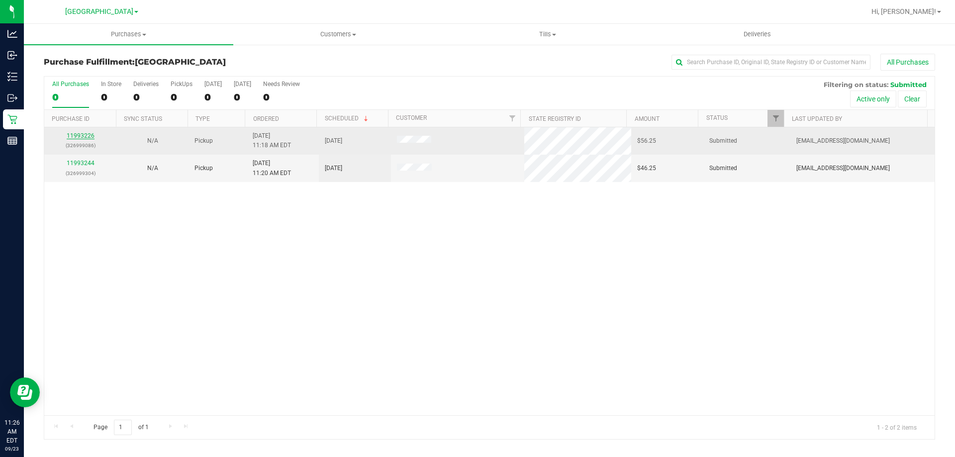
click at [84, 135] on link "11993226" at bounding box center [81, 135] width 28 height 7
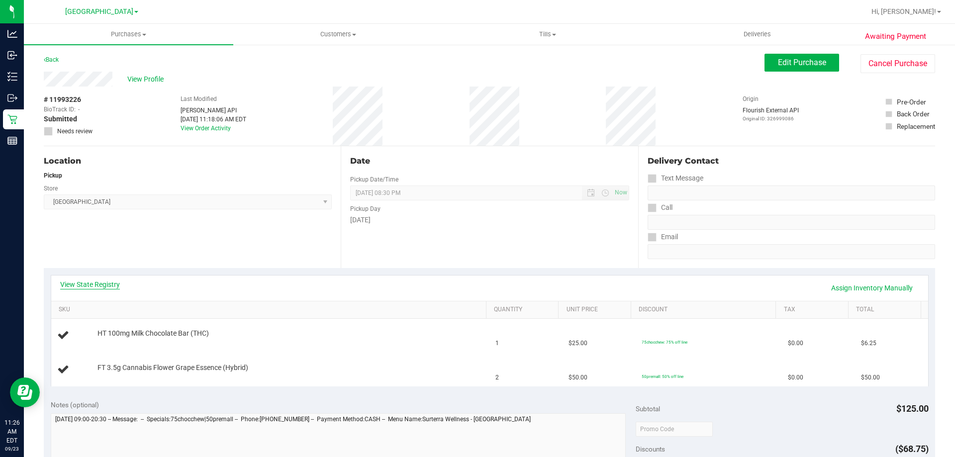
click at [114, 287] on link "View State Registry" at bounding box center [90, 285] width 60 height 10
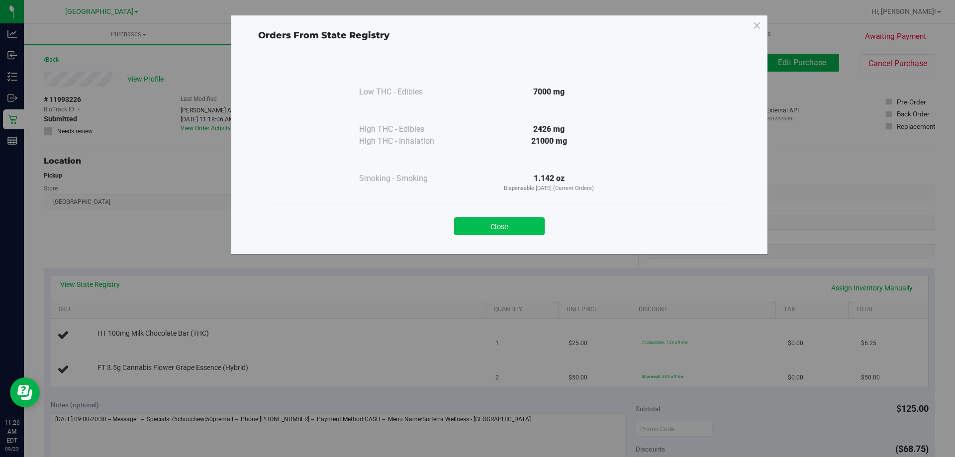
click at [499, 221] on button "Close" at bounding box center [499, 226] width 91 height 18
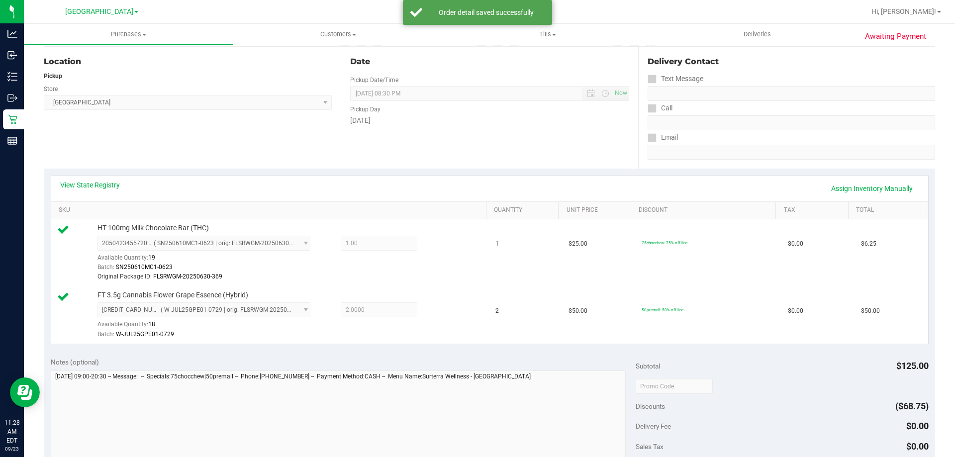
scroll to position [249, 0]
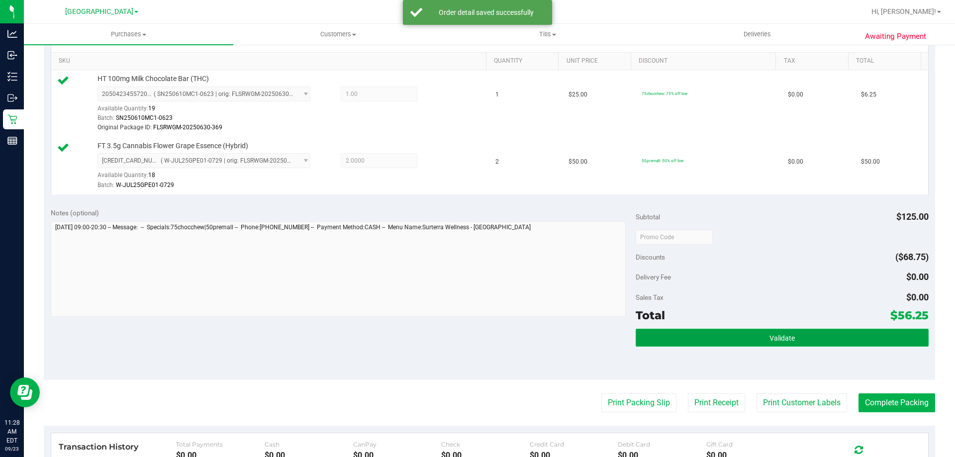
click at [772, 340] on span "Validate" at bounding box center [782, 338] width 25 height 8
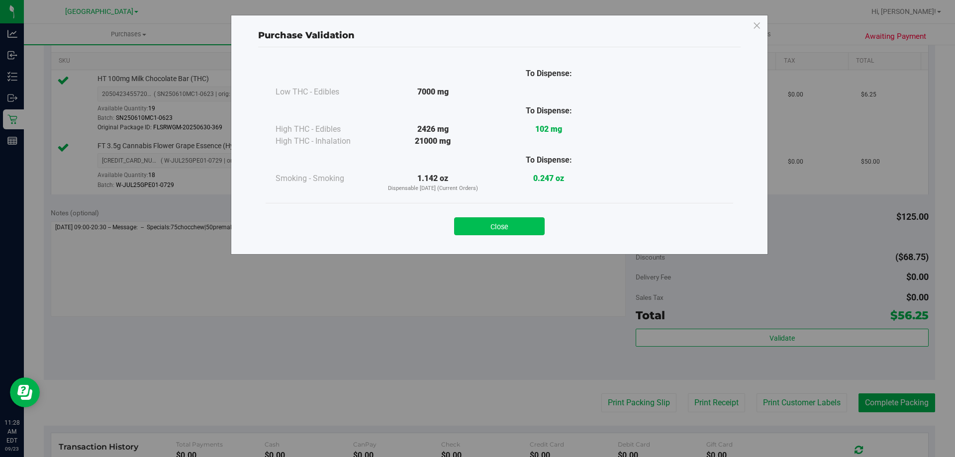
click at [500, 226] on button "Close" at bounding box center [499, 226] width 91 height 18
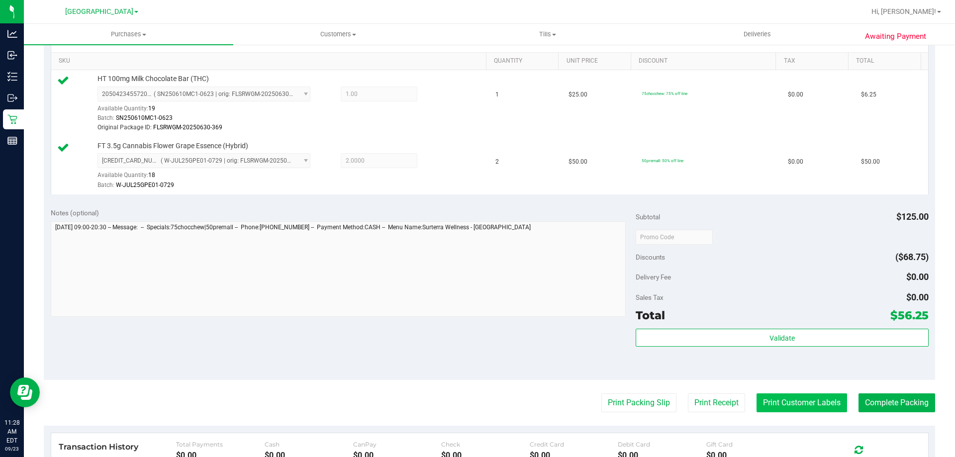
click at [785, 403] on button "Print Customer Labels" at bounding box center [802, 403] width 91 height 19
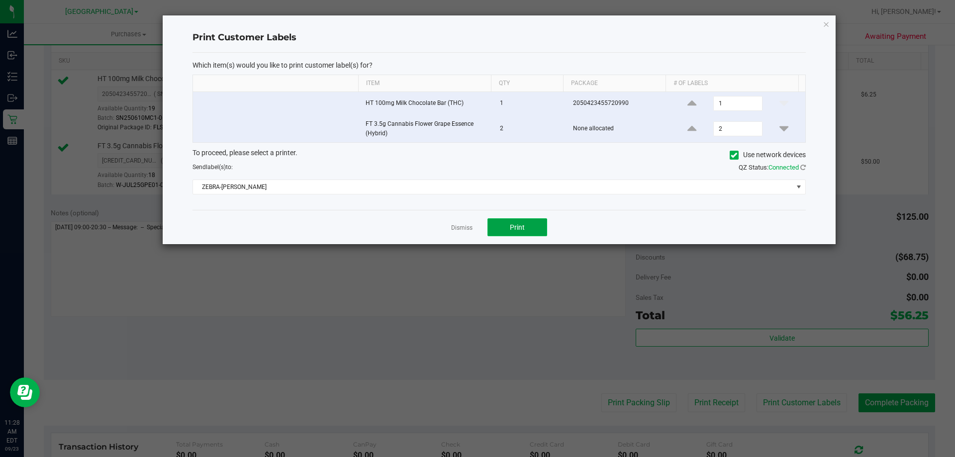
click at [521, 232] on button "Print" at bounding box center [518, 227] width 60 height 18
click at [824, 24] on icon "button" at bounding box center [826, 24] width 7 height 12
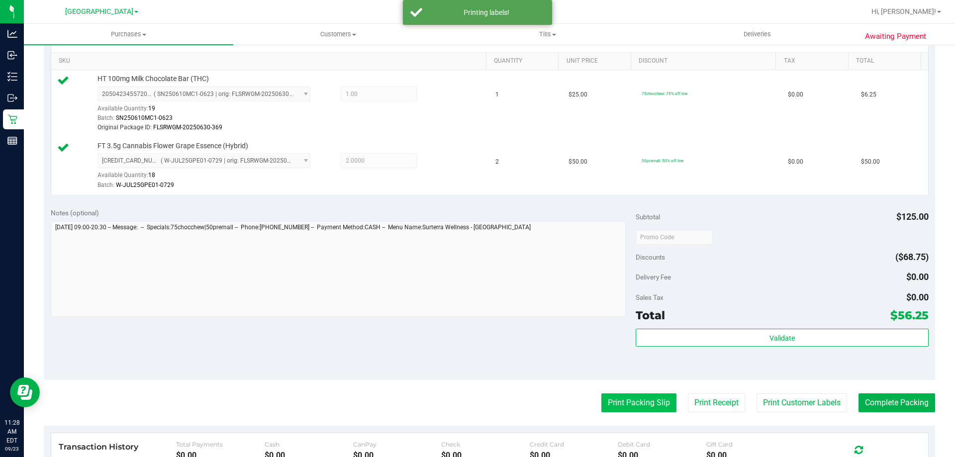
click at [649, 396] on button "Print Packing Slip" at bounding box center [638, 403] width 75 height 19
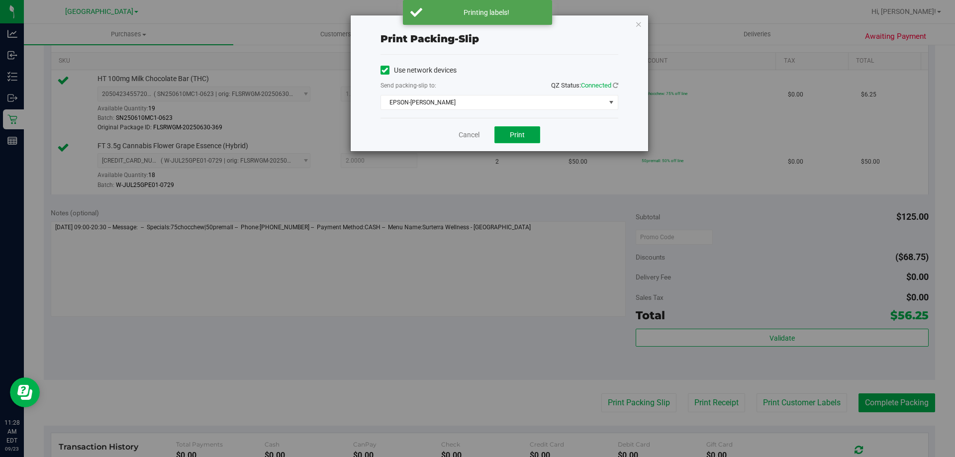
click at [526, 141] on button "Print" at bounding box center [518, 134] width 46 height 17
click at [635, 29] on icon "button" at bounding box center [638, 24] width 7 height 12
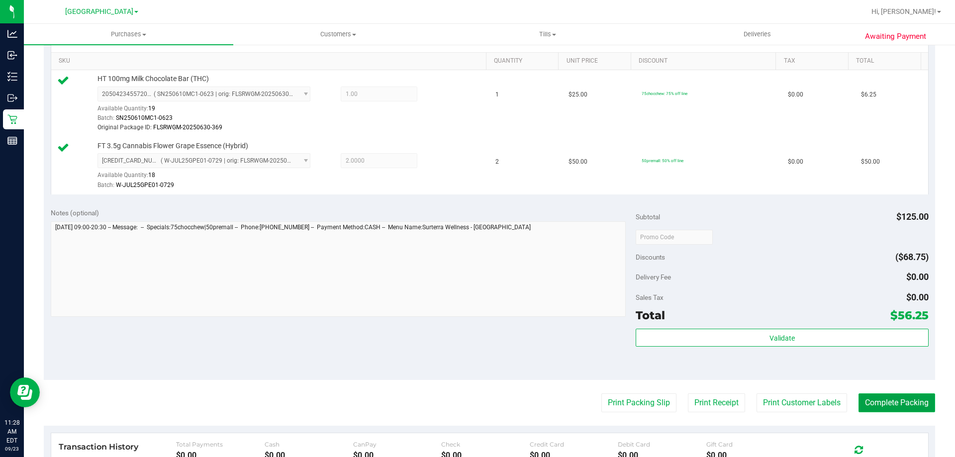
click at [883, 401] on button "Complete Packing" at bounding box center [897, 403] width 77 height 19
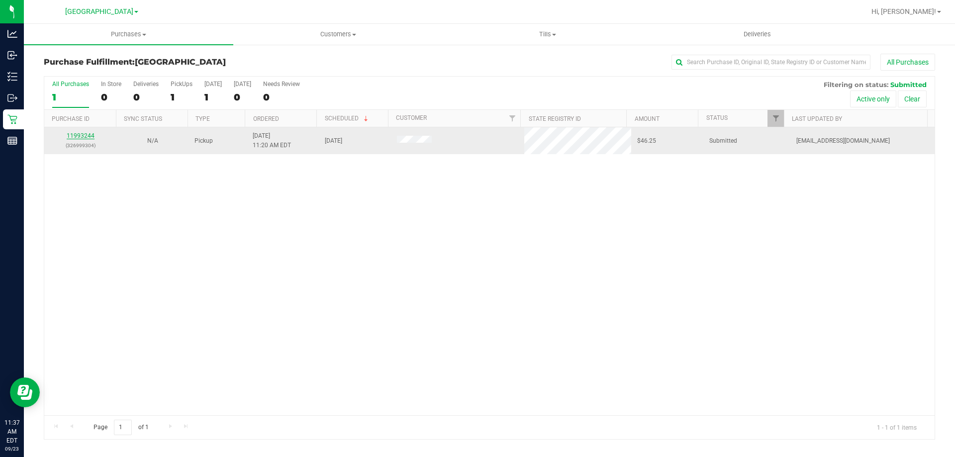
click at [85, 137] on link "11993244" at bounding box center [81, 135] width 28 height 7
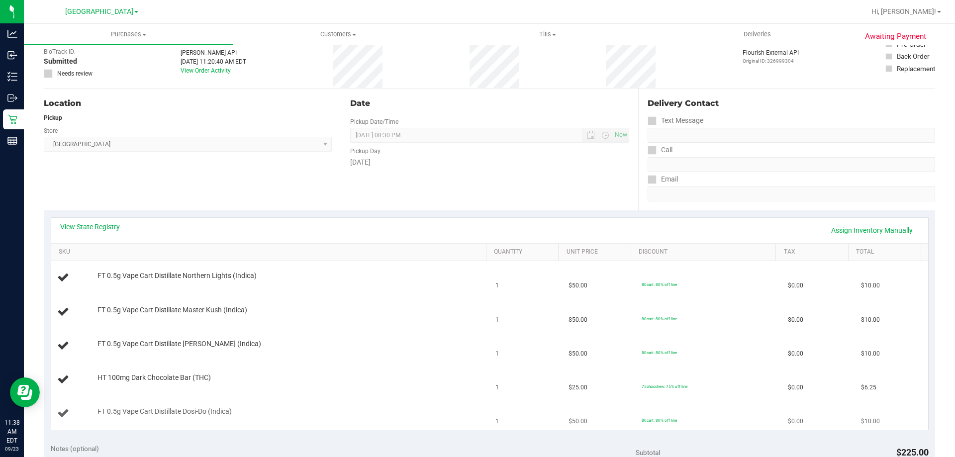
scroll to position [149, 0]
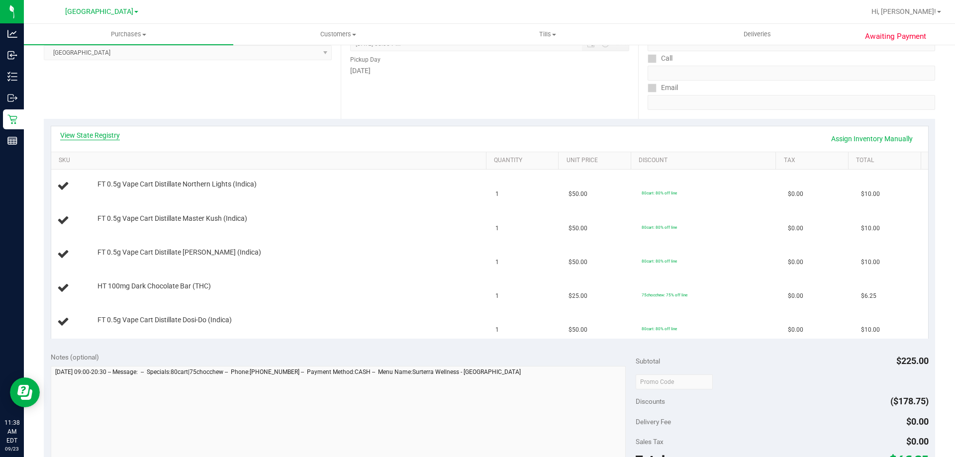
click at [83, 134] on link "View State Registry" at bounding box center [90, 135] width 60 height 10
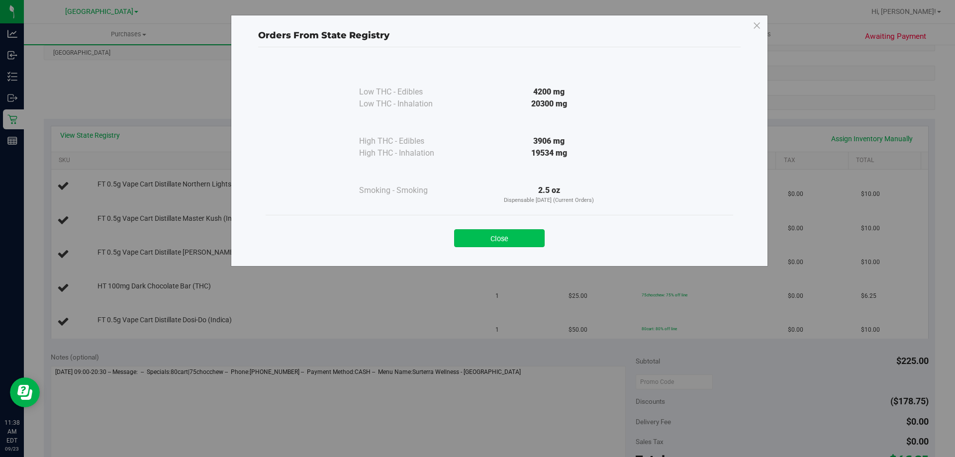
click at [520, 235] on button "Close" at bounding box center [499, 238] width 91 height 18
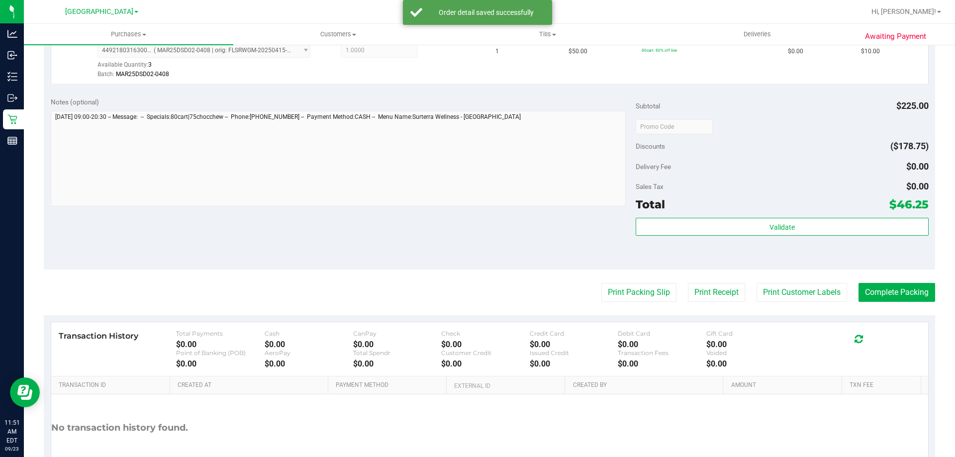
scroll to position [547, 0]
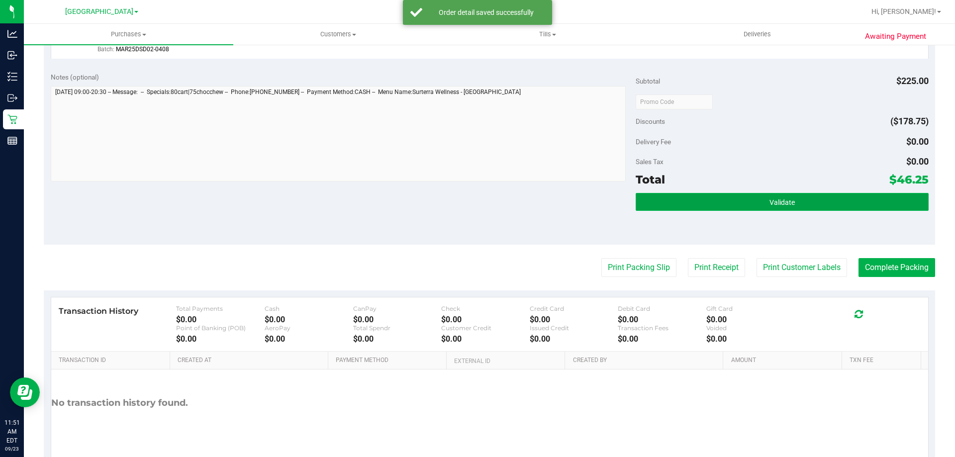
click at [776, 201] on span "Validate" at bounding box center [782, 203] width 25 height 8
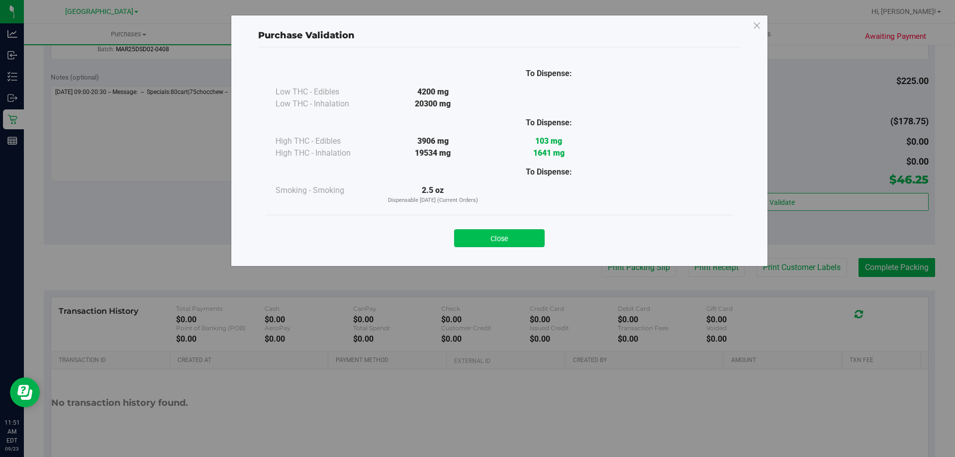
click at [513, 237] on button "Close" at bounding box center [499, 238] width 91 height 18
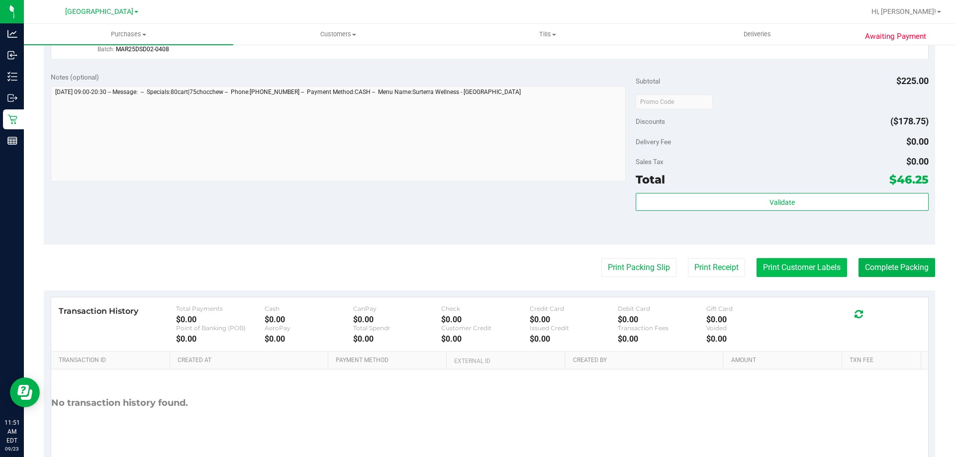
click at [785, 269] on button "Print Customer Labels" at bounding box center [802, 267] width 91 height 19
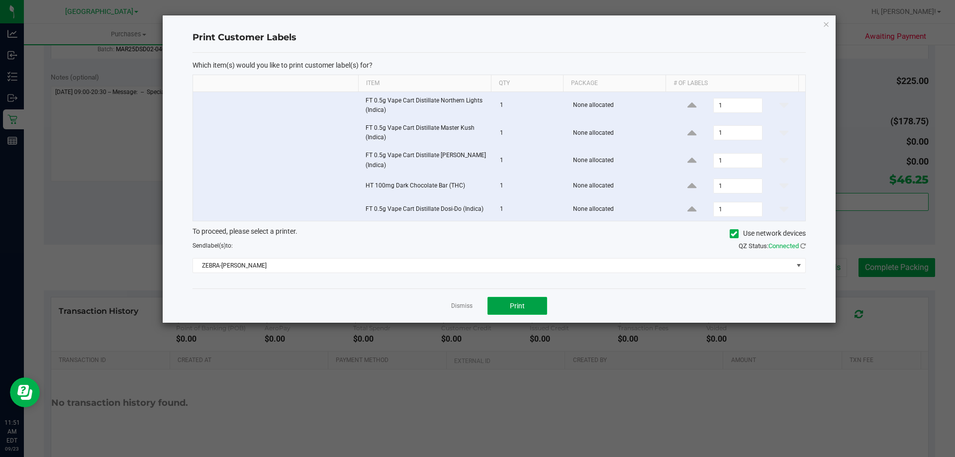
click at [500, 302] on button "Print" at bounding box center [518, 306] width 60 height 18
click at [825, 24] on icon "button" at bounding box center [826, 24] width 7 height 12
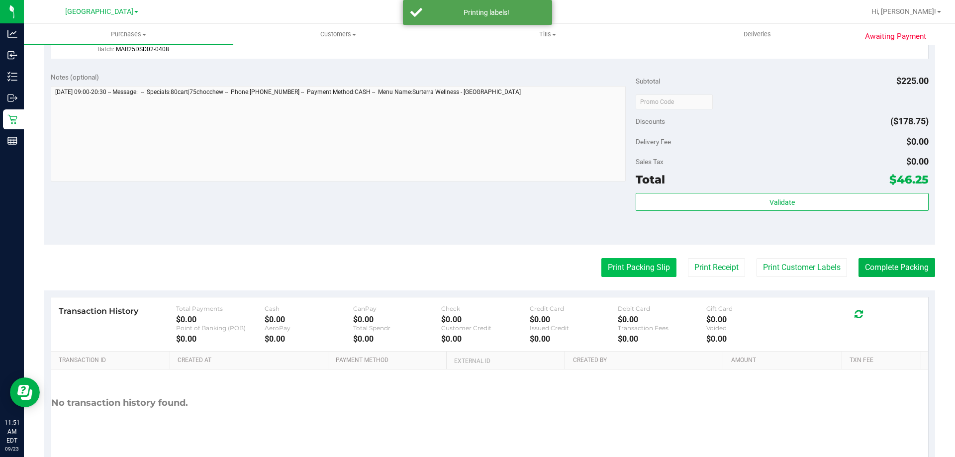
click at [644, 268] on button "Print Packing Slip" at bounding box center [638, 267] width 75 height 19
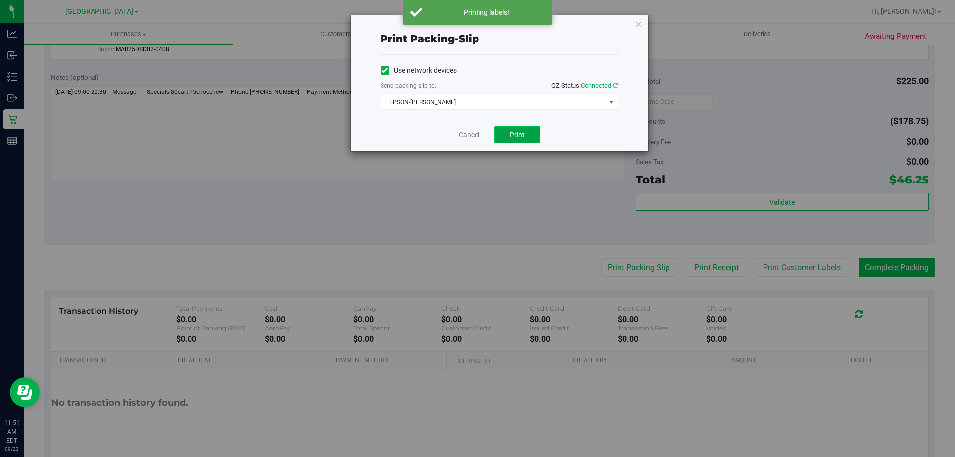
click at [509, 134] on button "Print" at bounding box center [518, 134] width 46 height 17
click at [636, 21] on icon "button" at bounding box center [638, 24] width 7 height 12
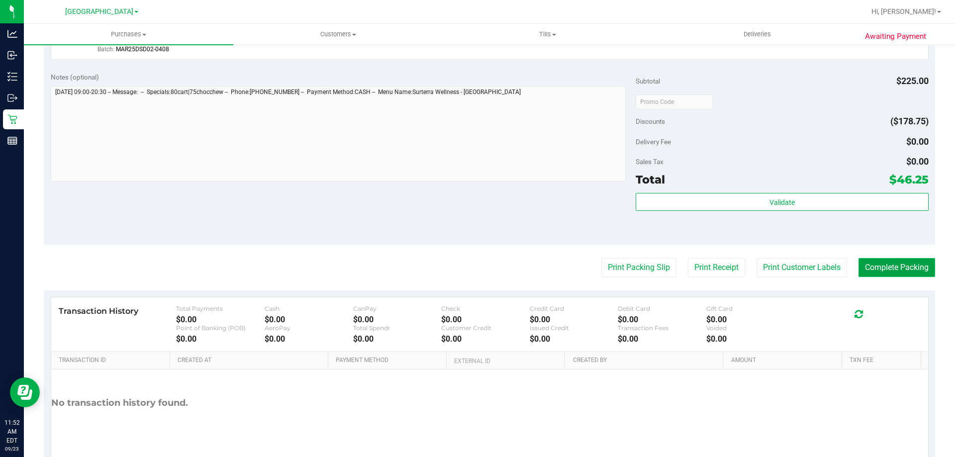
click at [885, 265] on button "Complete Packing" at bounding box center [897, 267] width 77 height 19
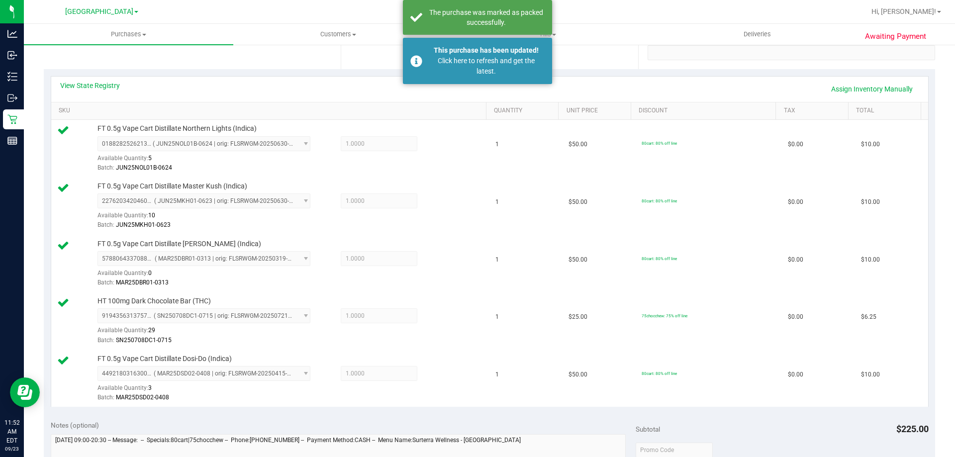
scroll to position [100, 0]
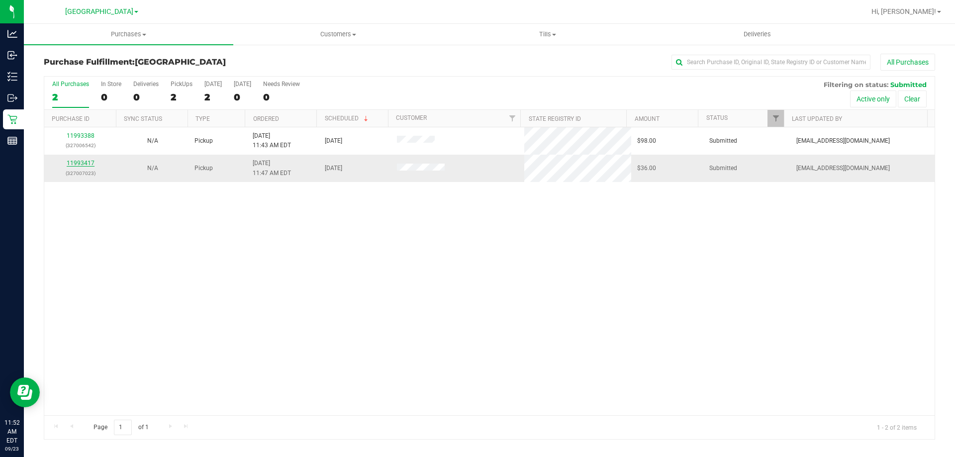
click at [87, 164] on link "11993417" at bounding box center [81, 163] width 28 height 7
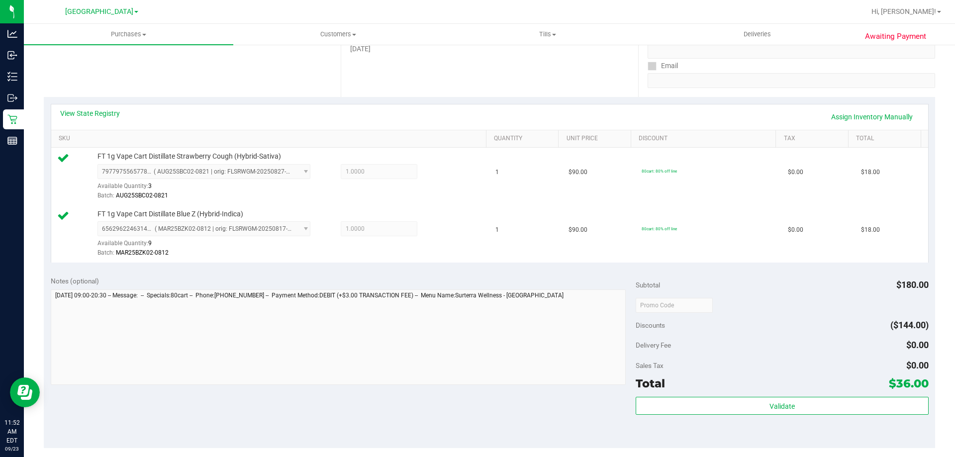
scroll to position [299, 0]
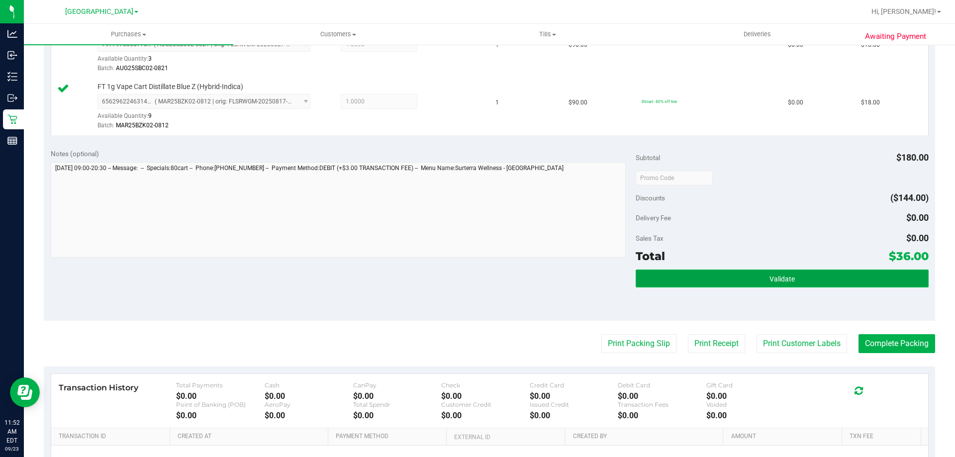
click at [792, 273] on button "Validate" at bounding box center [782, 279] width 293 height 18
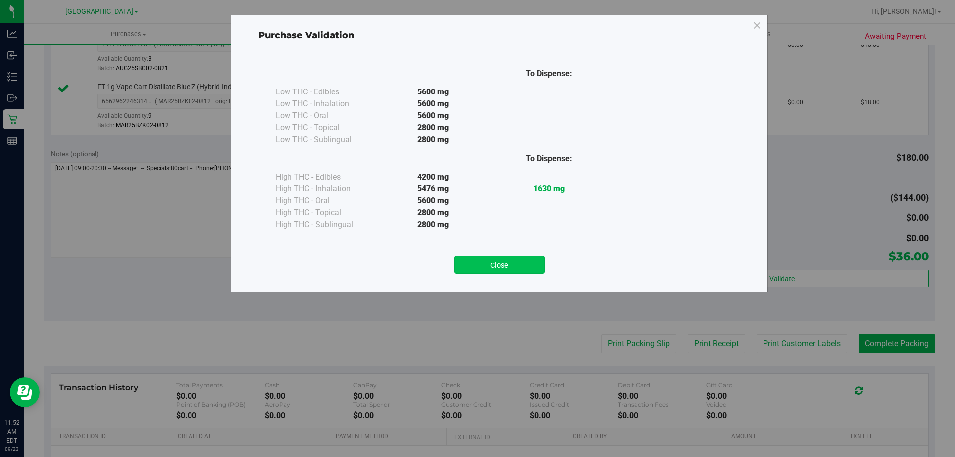
click at [498, 260] on button "Close" at bounding box center [499, 265] width 91 height 18
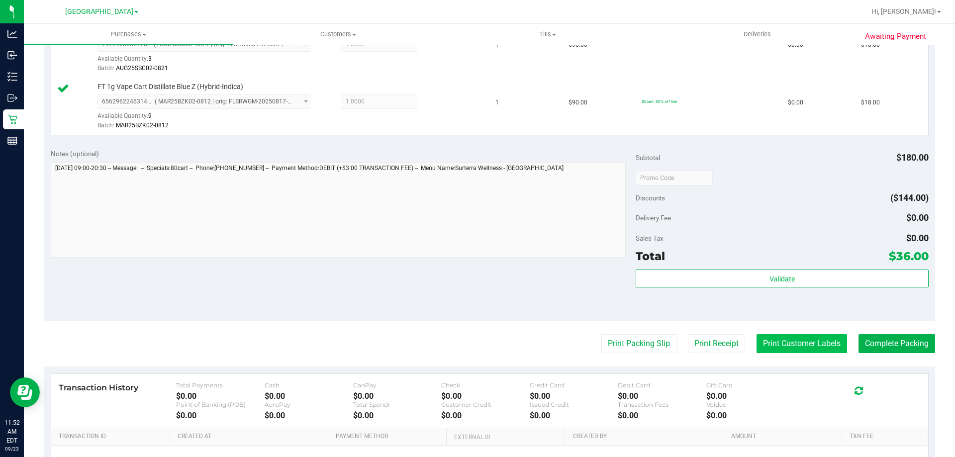
click at [774, 337] on button "Print Customer Labels" at bounding box center [802, 343] width 91 height 19
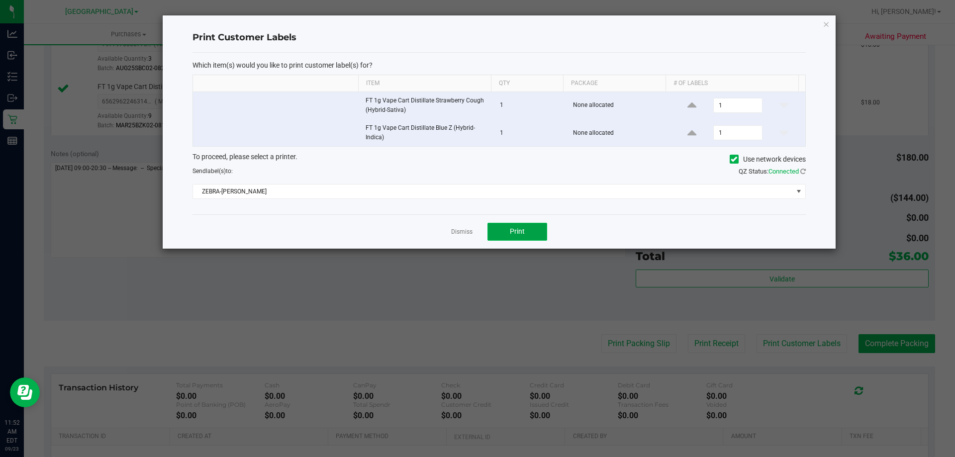
click at [509, 236] on button "Print" at bounding box center [518, 232] width 60 height 18
click at [826, 25] on icon "button" at bounding box center [826, 24] width 7 height 12
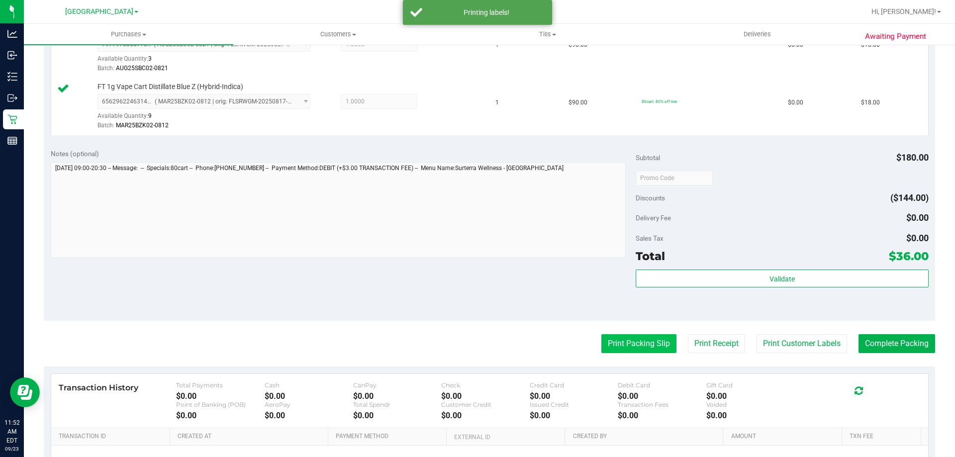
click at [616, 347] on button "Print Packing Slip" at bounding box center [638, 343] width 75 height 19
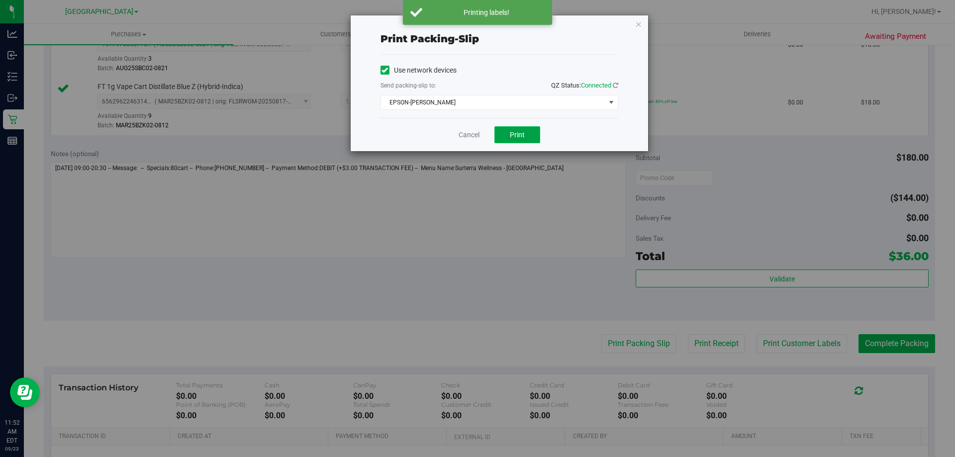
click at [522, 137] on span "Print" at bounding box center [517, 135] width 15 height 8
click at [636, 27] on icon "button" at bounding box center [638, 24] width 7 height 12
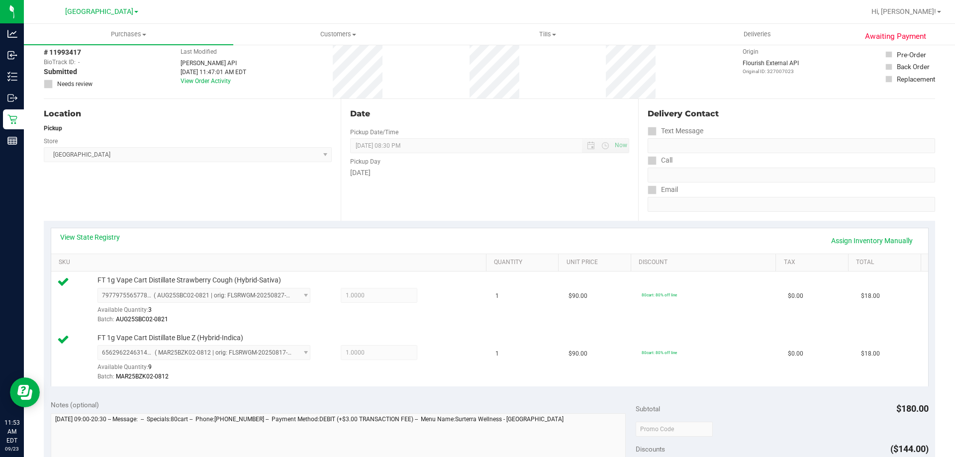
scroll to position [348, 0]
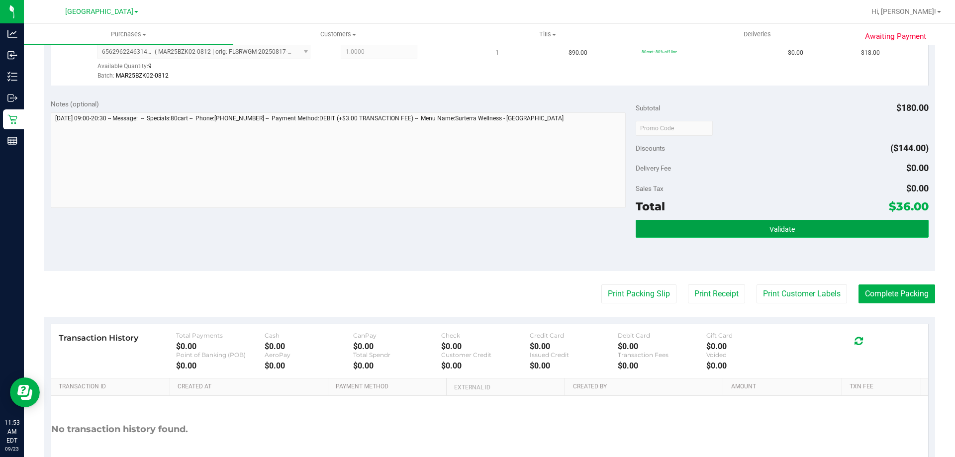
click at [731, 230] on button "Validate" at bounding box center [782, 229] width 293 height 18
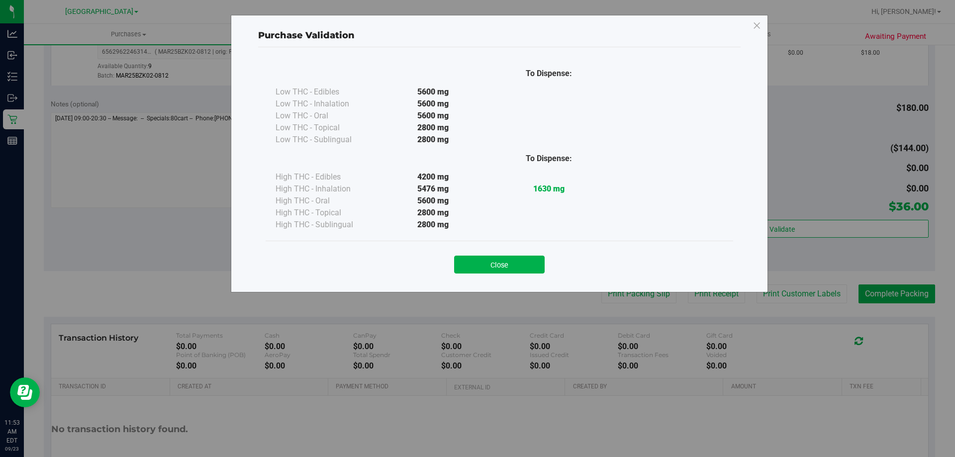
drag, startPoint x: 677, startPoint y: 254, endPoint x: 561, endPoint y: 267, distance: 116.1
click at [522, 261] on button "Close" at bounding box center [499, 265] width 91 height 18
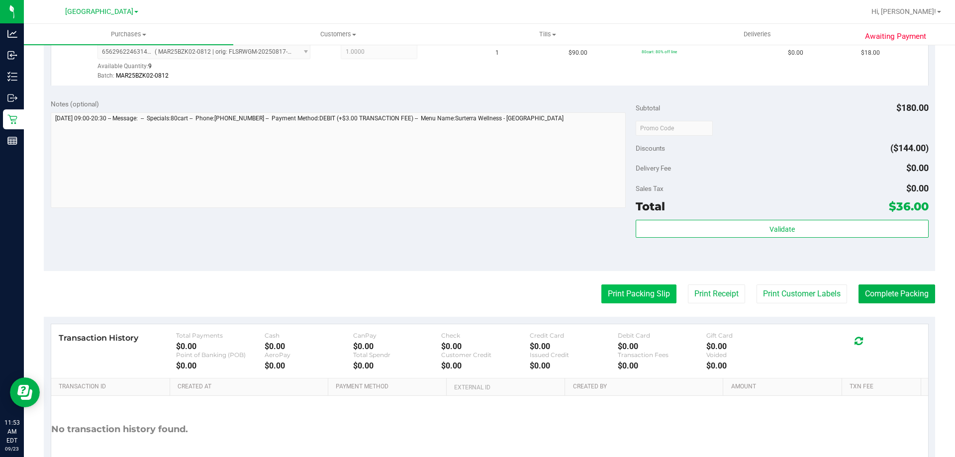
click at [625, 285] on button "Print Packing Slip" at bounding box center [638, 294] width 75 height 19
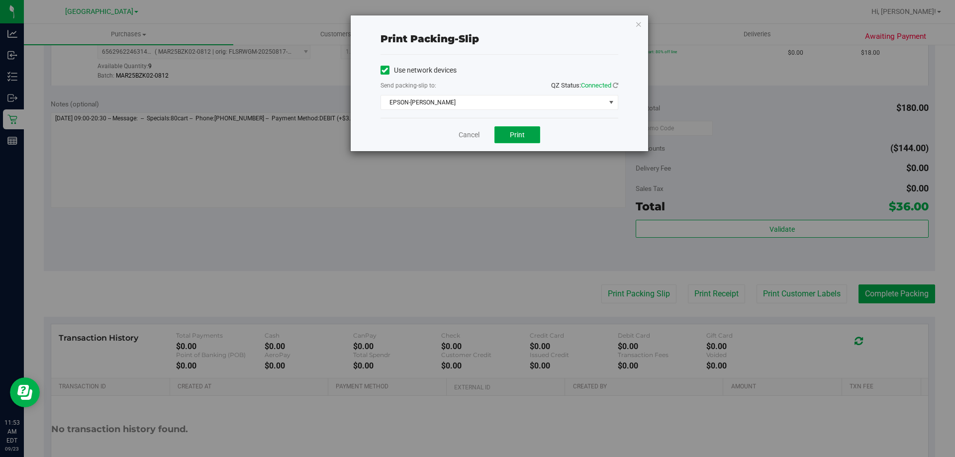
click at [523, 134] on span "Print" at bounding box center [517, 135] width 15 height 8
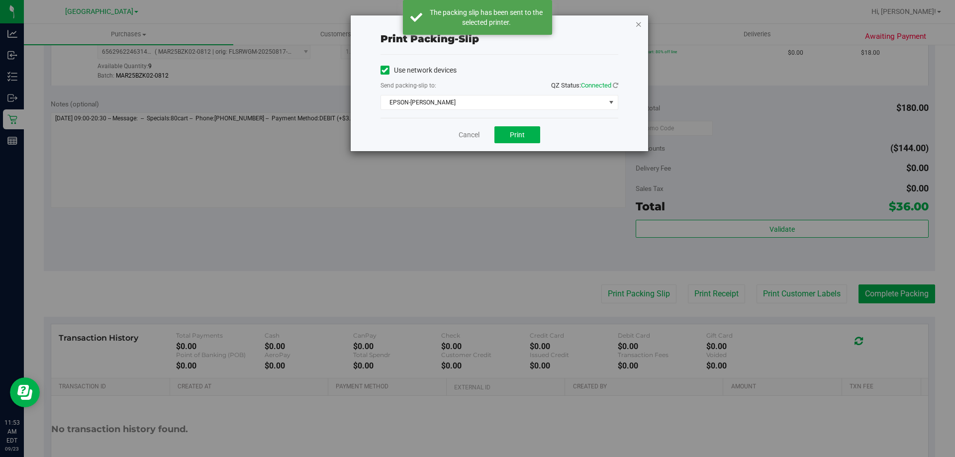
click at [637, 24] on icon "button" at bounding box center [638, 24] width 7 height 12
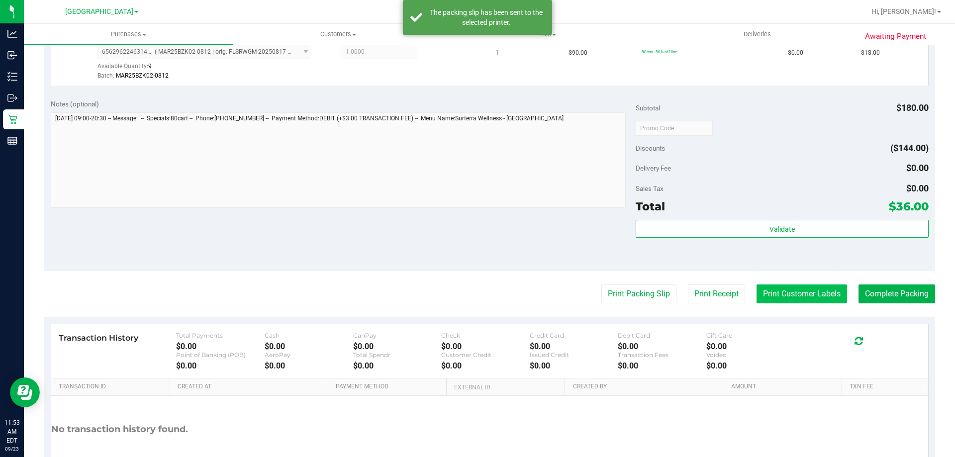
click at [778, 293] on button "Print Customer Labels" at bounding box center [802, 294] width 91 height 19
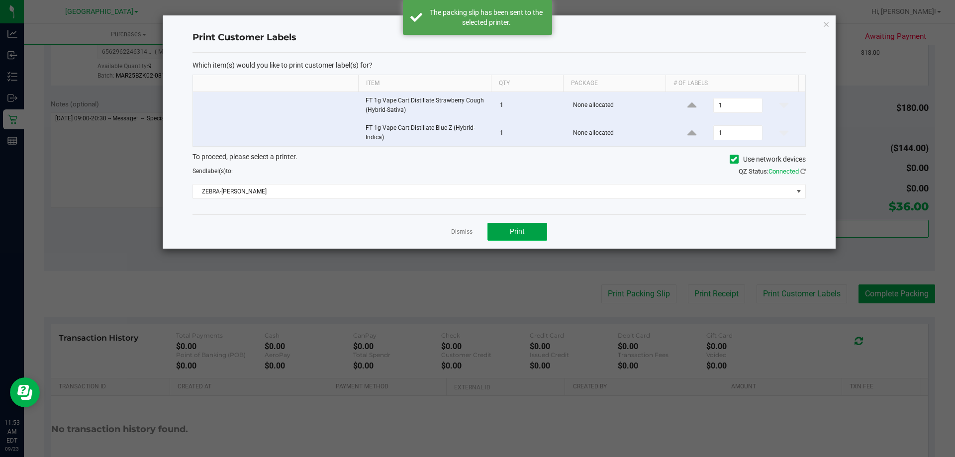
click at [523, 230] on span "Print" at bounding box center [517, 231] width 15 height 8
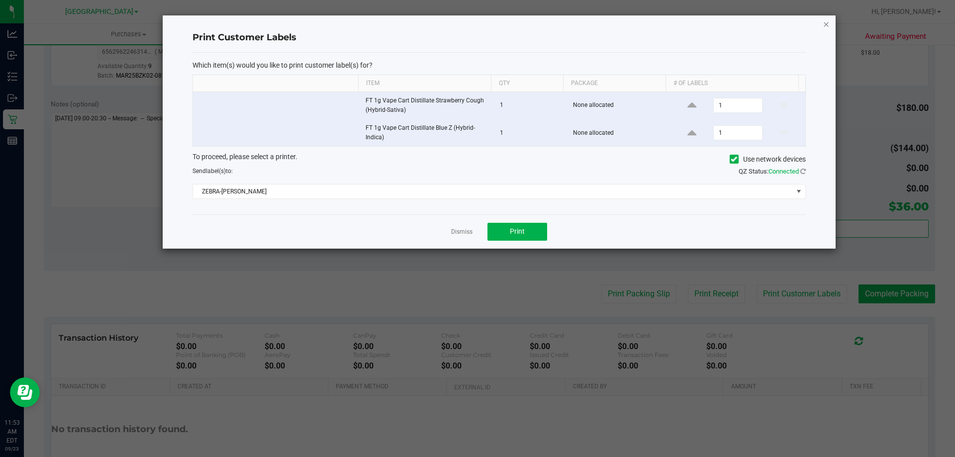
click at [823, 26] on icon "button" at bounding box center [826, 24] width 7 height 12
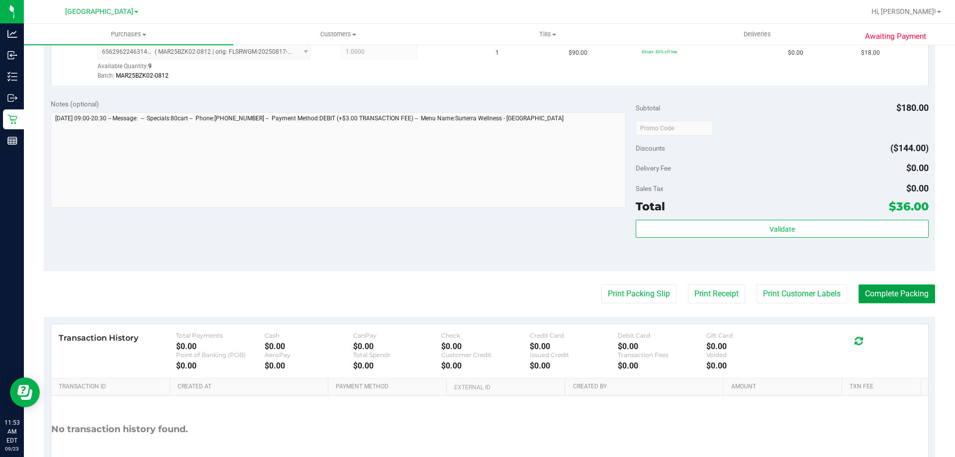
click at [869, 293] on button "Complete Packing" at bounding box center [897, 294] width 77 height 19
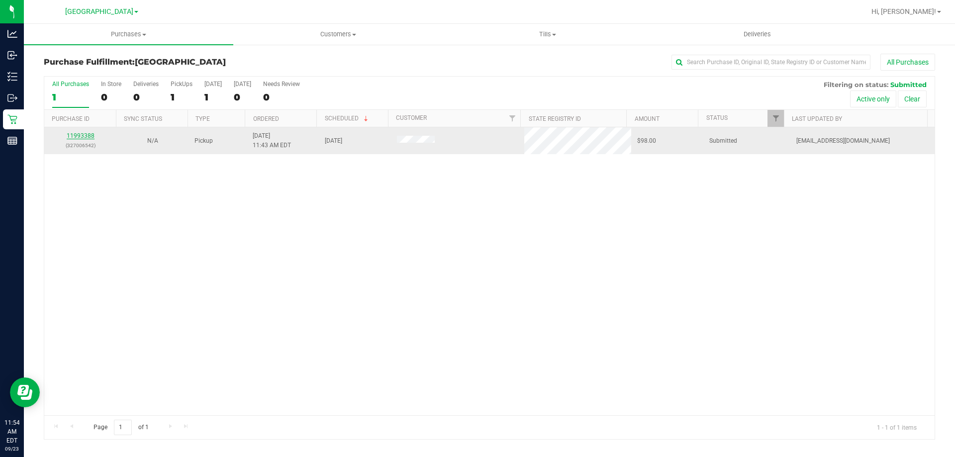
click at [89, 136] on link "11993388" at bounding box center [81, 135] width 28 height 7
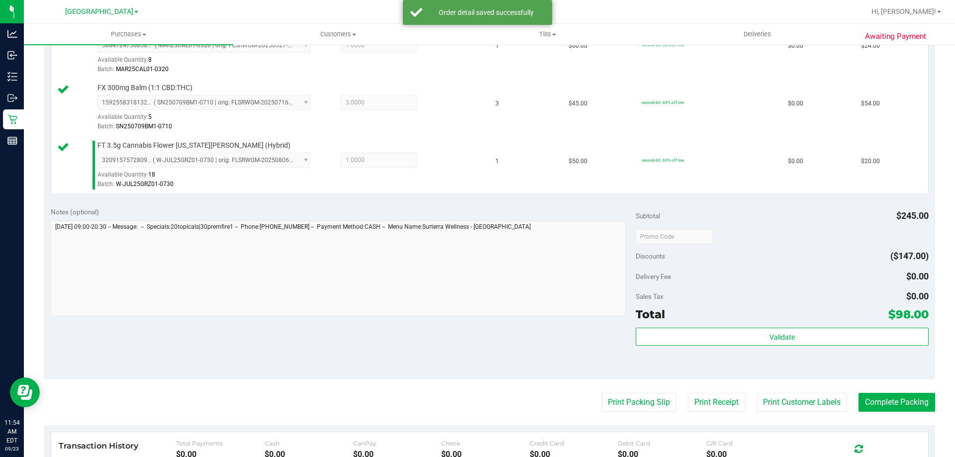
scroll to position [299, 0]
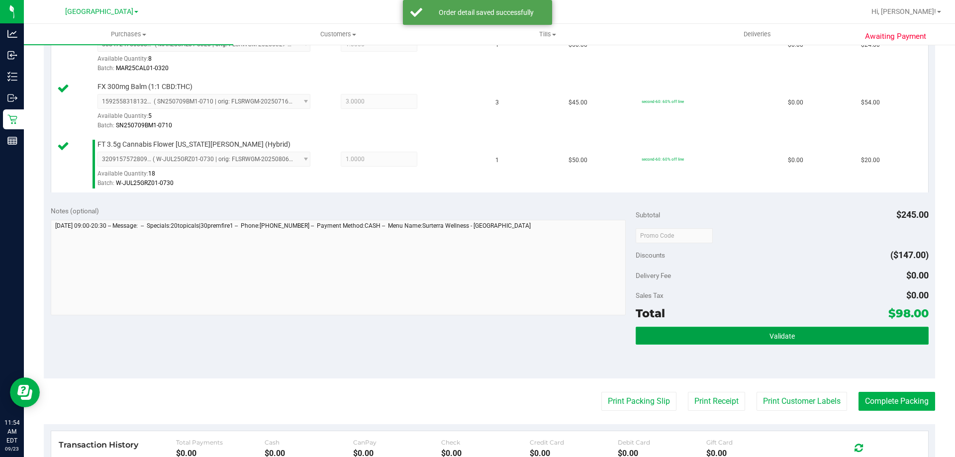
click at [753, 342] on button "Validate" at bounding box center [782, 336] width 293 height 18
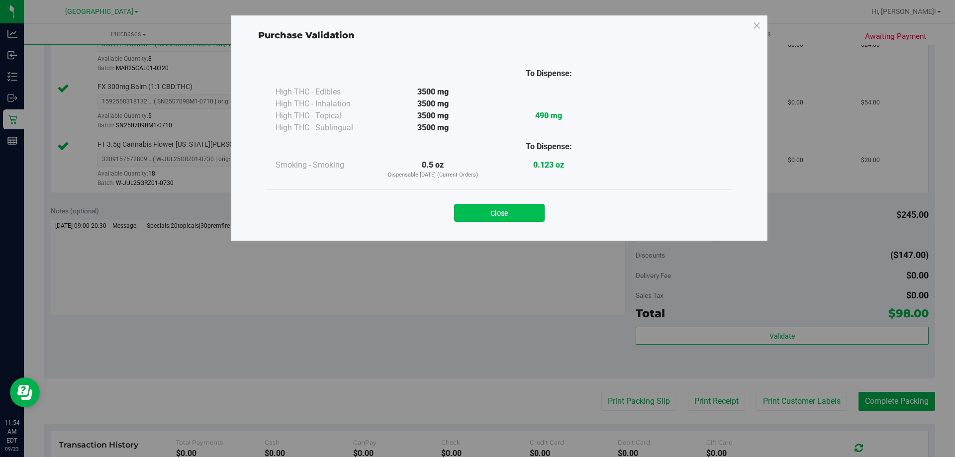
click at [480, 213] on button "Close" at bounding box center [499, 213] width 91 height 18
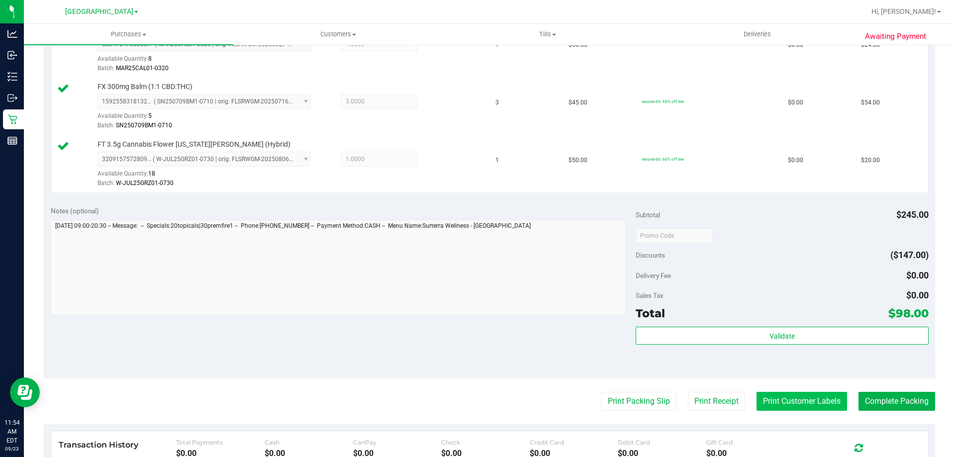
click at [798, 398] on button "Print Customer Labels" at bounding box center [802, 401] width 91 height 19
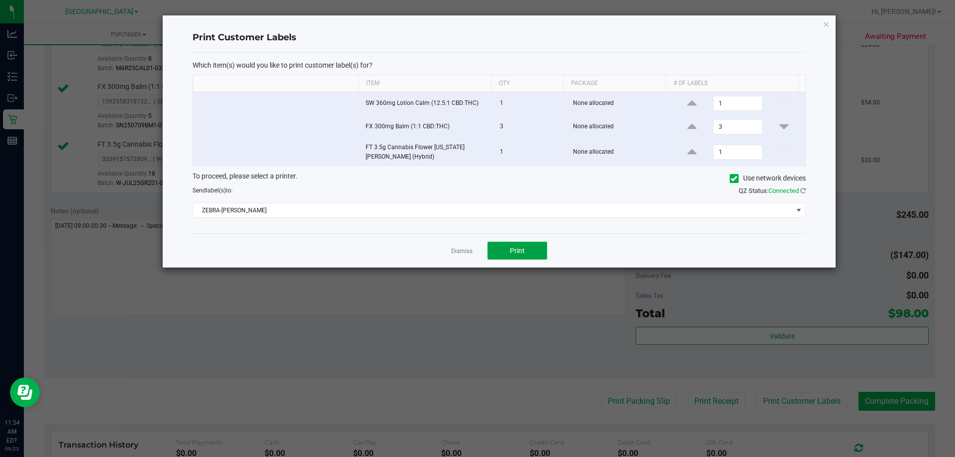
click at [525, 254] on button "Print" at bounding box center [518, 251] width 60 height 18
click at [825, 27] on icon "button" at bounding box center [826, 24] width 7 height 12
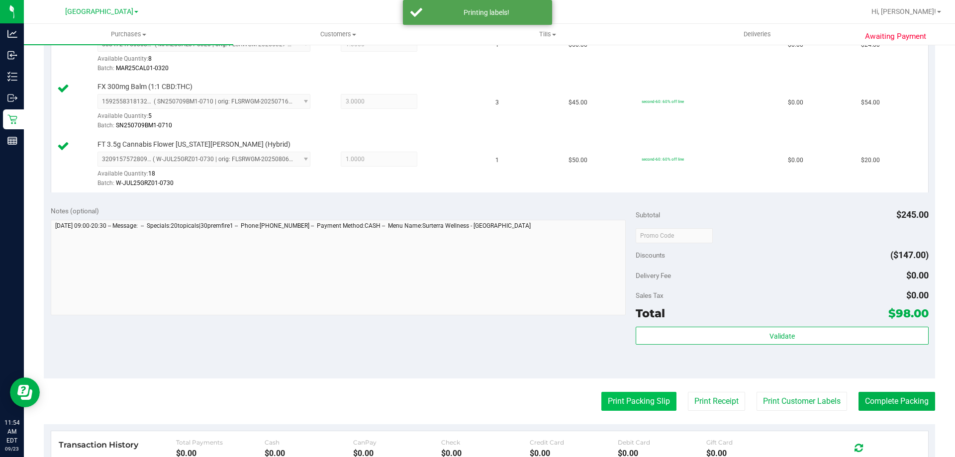
click at [612, 402] on button "Print Packing Slip" at bounding box center [638, 401] width 75 height 19
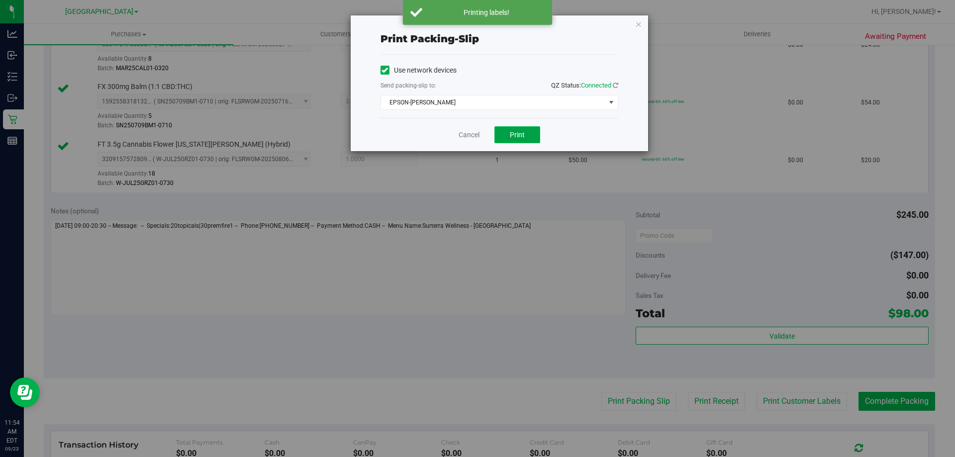
click at [509, 138] on button "Print" at bounding box center [518, 134] width 46 height 17
click at [639, 23] on icon "button" at bounding box center [638, 24] width 7 height 12
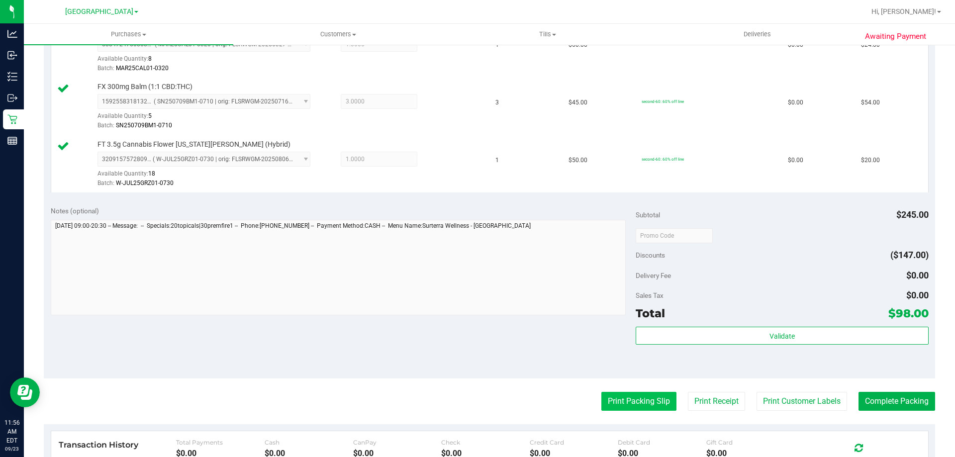
click at [641, 404] on button "Print Packing Slip" at bounding box center [638, 401] width 75 height 19
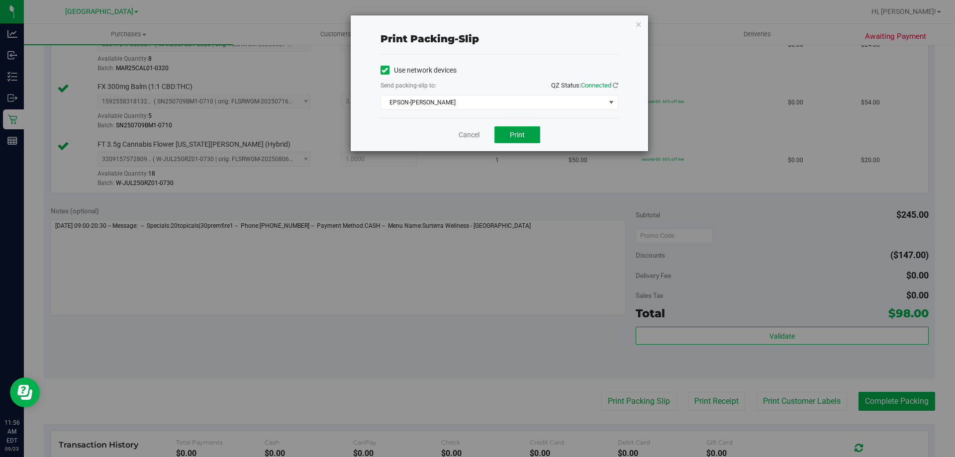
click at [534, 130] on button "Print" at bounding box center [518, 134] width 46 height 17
click at [638, 27] on icon "button" at bounding box center [638, 24] width 7 height 12
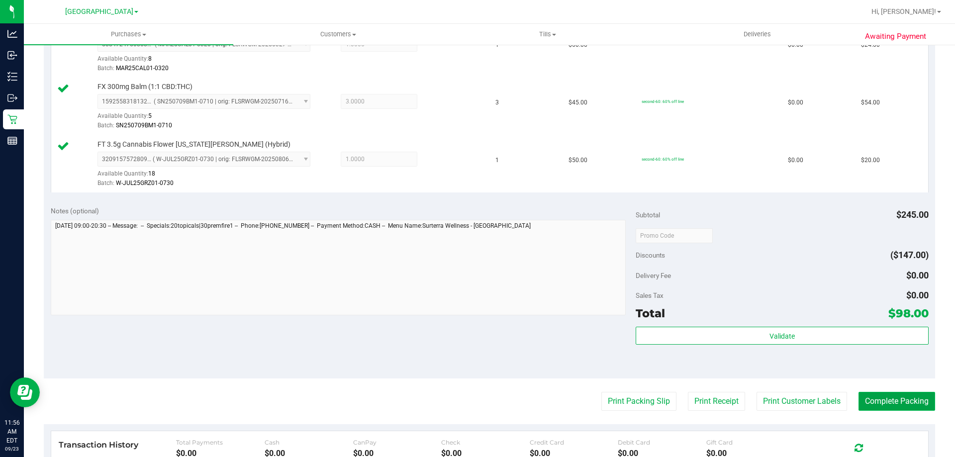
click at [886, 406] on button "Complete Packing" at bounding box center [897, 401] width 77 height 19
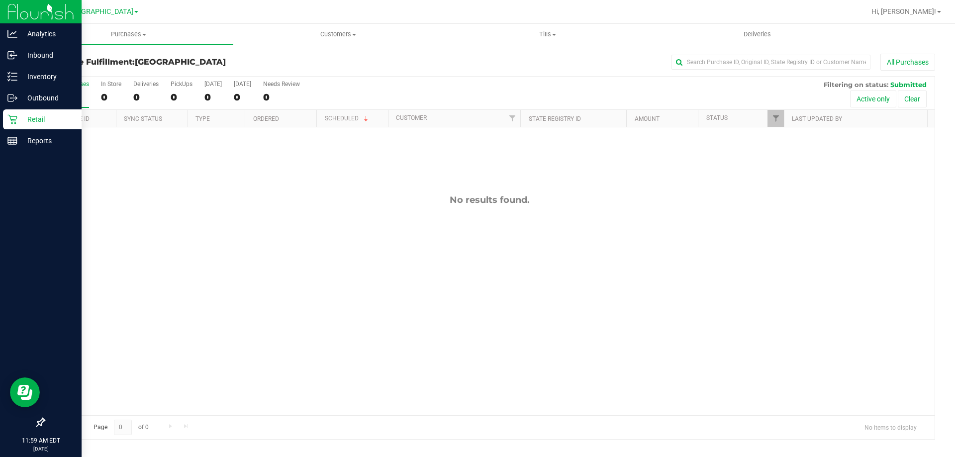
click at [33, 113] on p "Retail" at bounding box center [47, 119] width 60 height 12
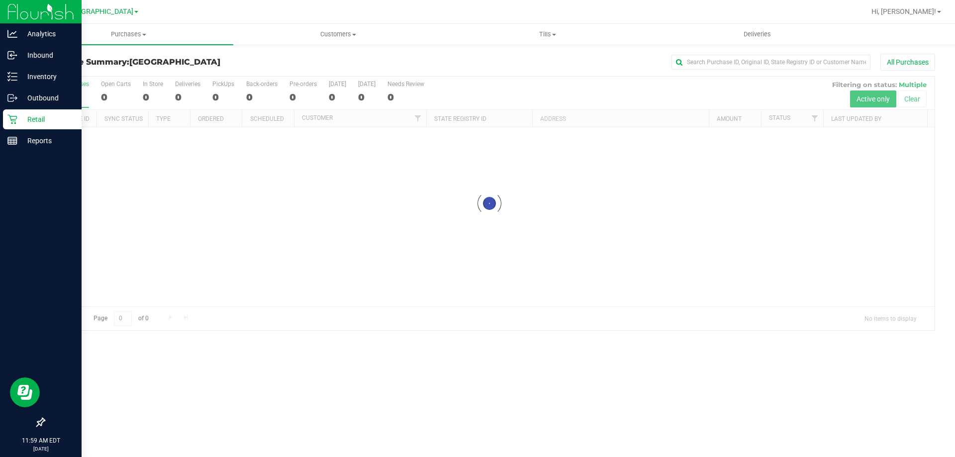
click at [249, 186] on div at bounding box center [489, 204] width 891 height 254
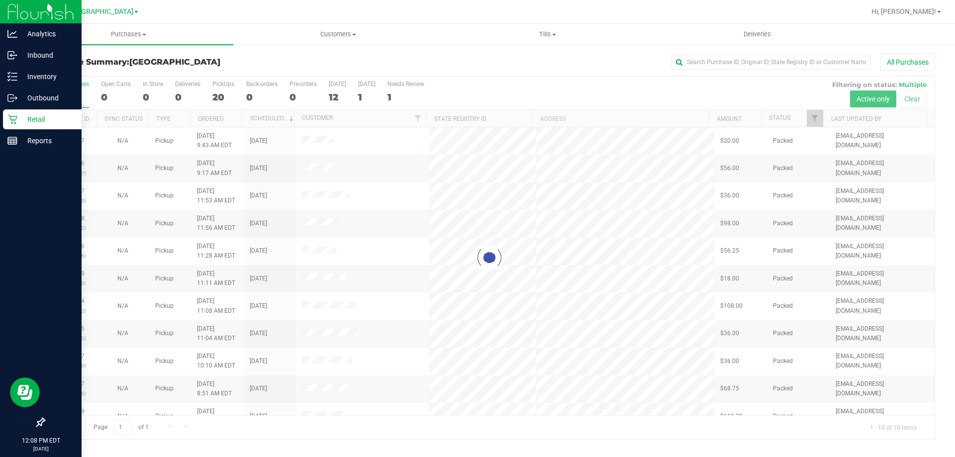
click at [17, 121] on p "Retail" at bounding box center [47, 119] width 60 height 12
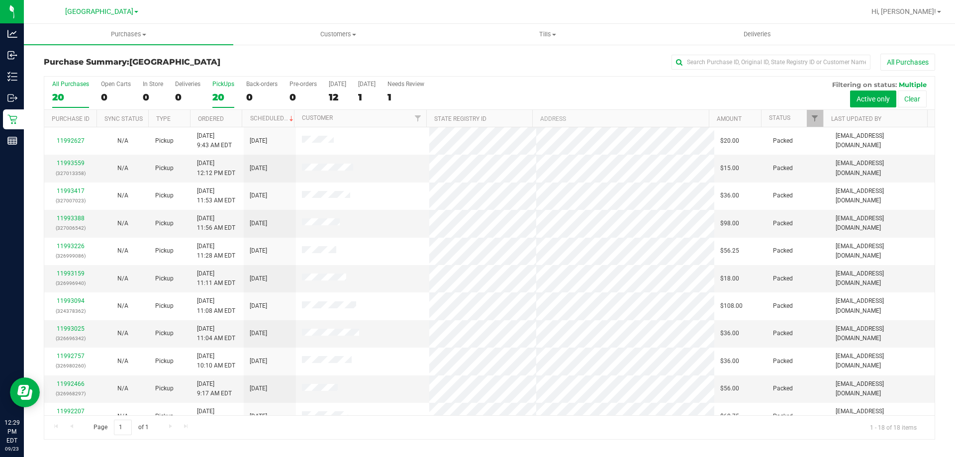
click at [230, 85] on div "PickUps" at bounding box center [223, 84] width 22 height 7
click at [0, 0] on input "PickUps 20" at bounding box center [0, 0] width 0 height 0
click at [63, 94] on div "18" at bounding box center [70, 97] width 37 height 11
click at [0, 0] on input "All Purchases 18" at bounding box center [0, 0] width 0 height 0
click at [404, 58] on div "All Purchases" at bounding box center [638, 62] width 595 height 17
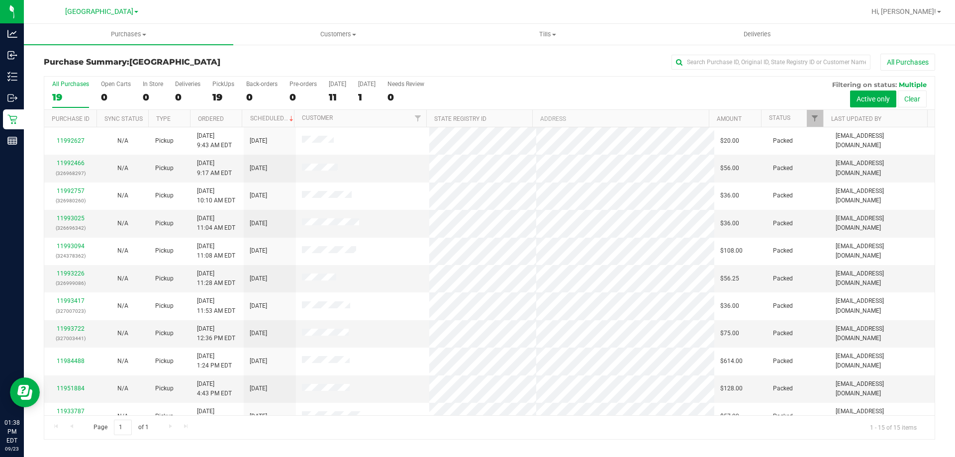
click at [436, 57] on div "All Purchases" at bounding box center [638, 62] width 595 height 17
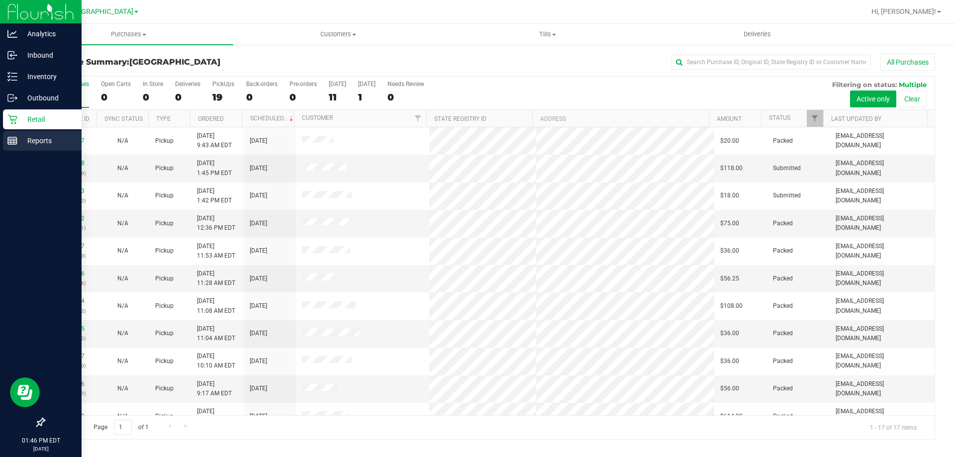
click at [21, 135] on p "Reports" at bounding box center [47, 141] width 60 height 12
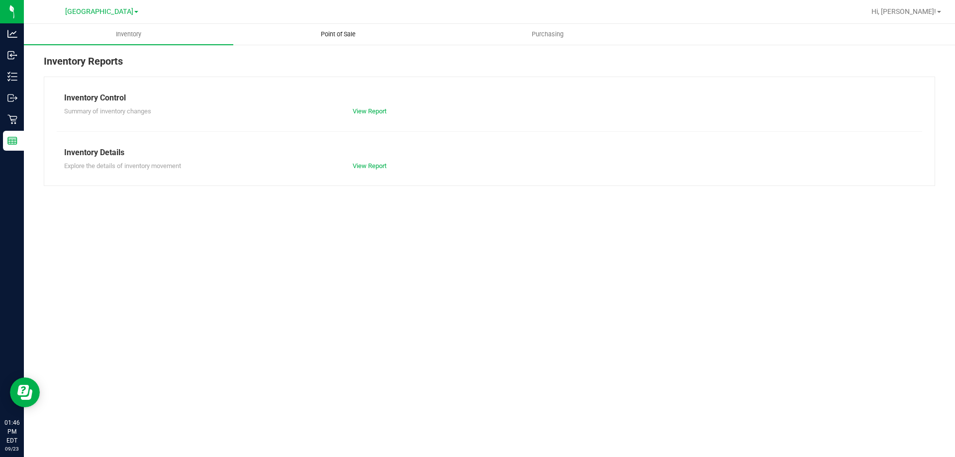
click at [338, 32] on span "Point of Sale" at bounding box center [338, 34] width 62 height 9
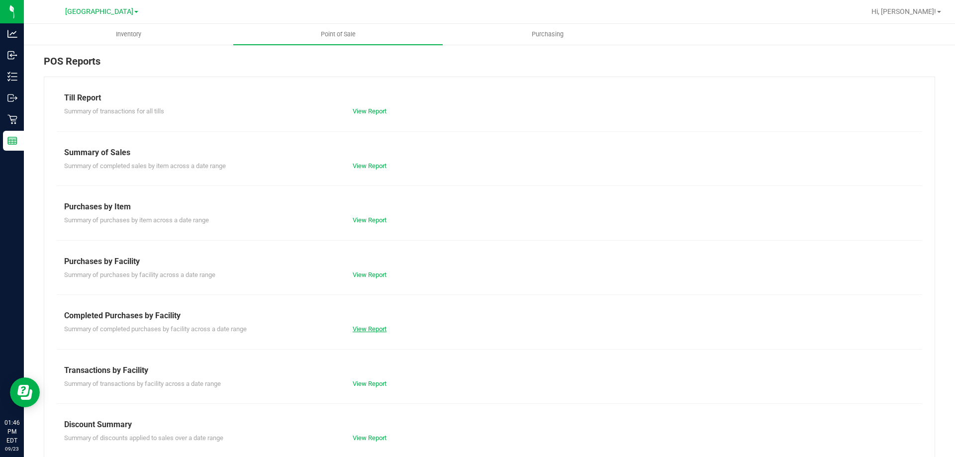
click at [369, 326] on link "View Report" at bounding box center [370, 328] width 34 height 7
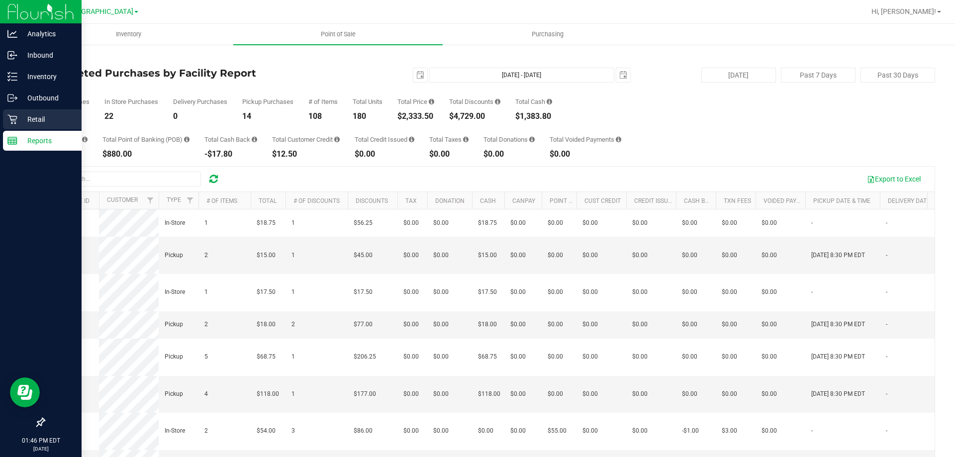
click at [30, 122] on p "Retail" at bounding box center [47, 119] width 60 height 12
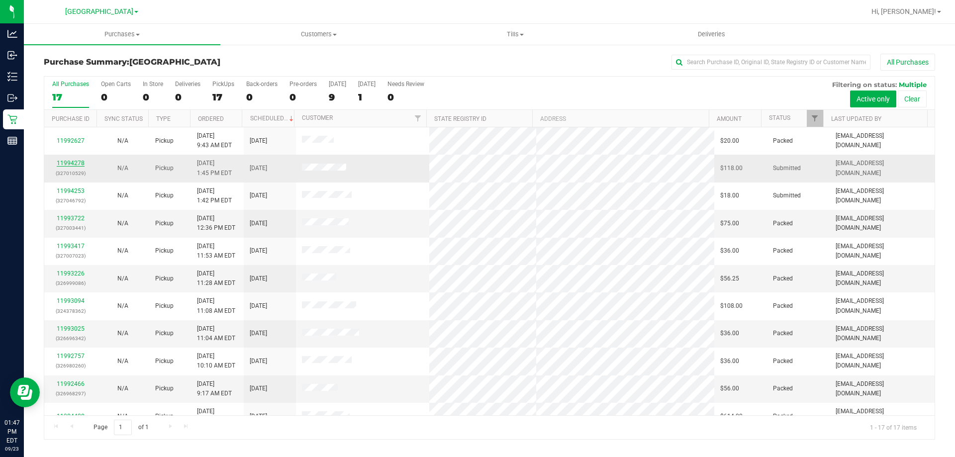
click at [76, 161] on link "11994278" at bounding box center [71, 163] width 28 height 7
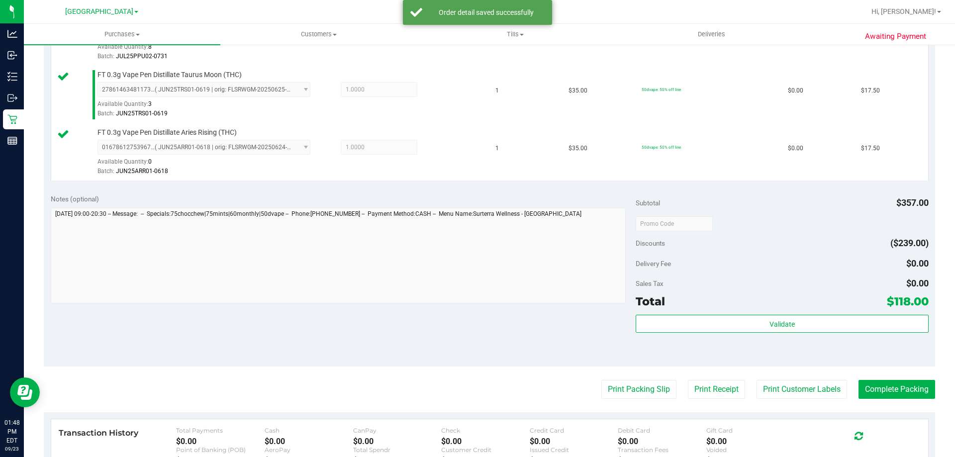
scroll to position [647, 0]
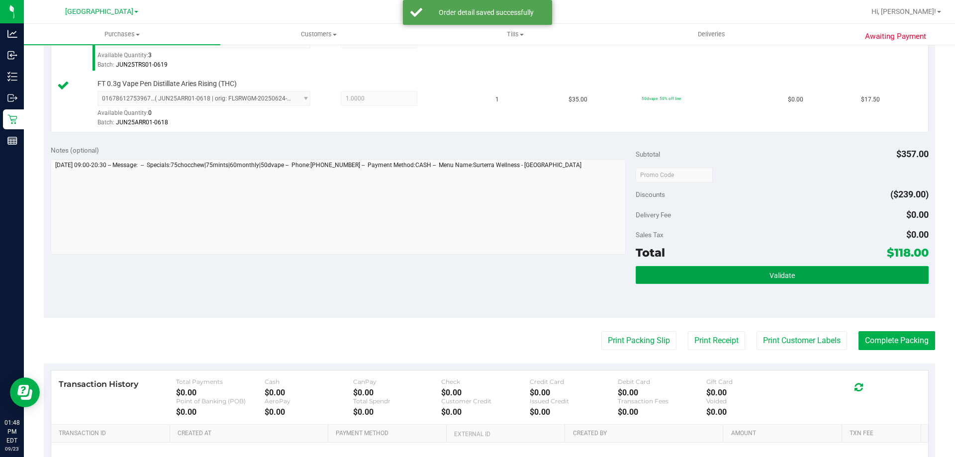
click at [788, 275] on span "Validate" at bounding box center [782, 276] width 25 height 8
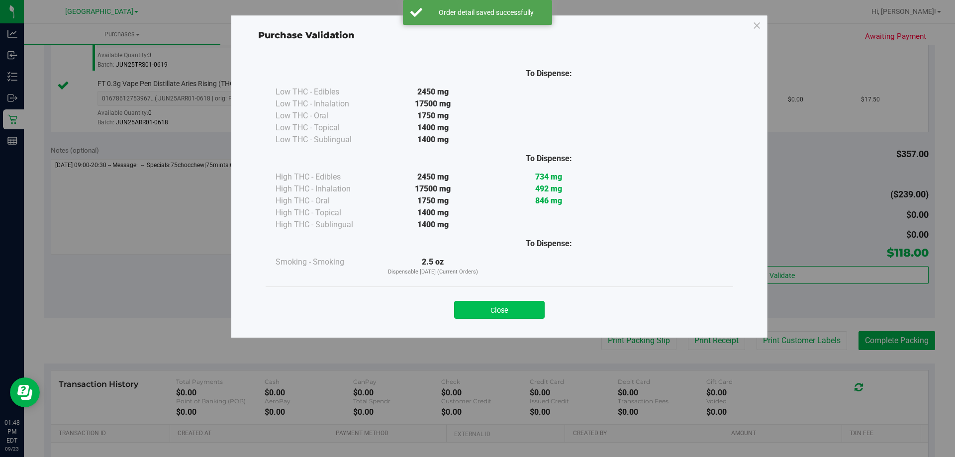
click at [522, 314] on button "Close" at bounding box center [499, 310] width 91 height 18
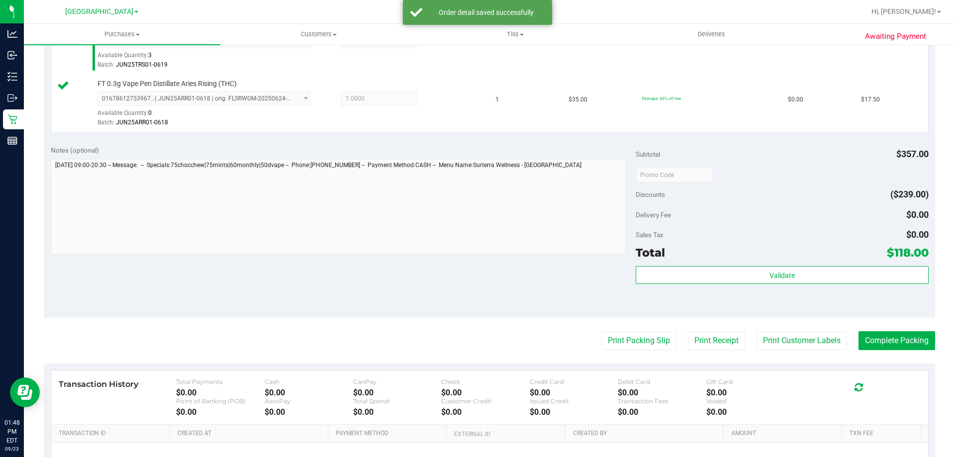
click at [806, 343] on button "Print Customer Labels" at bounding box center [802, 340] width 91 height 19
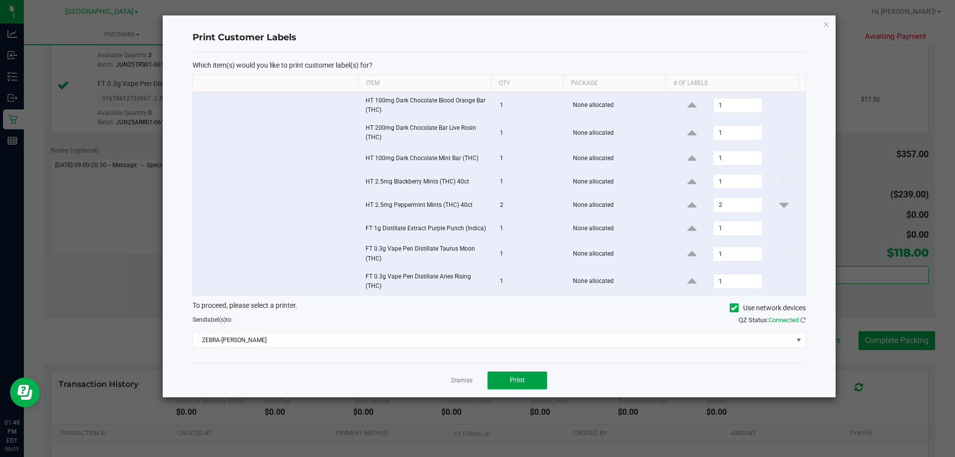
click at [519, 379] on span "Print" at bounding box center [517, 380] width 15 height 8
click at [823, 25] on icon "button" at bounding box center [826, 24] width 7 height 12
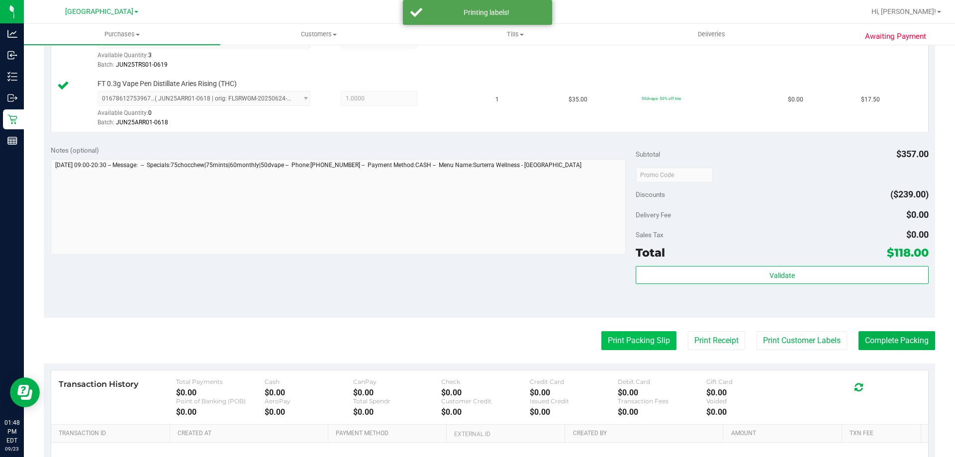
click at [641, 338] on button "Print Packing Slip" at bounding box center [638, 340] width 75 height 19
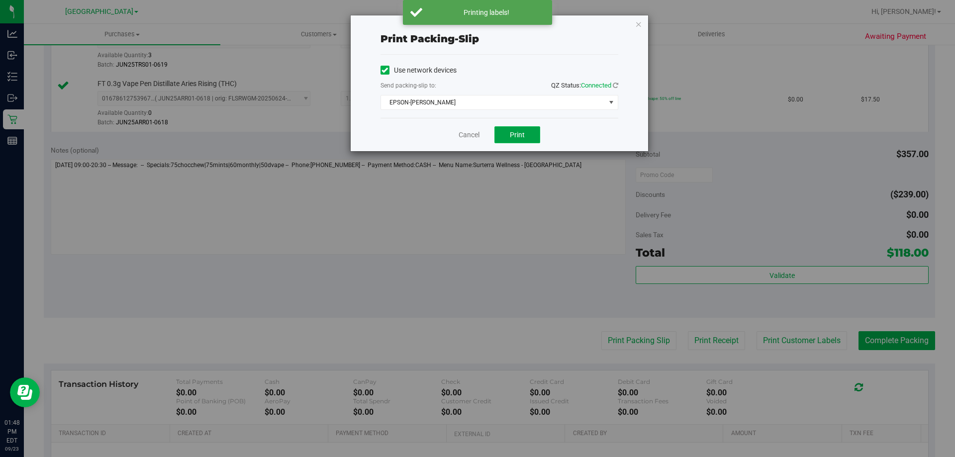
click at [522, 129] on button "Print" at bounding box center [518, 134] width 46 height 17
click at [642, 23] on icon "button" at bounding box center [638, 24] width 7 height 12
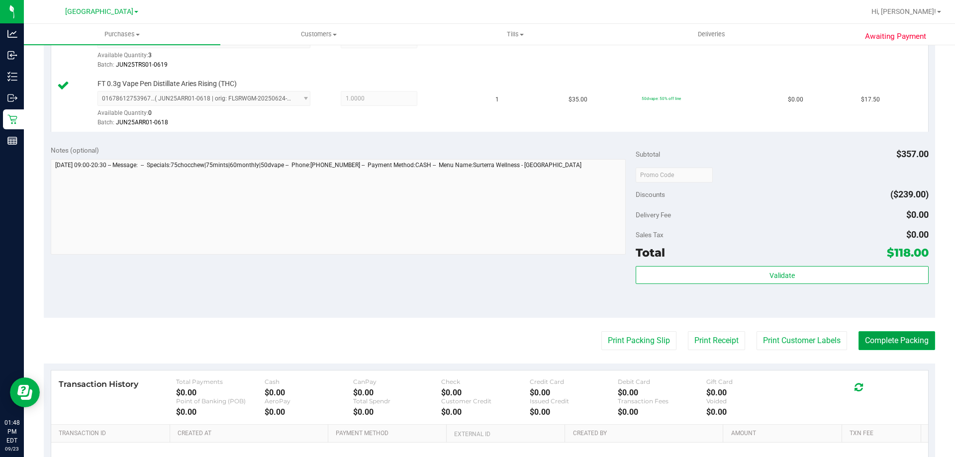
click at [884, 338] on button "Complete Packing" at bounding box center [897, 340] width 77 height 19
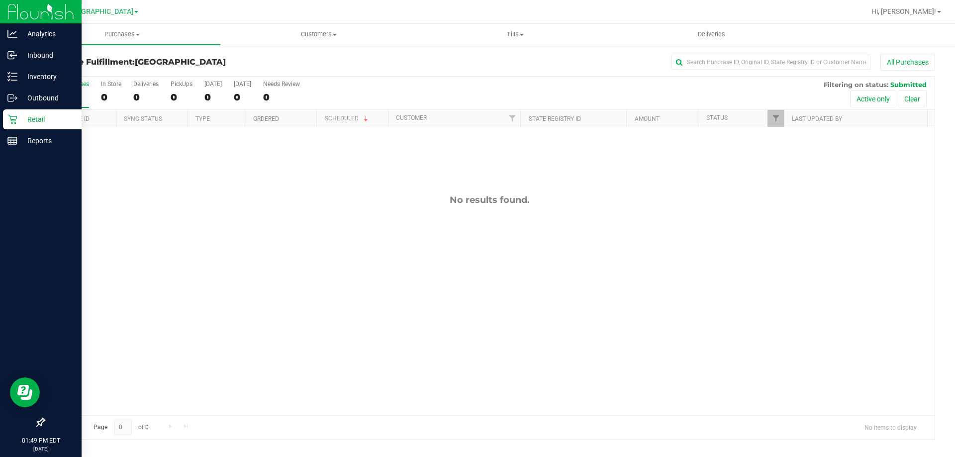
click at [22, 122] on p "Retail" at bounding box center [47, 119] width 60 height 12
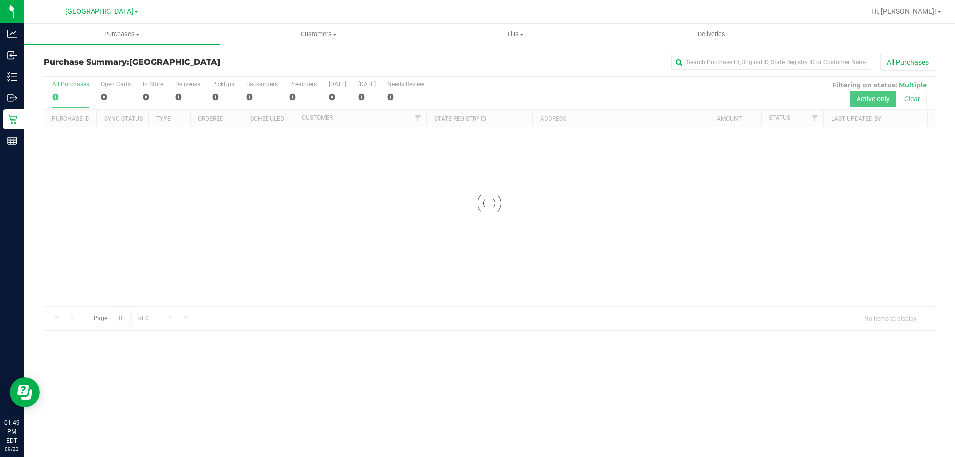
click at [205, 148] on div at bounding box center [489, 204] width 891 height 254
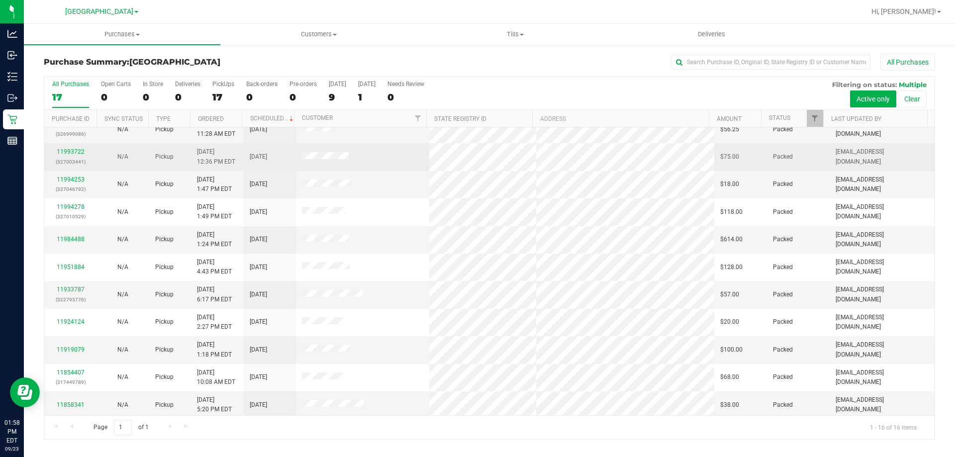
scroll to position [153, 0]
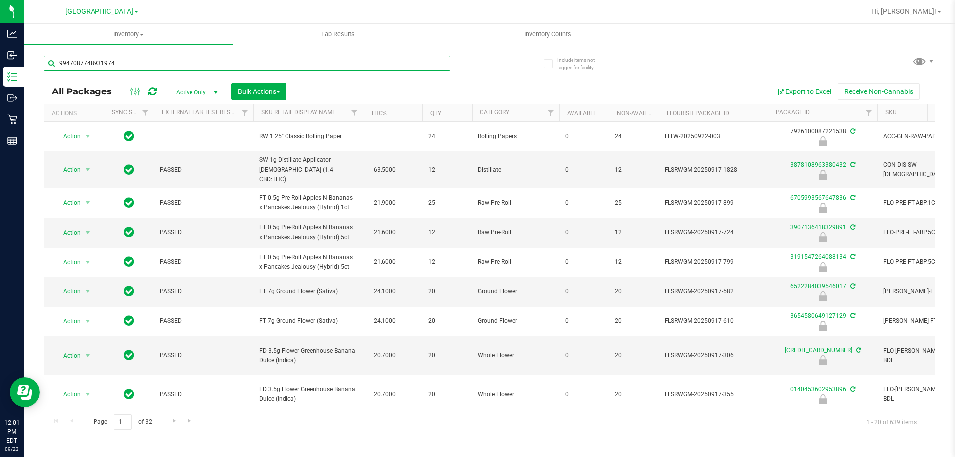
type input "9947087748931974"
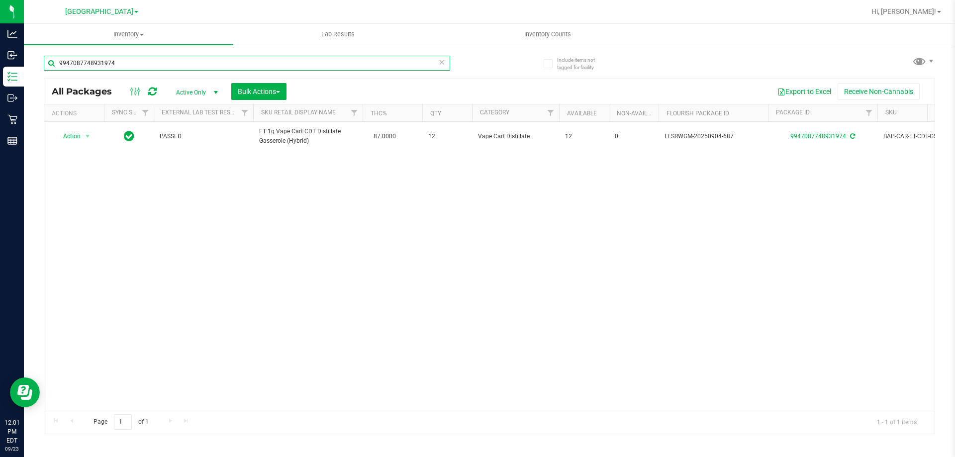
click at [158, 64] on input "9947087748931974" at bounding box center [247, 63] width 406 height 15
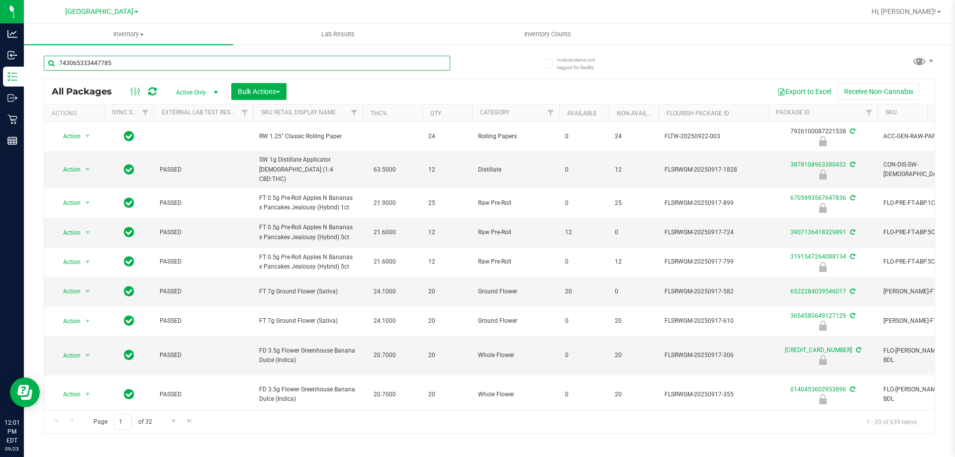
type input "7430653334477855"
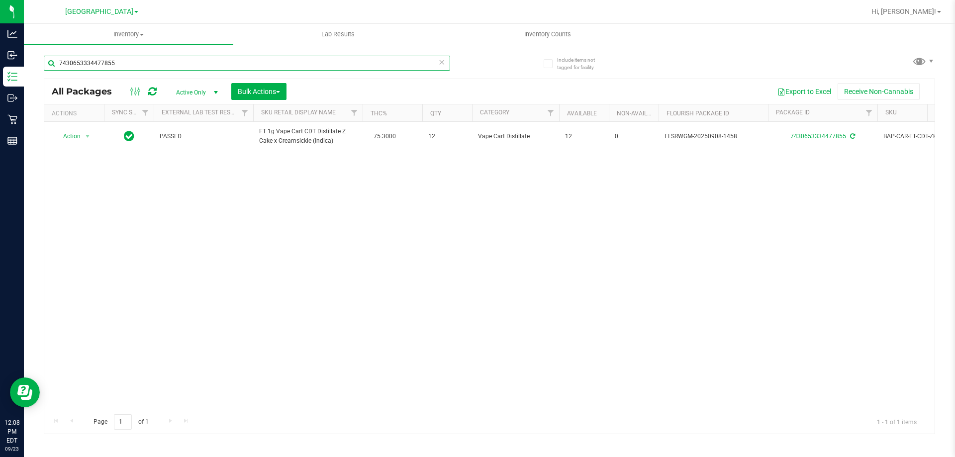
click at [120, 63] on input "7430653334477855" at bounding box center [247, 63] width 406 height 15
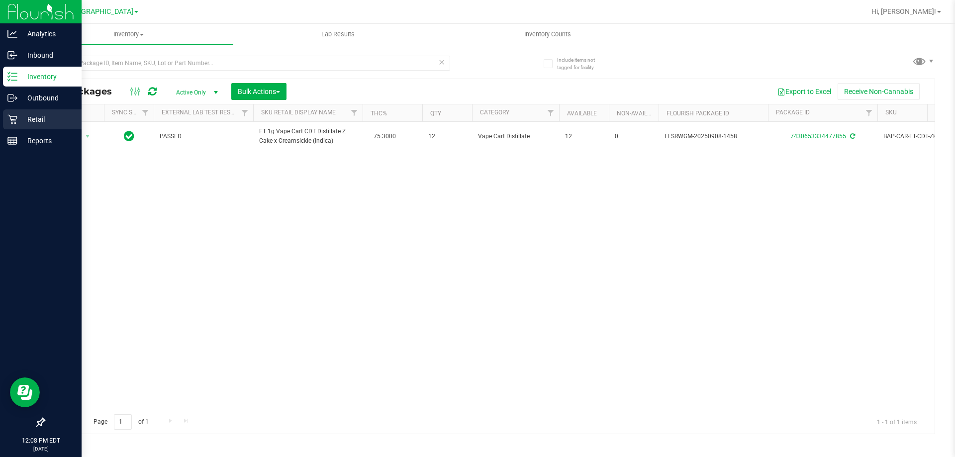
click at [13, 117] on icon at bounding box center [12, 119] width 10 height 10
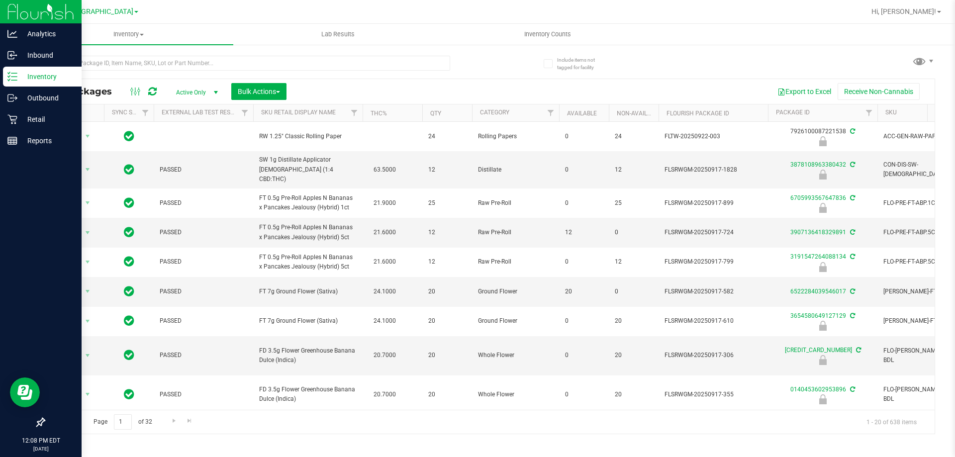
click at [32, 74] on p "Inventory" at bounding box center [47, 77] width 60 height 12
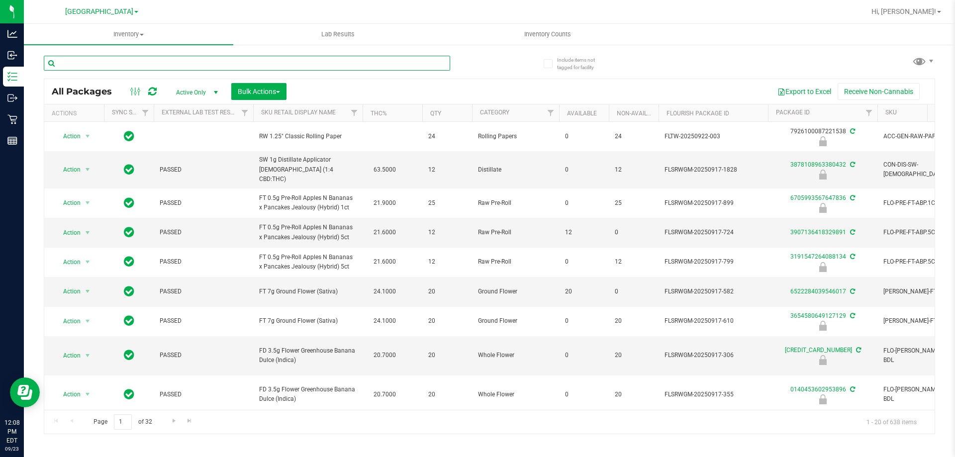
click at [116, 62] on input "text" at bounding box center [247, 63] width 406 height 15
click at [162, 62] on input "text" at bounding box center [247, 63] width 406 height 15
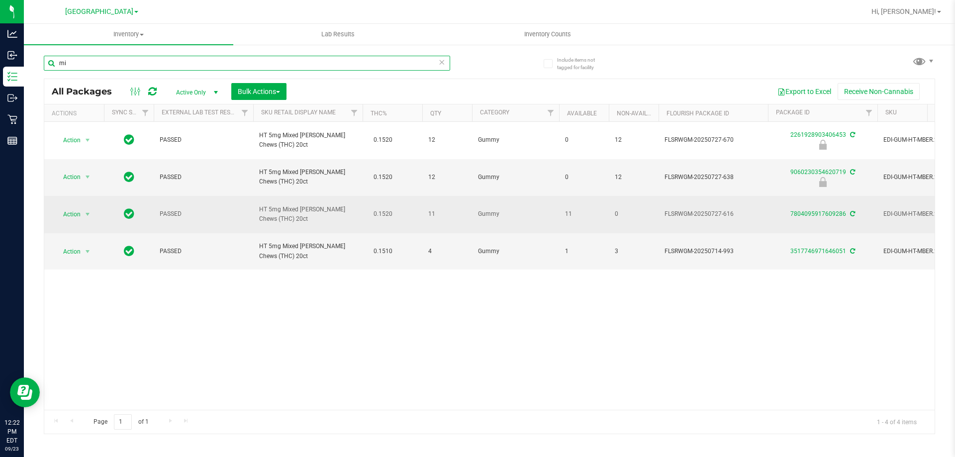
type input "m"
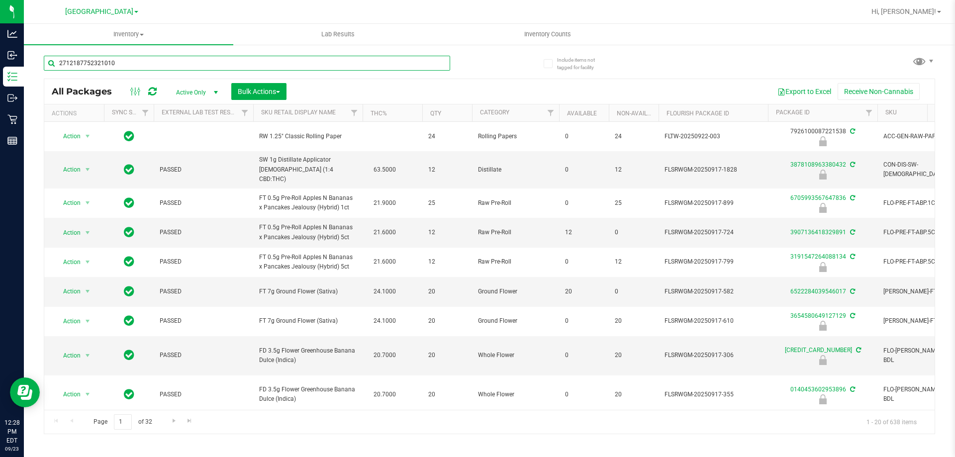
type input "2712187752321010"
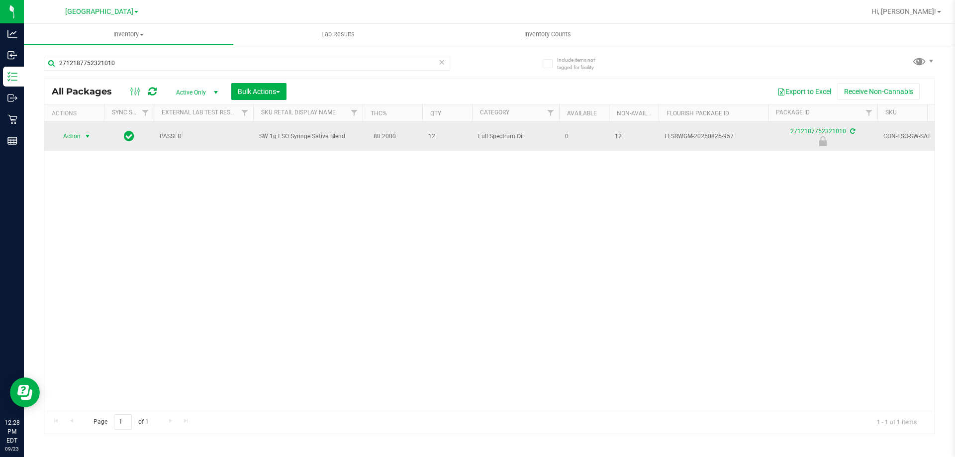
click at [85, 136] on span "select" at bounding box center [88, 136] width 8 height 8
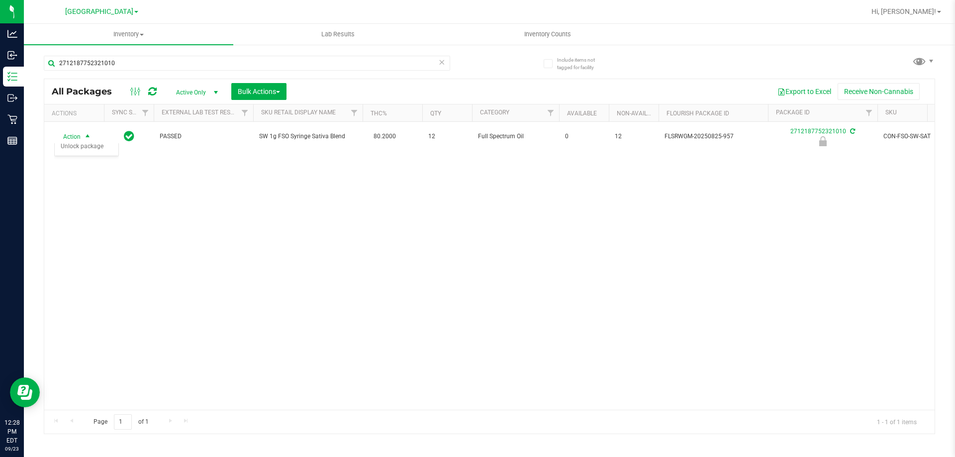
click at [89, 252] on div "Action Action Edit attributes Global inventory Locate package Package audit log…" at bounding box center [489, 266] width 891 height 288
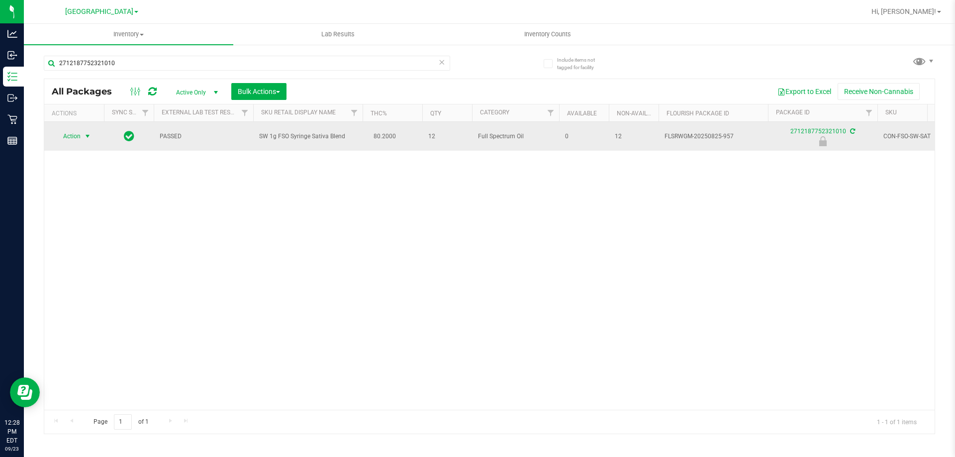
click at [87, 136] on span "select" at bounding box center [88, 136] width 8 height 8
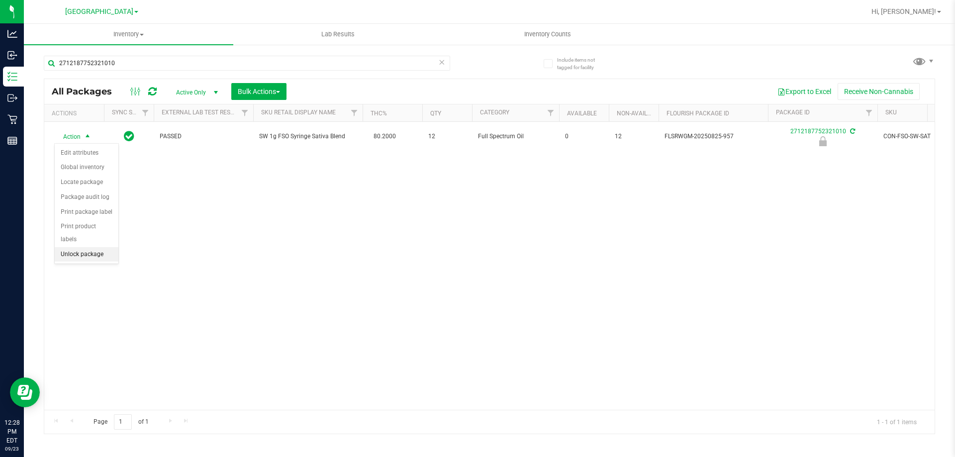
click at [95, 247] on li "Unlock package" at bounding box center [87, 254] width 64 height 15
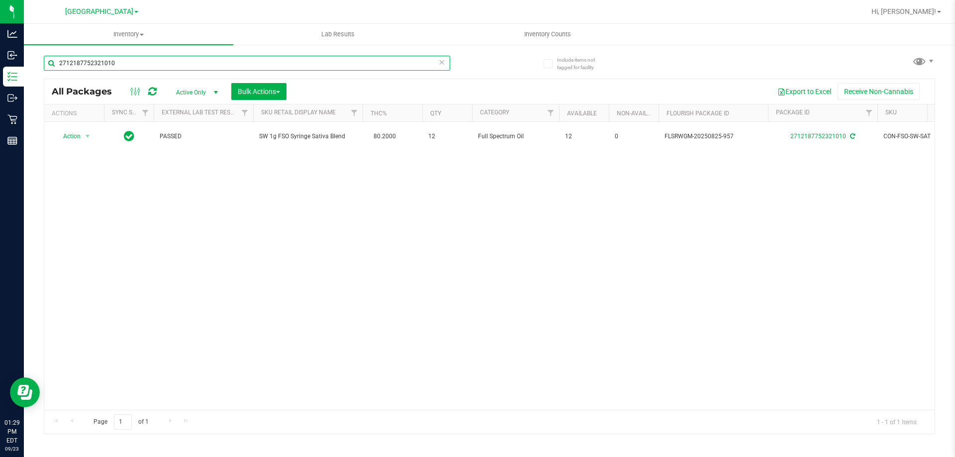
click at [203, 66] on input "2712187752321010" at bounding box center [247, 63] width 406 height 15
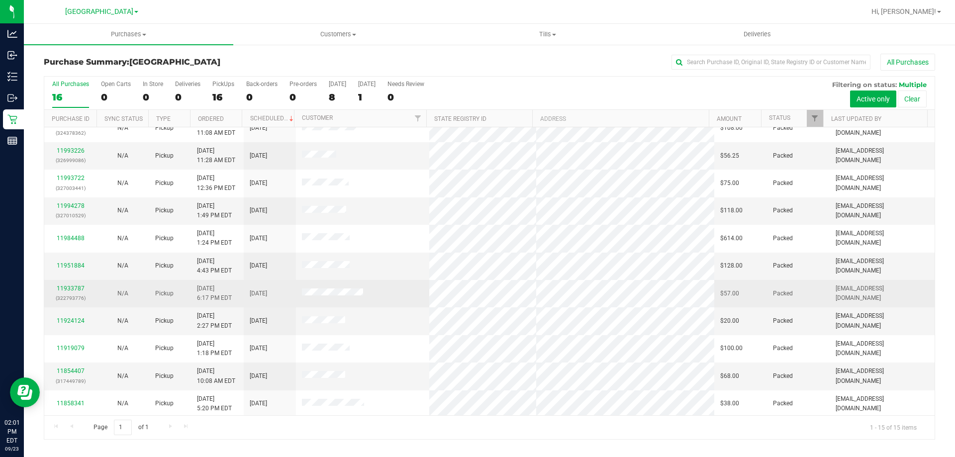
scroll to position [125, 0]
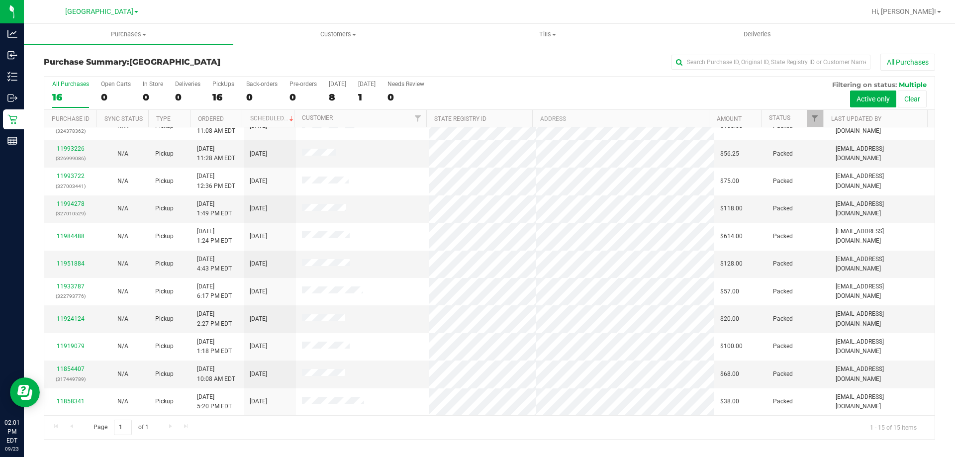
click at [281, 62] on h3 "Purchase Summary: [GEOGRAPHIC_DATA]" at bounding box center [192, 62] width 297 height 9
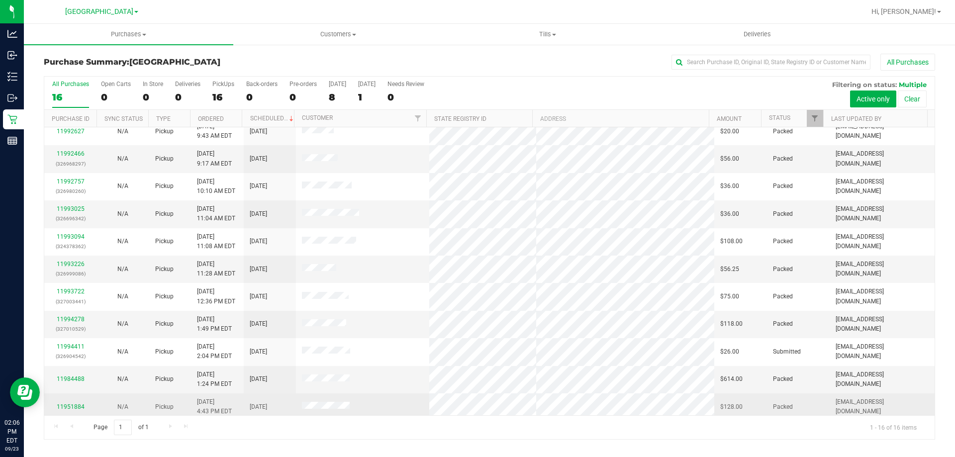
scroll to position [0, 0]
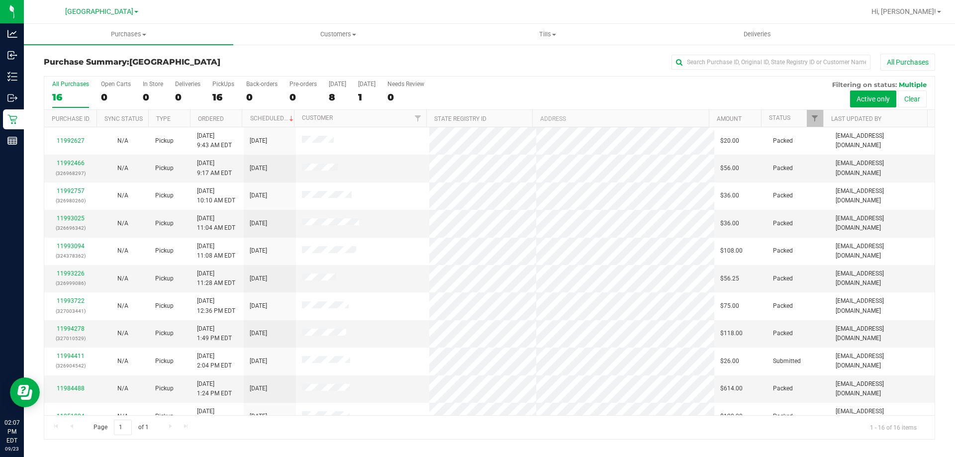
click at [238, 52] on div "Purchase Summary: [GEOGRAPHIC_DATA] All Purchases All Purchases 16 Open Carts 0…" at bounding box center [489, 247] width 931 height 406
click at [332, 35] on span "Customers" at bounding box center [338, 34] width 208 height 9
click at [292, 56] on span "All customers" at bounding box center [269, 60] width 72 height 8
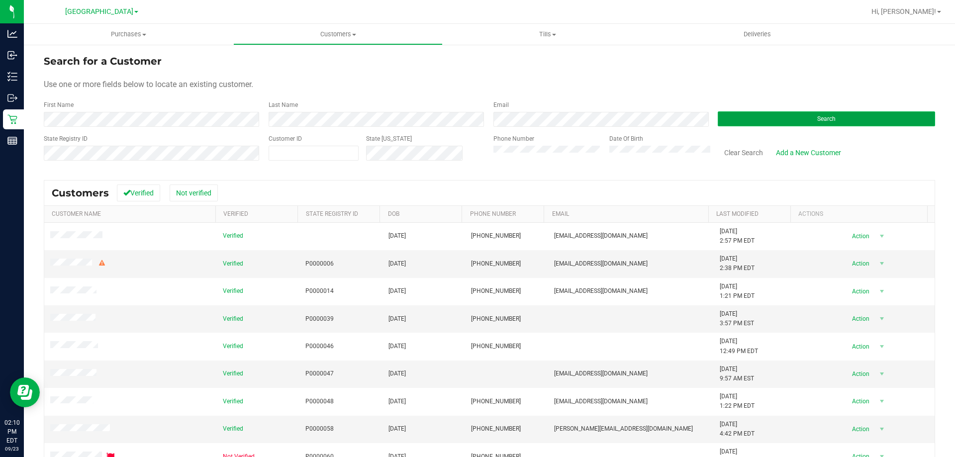
click at [809, 126] on button "Search" at bounding box center [826, 118] width 217 height 15
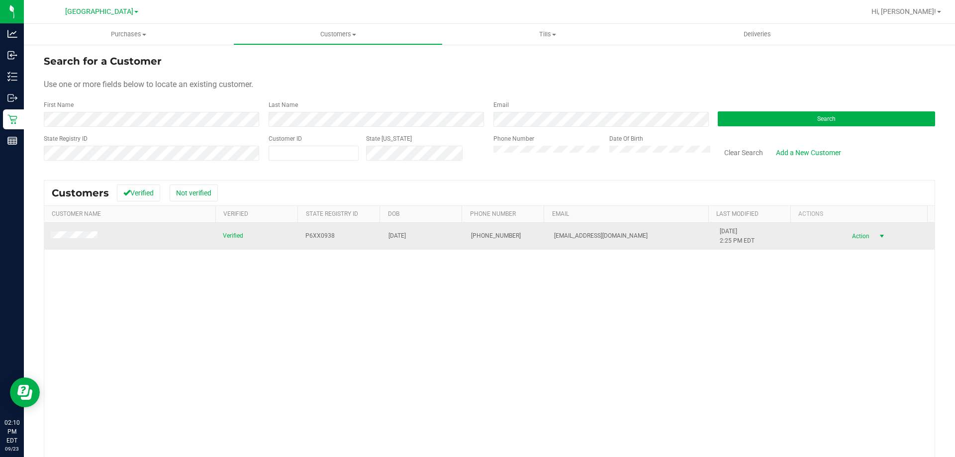
click at [878, 237] on span "select" at bounding box center [882, 236] width 8 height 8
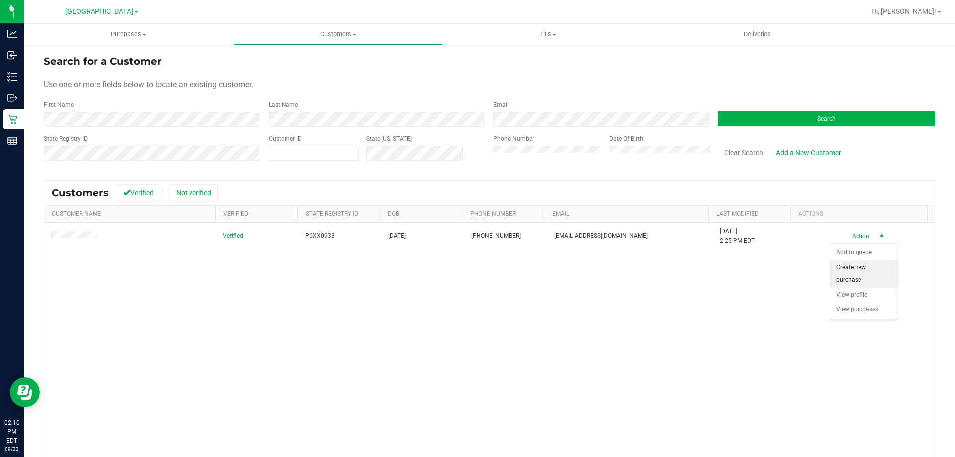
click at [863, 274] on li "Create new purchase" at bounding box center [864, 273] width 68 height 27
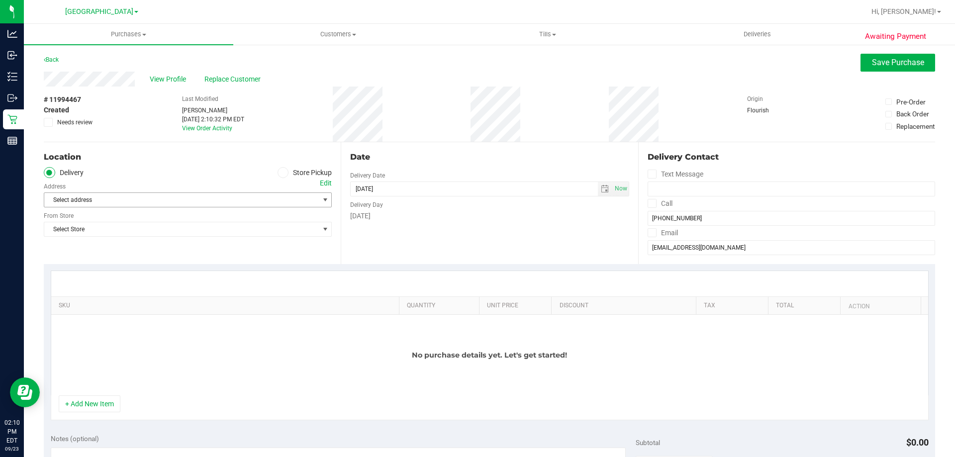
click at [120, 200] on span "Select address" at bounding box center [174, 200] width 261 height 14
click at [283, 170] on span at bounding box center [283, 172] width 11 height 11
click at [0, 0] on input "Store Pickup" at bounding box center [0, 0] width 0 height 0
click at [175, 205] on span "Select Store" at bounding box center [181, 200] width 275 height 14
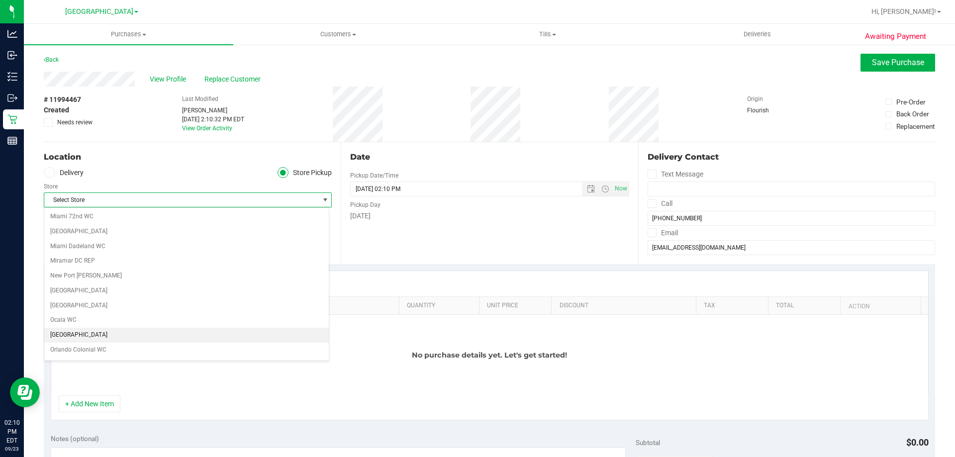
scroll to position [325, 0]
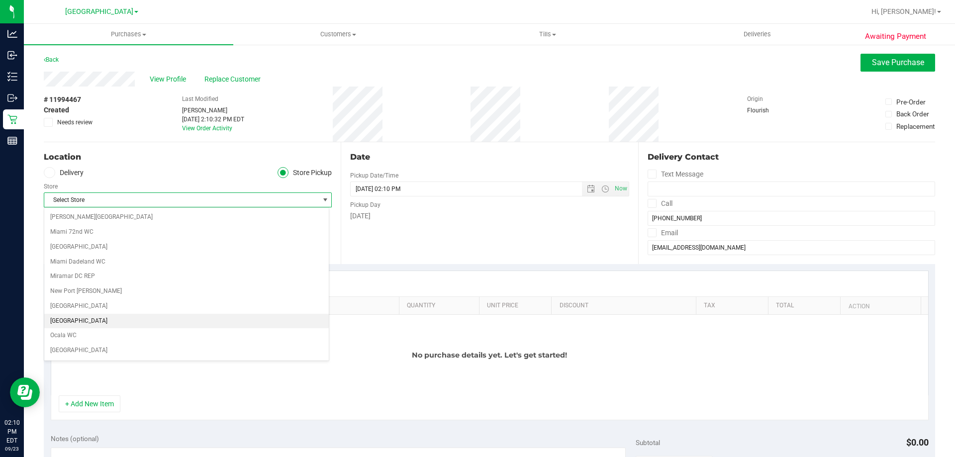
click at [89, 317] on li "[GEOGRAPHIC_DATA]" at bounding box center [186, 321] width 285 height 15
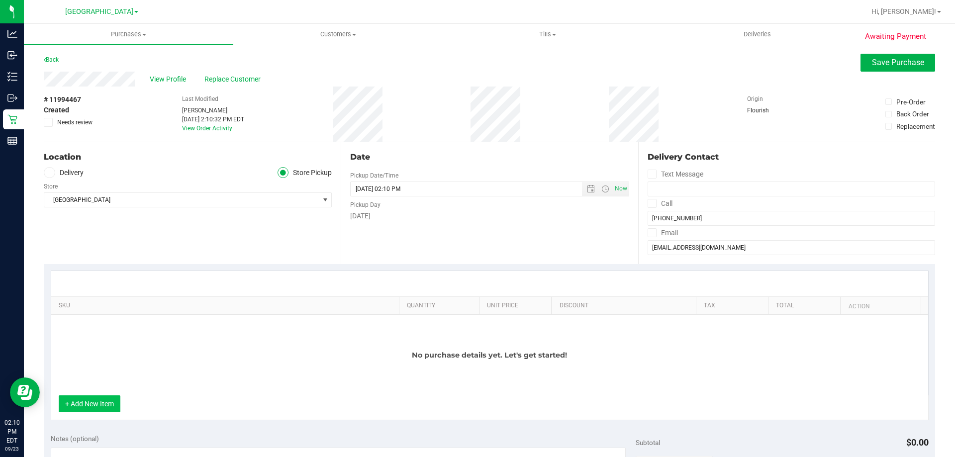
click at [100, 404] on button "+ Add New Item" at bounding box center [90, 404] width 62 height 17
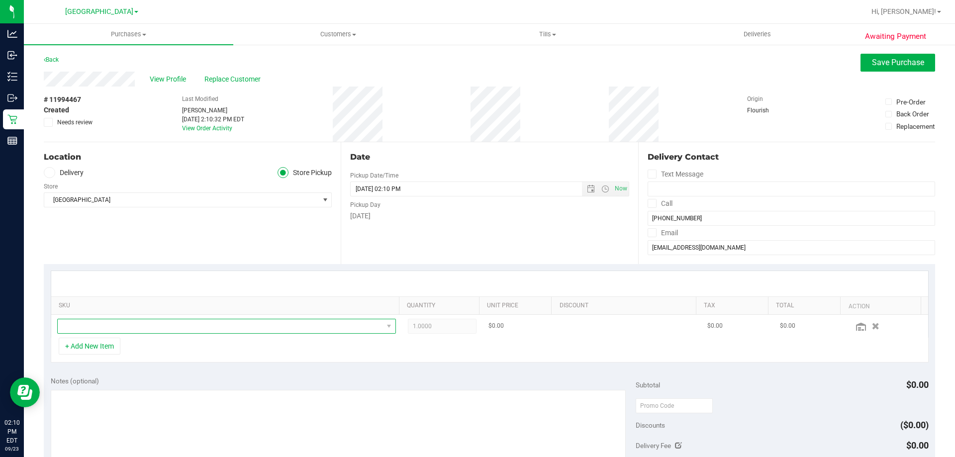
click at [124, 328] on span "NO DATA FOUND" at bounding box center [220, 326] width 325 height 14
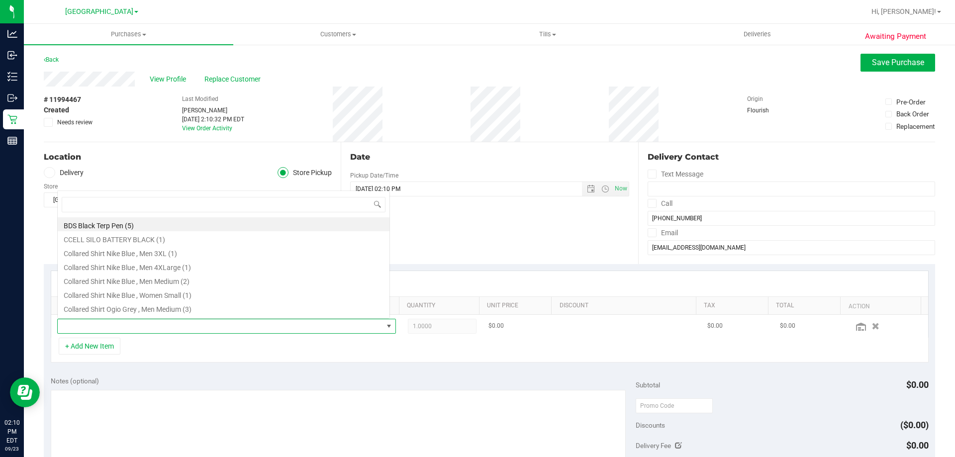
scroll to position [15, 330]
type input "arz"
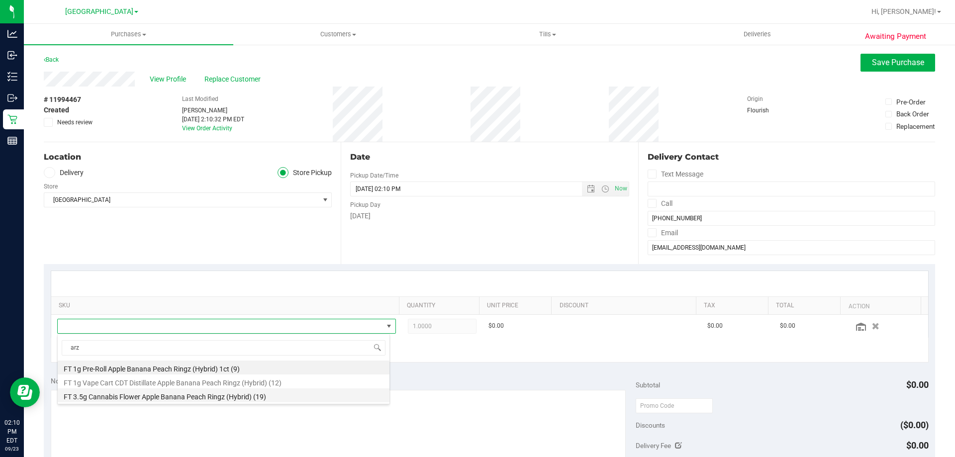
click at [269, 401] on li "FT 3.5g Cannabis Flower Apple Banana Peach Ringz (Hybrid) (19)" at bounding box center [224, 396] width 332 height 14
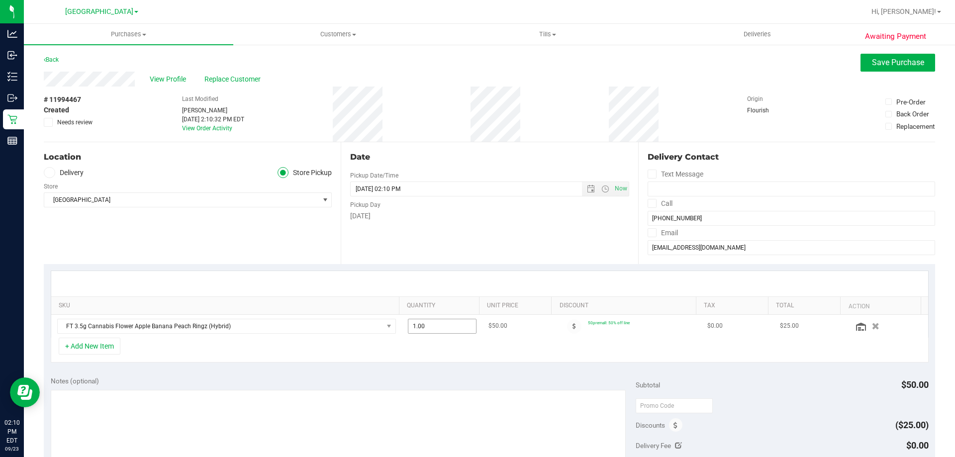
click at [451, 332] on span "1.00 1" at bounding box center [442, 326] width 69 height 15
click at [451, 332] on input "1" at bounding box center [442, 326] width 68 height 14
type input "4"
type input "4.00"
click at [505, 356] on div "+ Add New Item" at bounding box center [490, 350] width 878 height 25
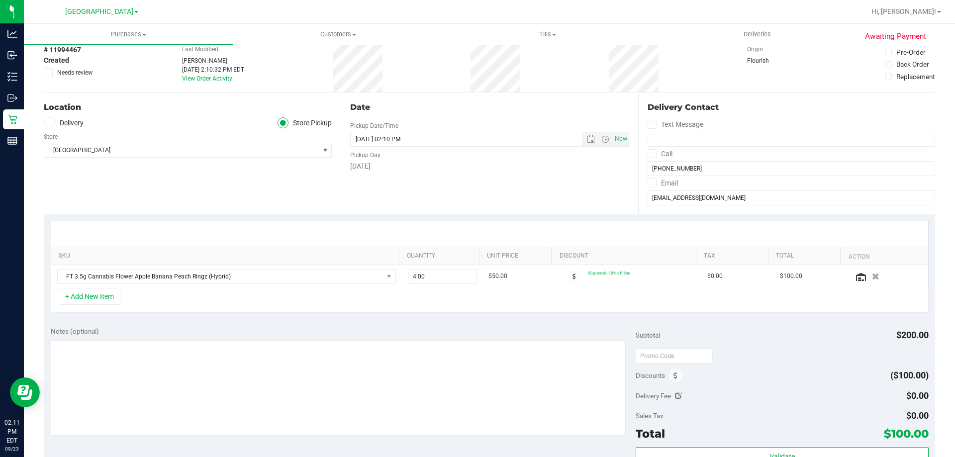
scroll to position [199, 0]
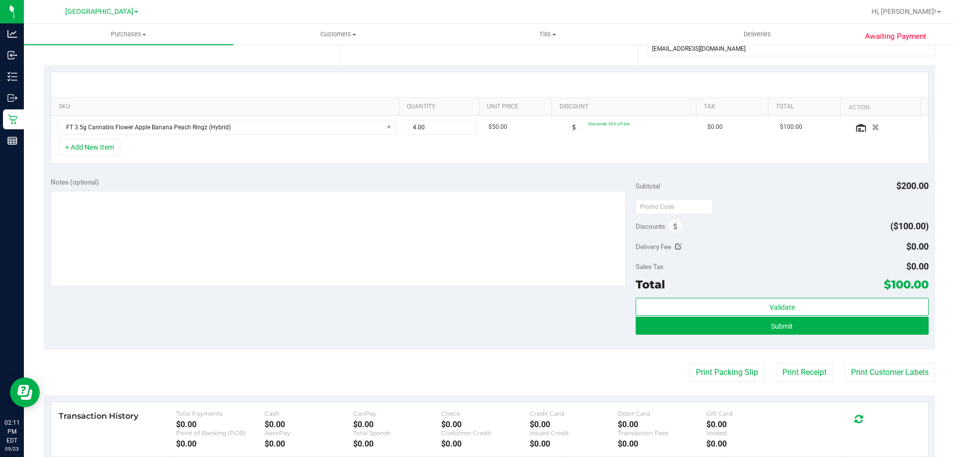
click at [659, 228] on span "Discounts" at bounding box center [650, 226] width 29 height 18
click at [669, 228] on span at bounding box center [675, 225] width 13 height 13
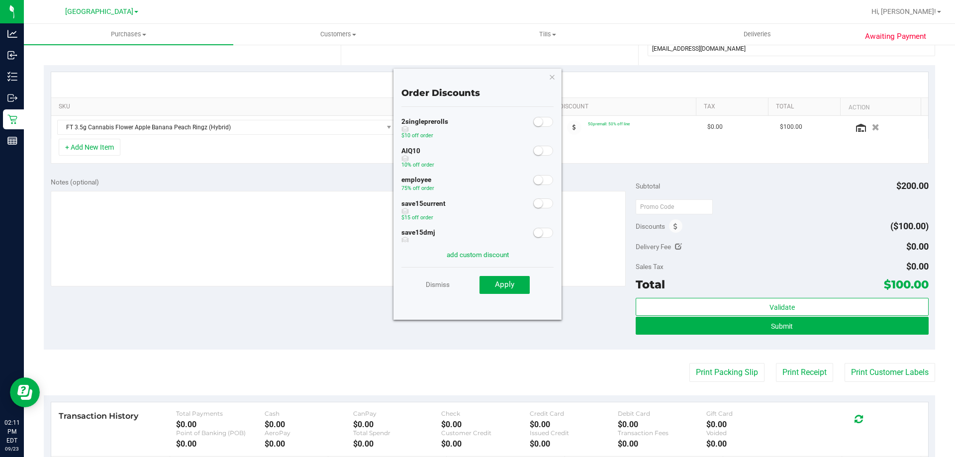
click at [534, 183] on small at bounding box center [538, 180] width 9 height 9
click at [506, 286] on span "Apply" at bounding box center [504, 284] width 19 height 9
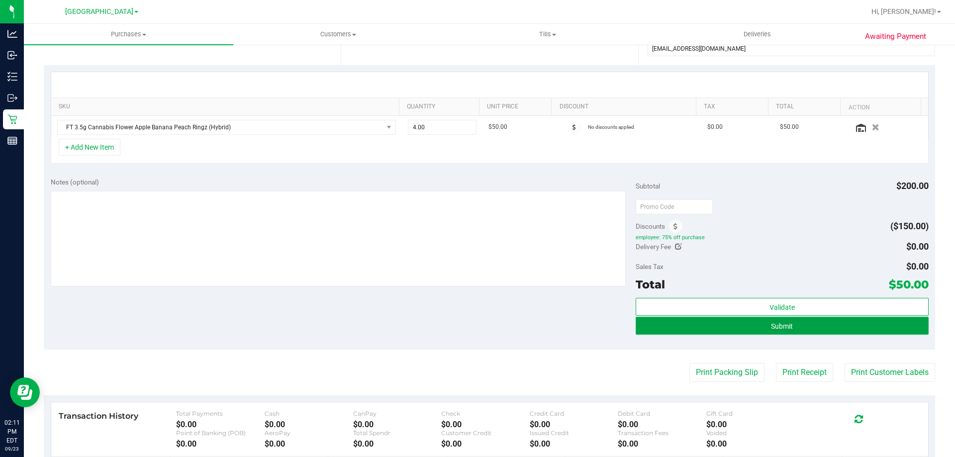
click at [790, 325] on button "Submit" at bounding box center [782, 326] width 293 height 18
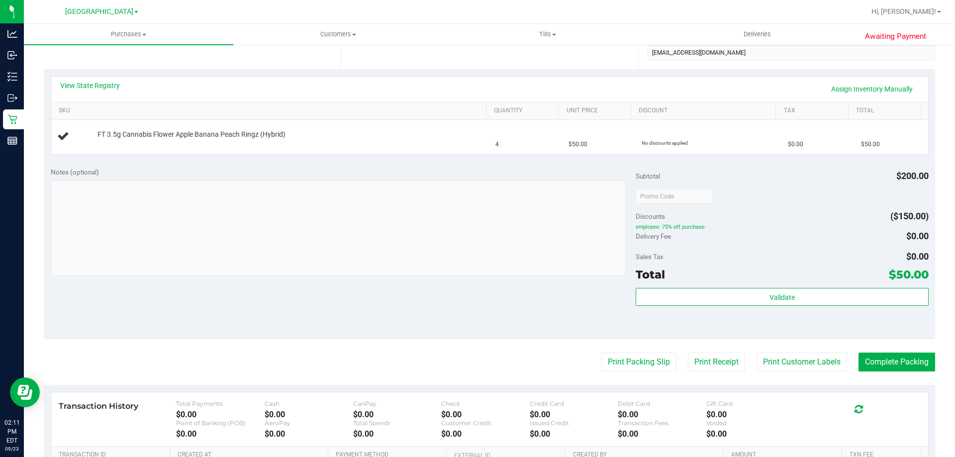
click at [728, 283] on div "Total $50.00" at bounding box center [782, 275] width 293 height 18
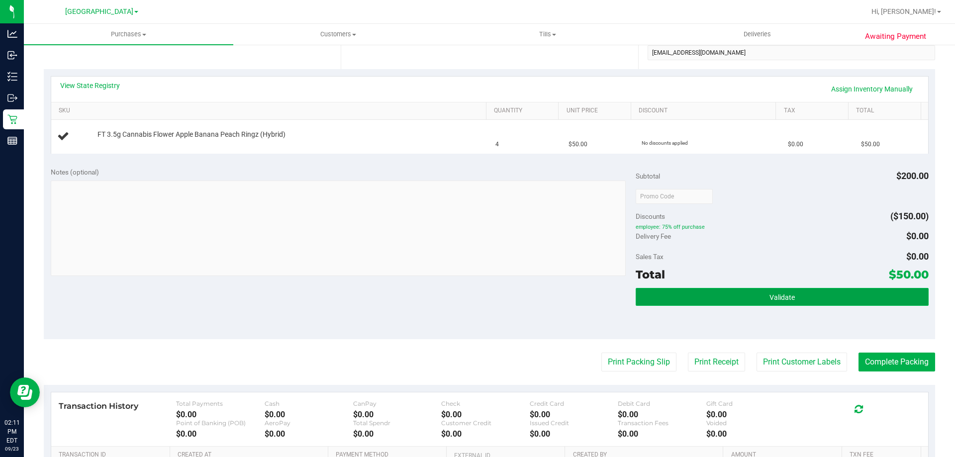
click at [728, 289] on button "Validate" at bounding box center [782, 297] width 293 height 18
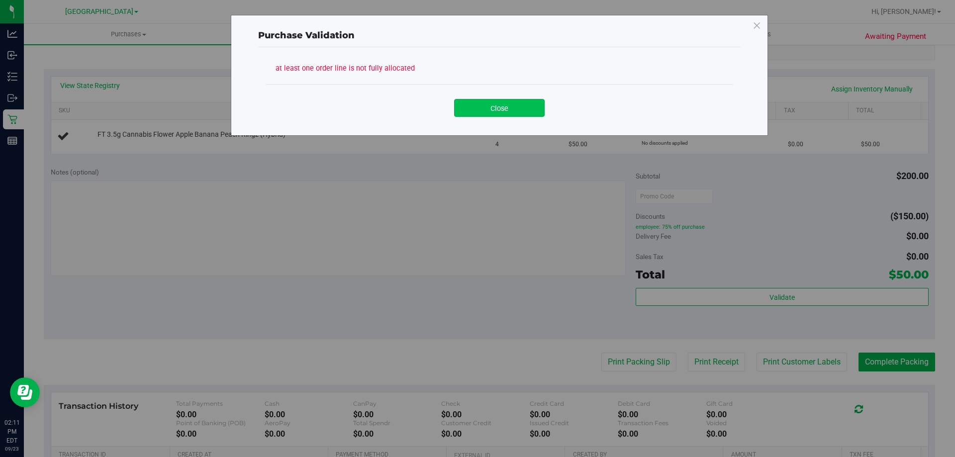
click at [504, 105] on button "Close" at bounding box center [499, 108] width 91 height 18
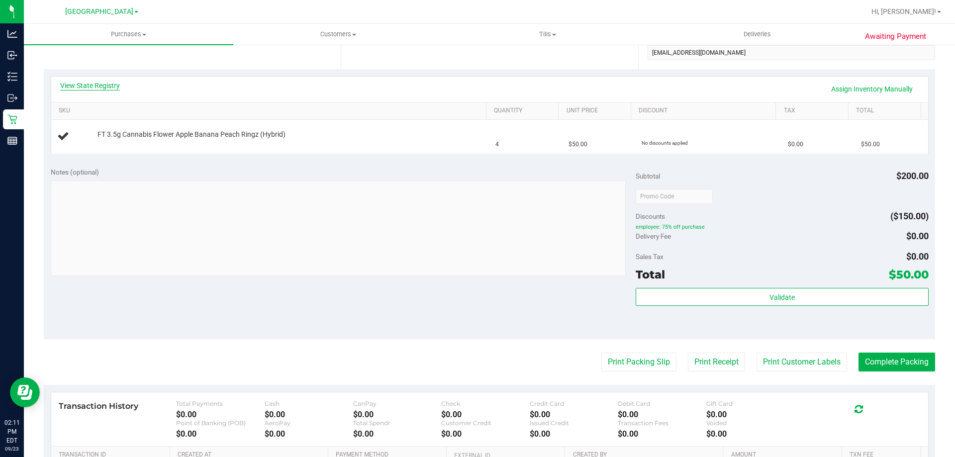
click at [94, 87] on link "View State Registry" at bounding box center [90, 86] width 60 height 10
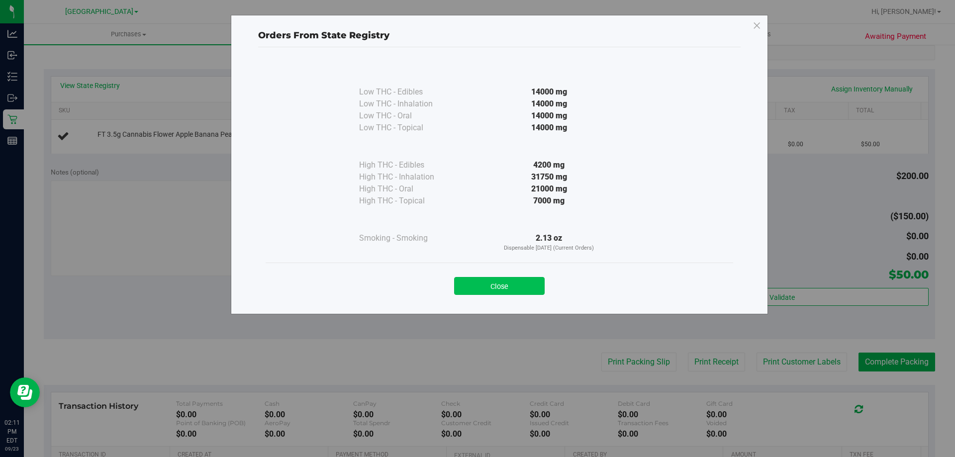
click at [512, 285] on button "Close" at bounding box center [499, 286] width 91 height 18
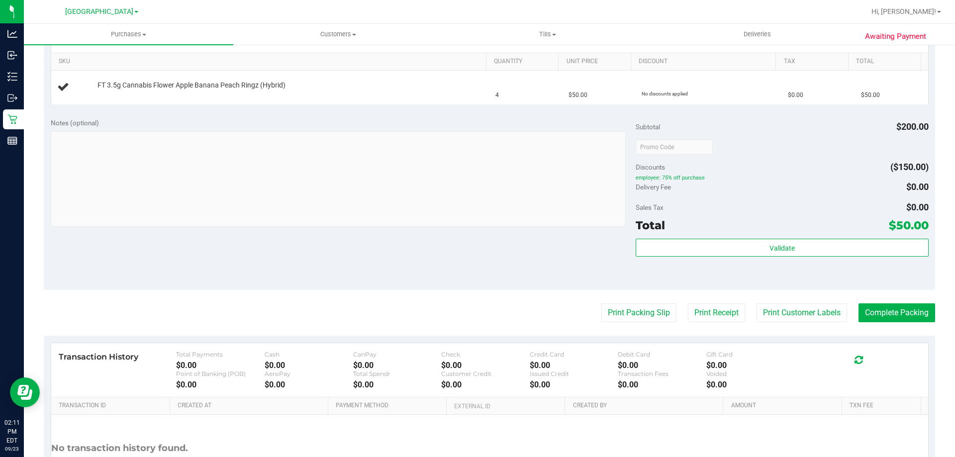
scroll to position [249, 0]
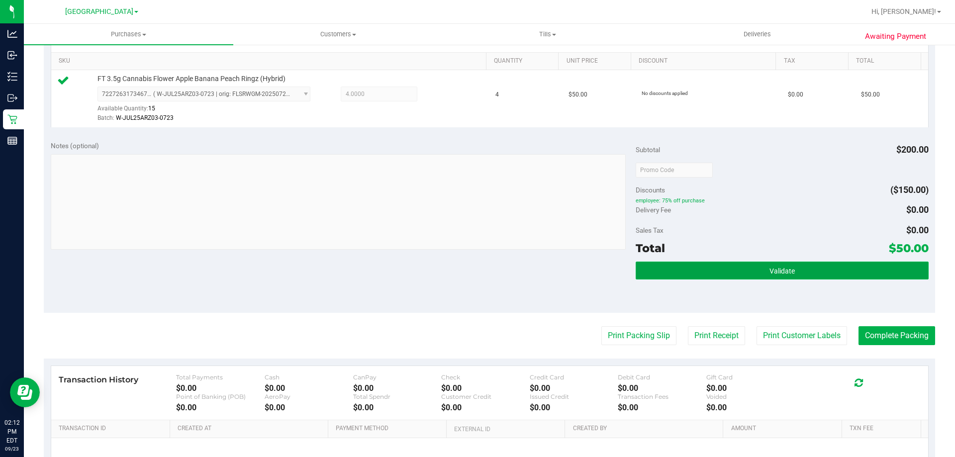
click at [781, 272] on span "Validate" at bounding box center [782, 271] width 25 height 8
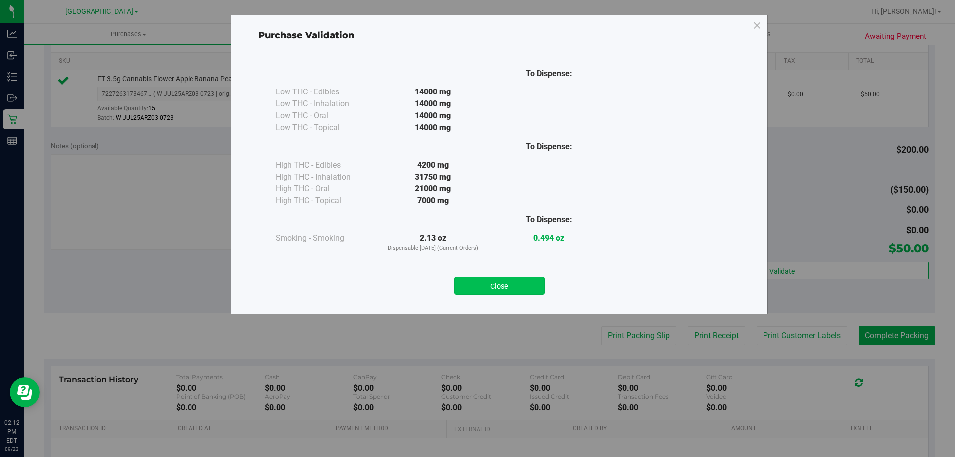
click at [526, 288] on button "Close" at bounding box center [499, 286] width 91 height 18
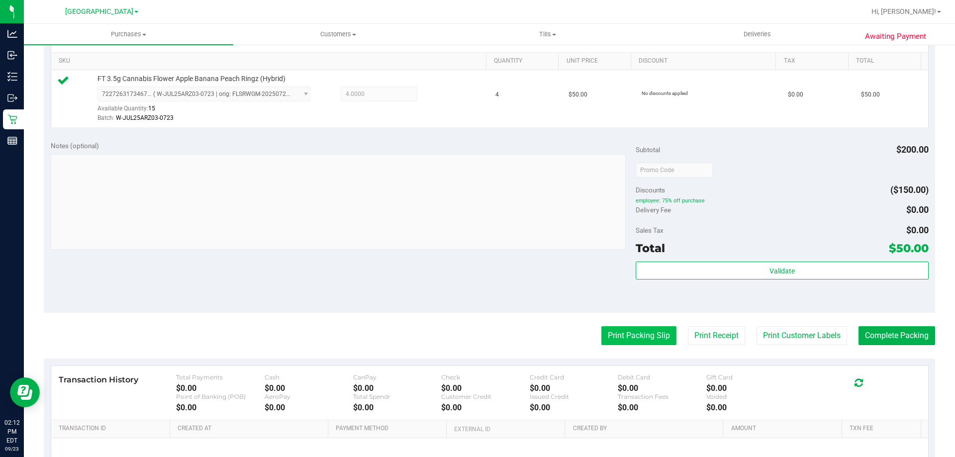
click at [628, 334] on button "Print Packing Slip" at bounding box center [638, 335] width 75 height 19
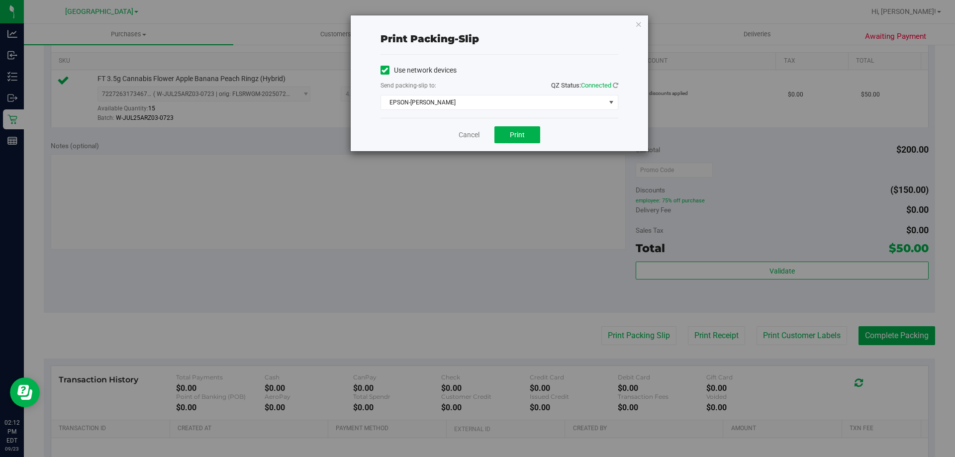
click at [527, 110] on div "Use network devices Send packing-slip to: QZ Status: Connected EPSON-DAVID-COOK…" at bounding box center [500, 86] width 238 height 63
click at [524, 133] on span "Print" at bounding box center [517, 135] width 15 height 8
click at [638, 26] on icon "button" at bounding box center [638, 24] width 7 height 12
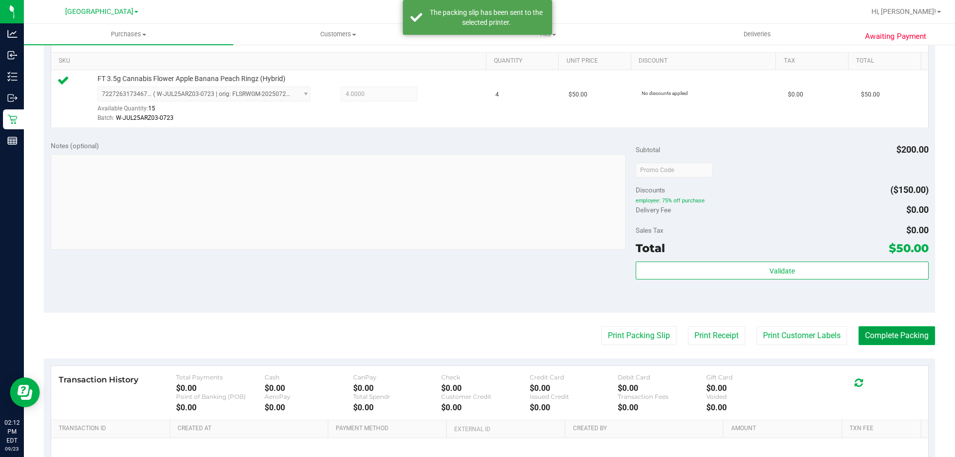
click at [880, 335] on button "Complete Packing" at bounding box center [897, 335] width 77 height 19
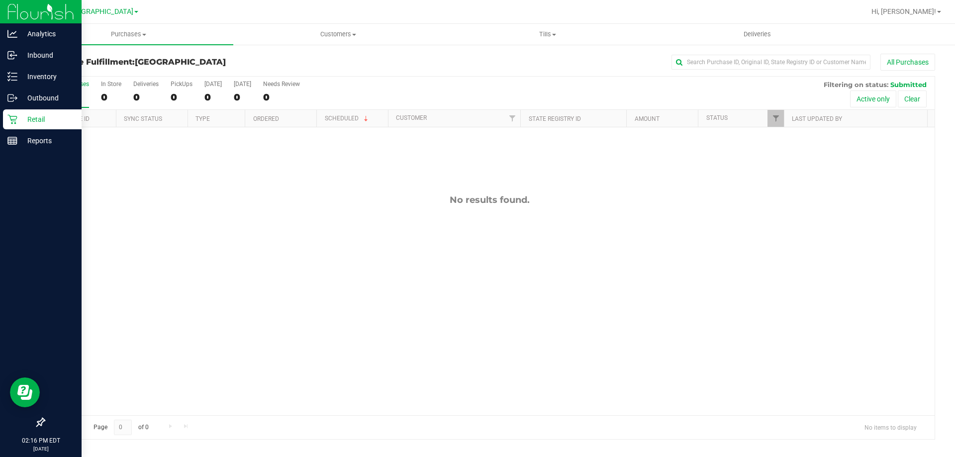
click at [27, 121] on p "Retail" at bounding box center [47, 119] width 60 height 12
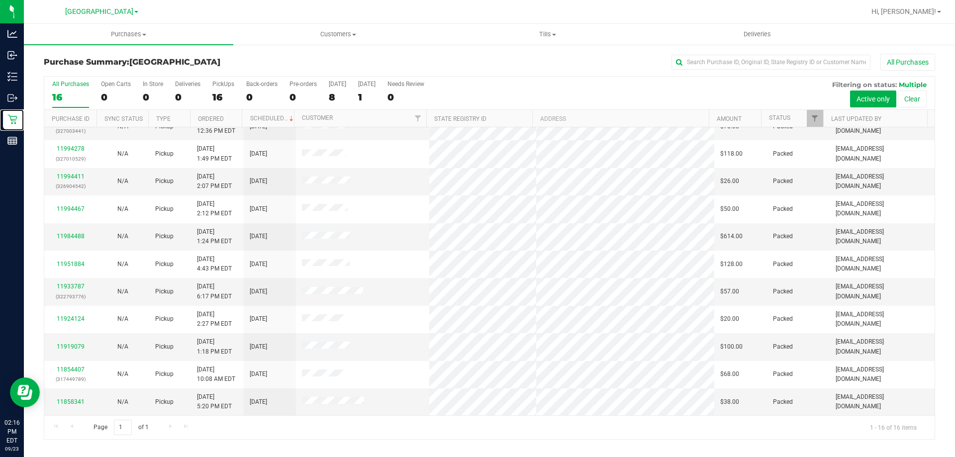
scroll to position [153, 0]
